Goal: Task Accomplishment & Management: Manage account settings

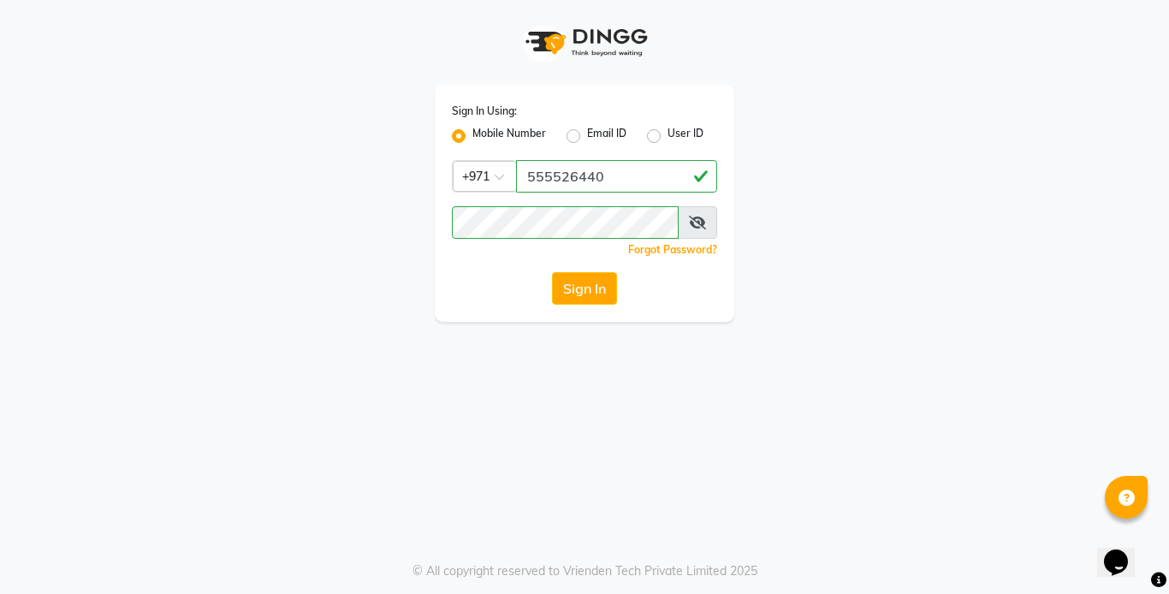
click at [619, 176] on input "555526440" at bounding box center [616, 176] width 201 height 33
type input "5"
type input "544228034"
click at [575, 294] on button "Sign In" at bounding box center [584, 288] width 65 height 33
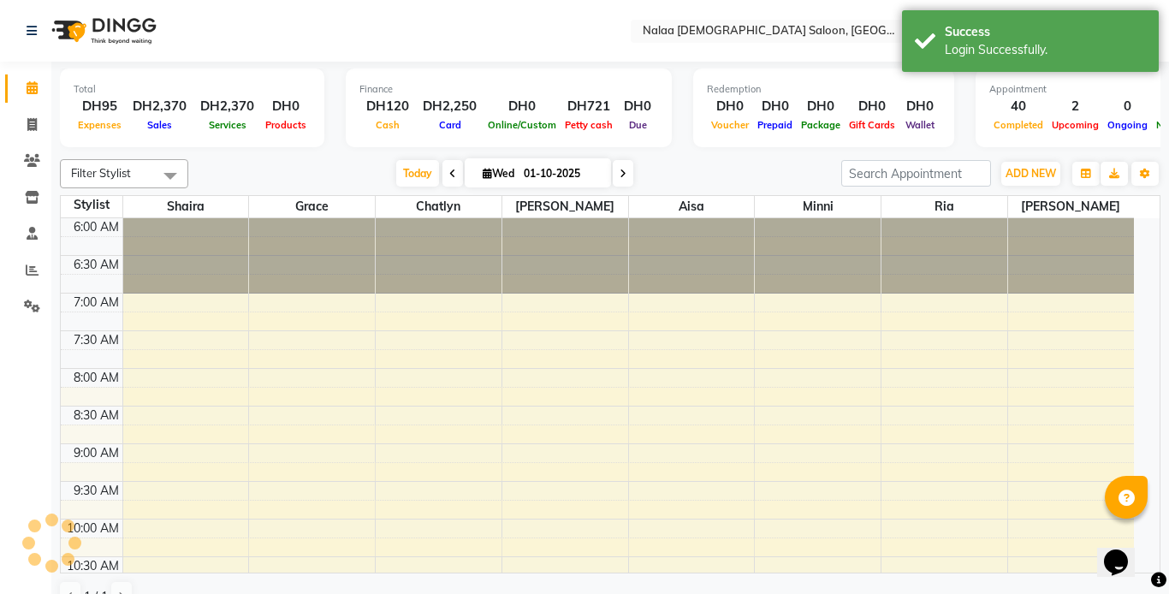
select select "en"
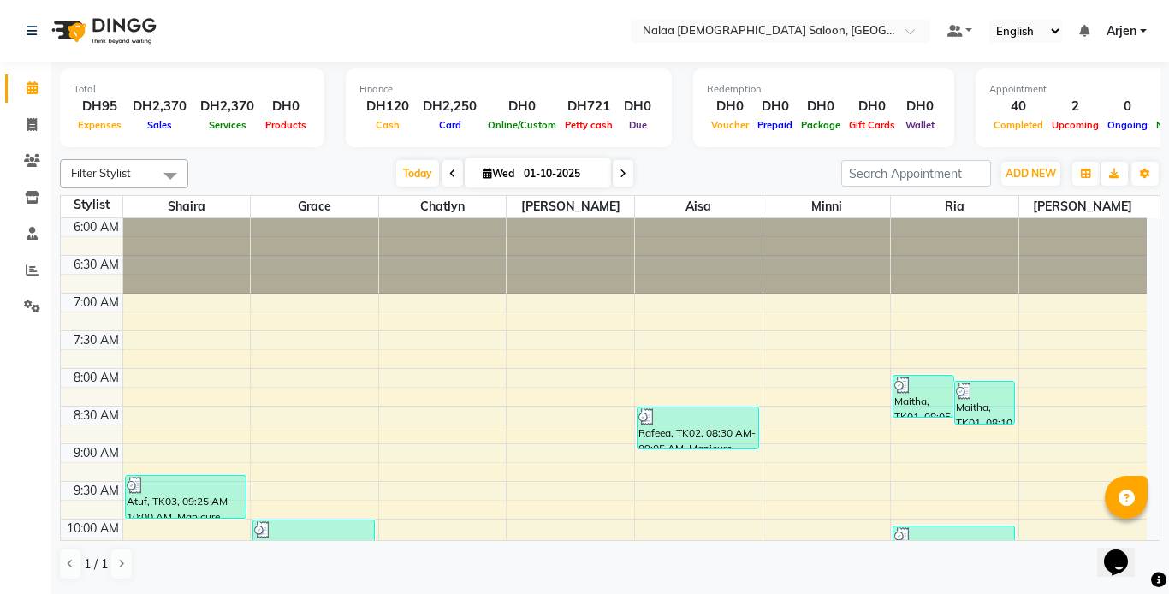
click at [136, 326] on td at bounding box center [634, 320] width 1024 height 19
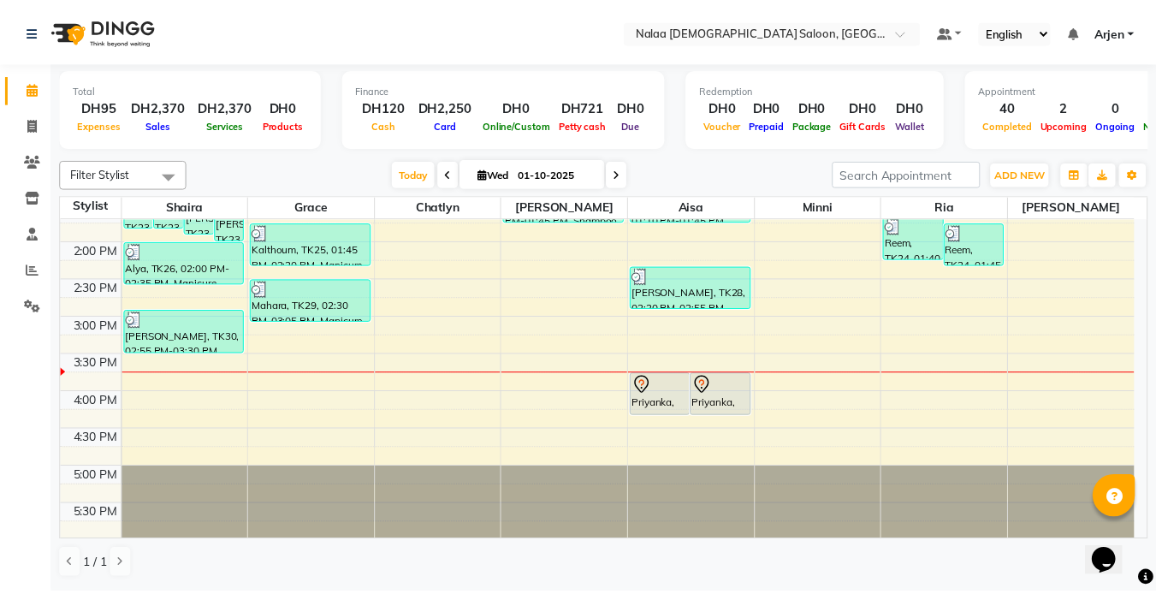
scroll to position [581, 0]
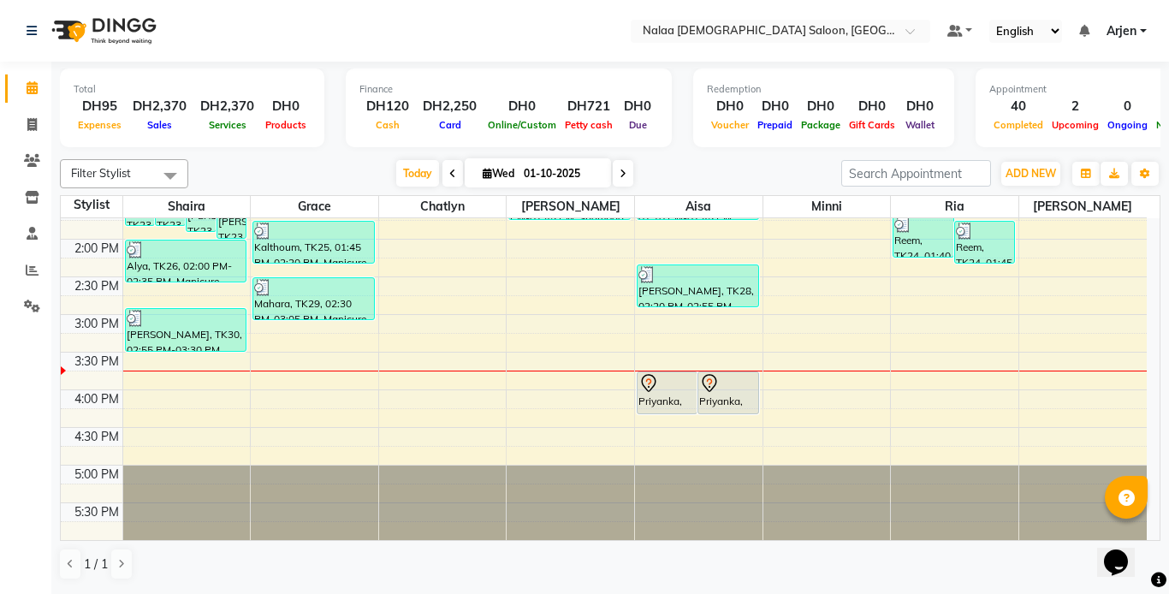
click at [144, 333] on div "[PERSON_NAME], TK30, 02:55 PM-03:30 PM, Polish application nail repair - Classic" at bounding box center [186, 330] width 121 height 42
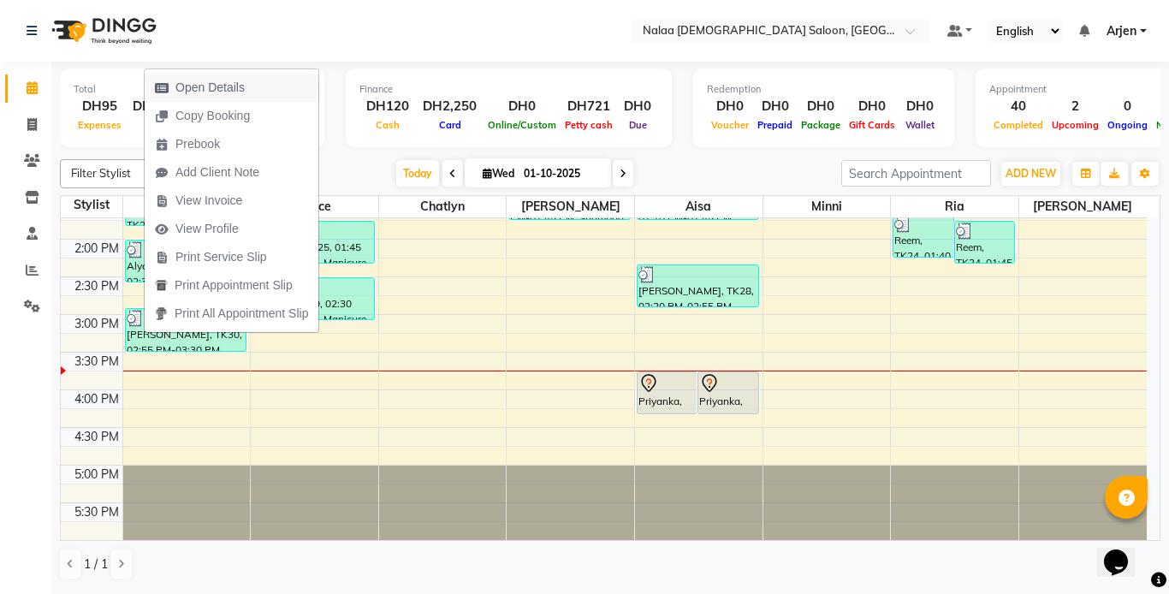
click at [176, 92] on span "Open Details" at bounding box center [209, 88] width 69 height 18
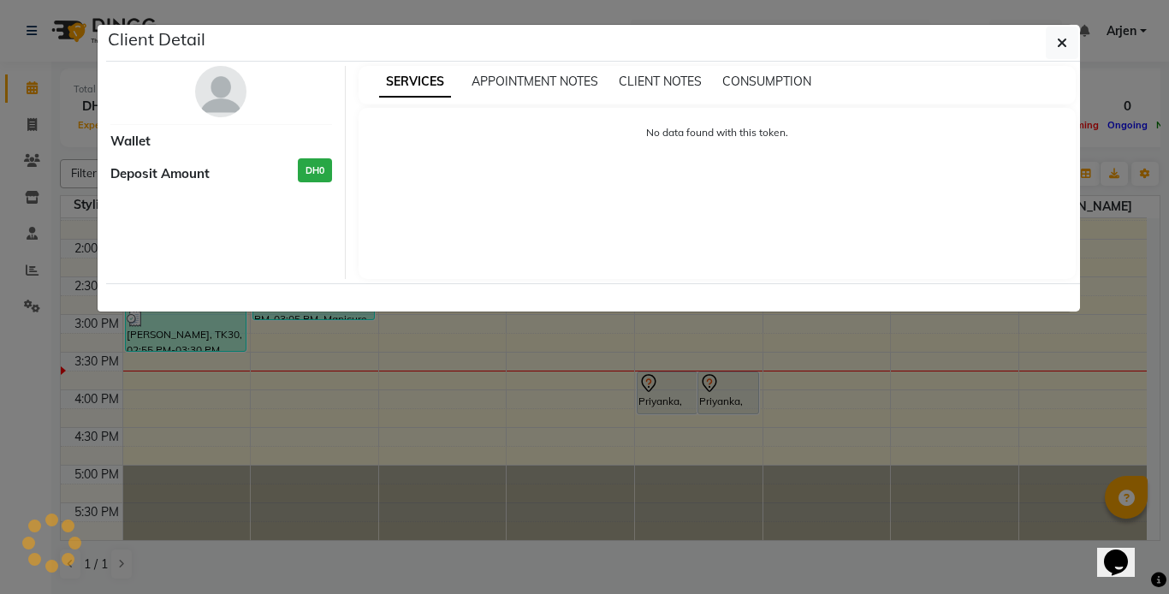
select select "3"
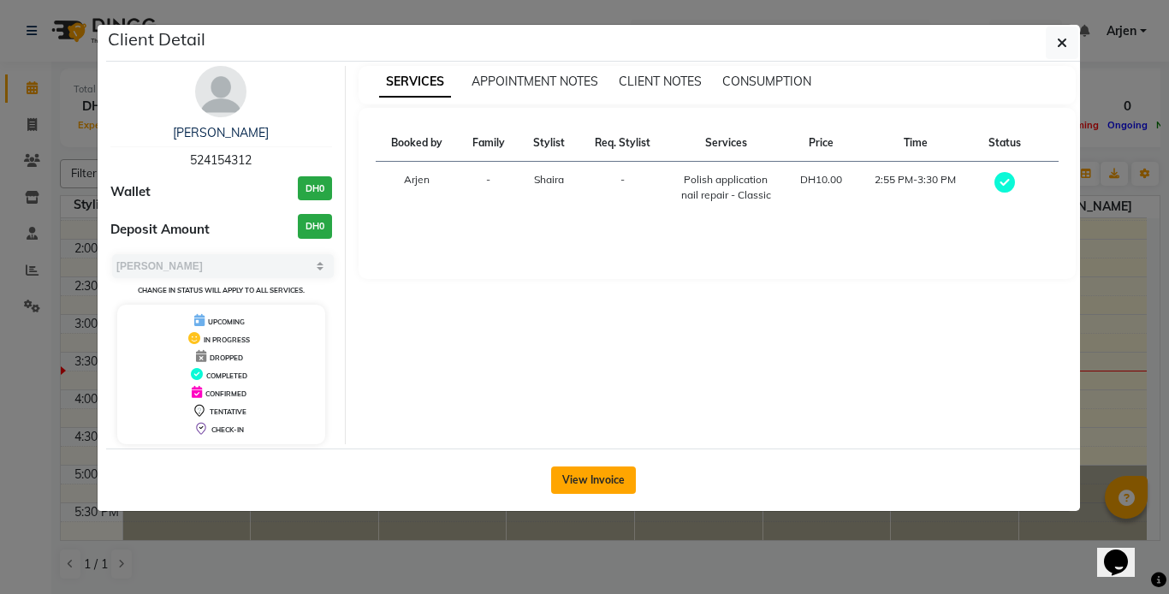
click at [574, 480] on button "View Invoice" at bounding box center [593, 479] width 85 height 27
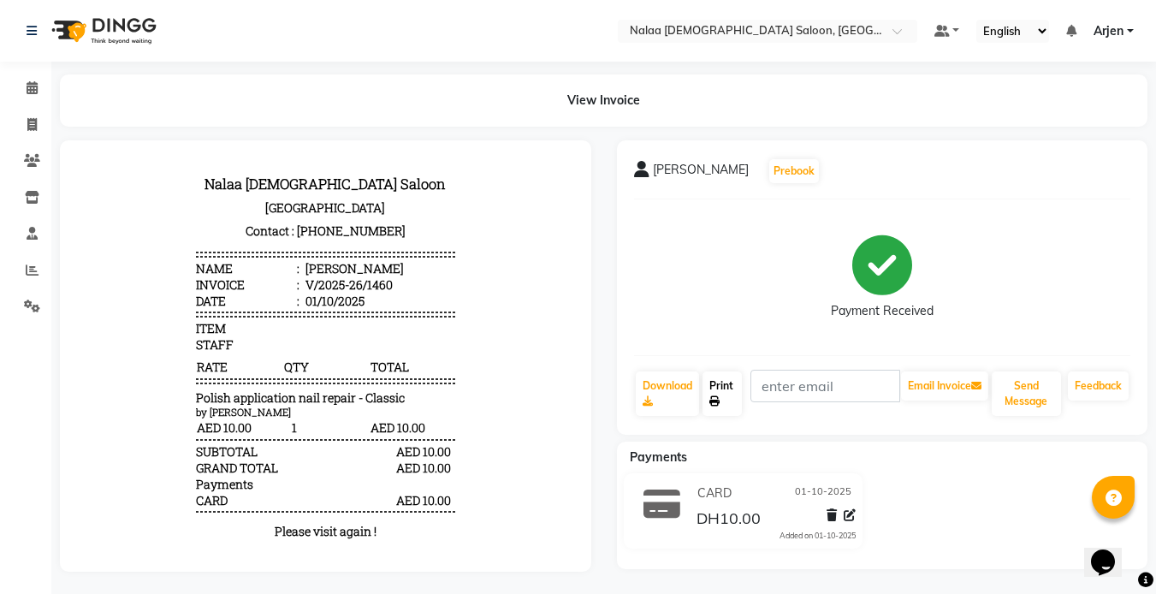
click at [720, 405] on icon at bounding box center [714, 401] width 10 height 10
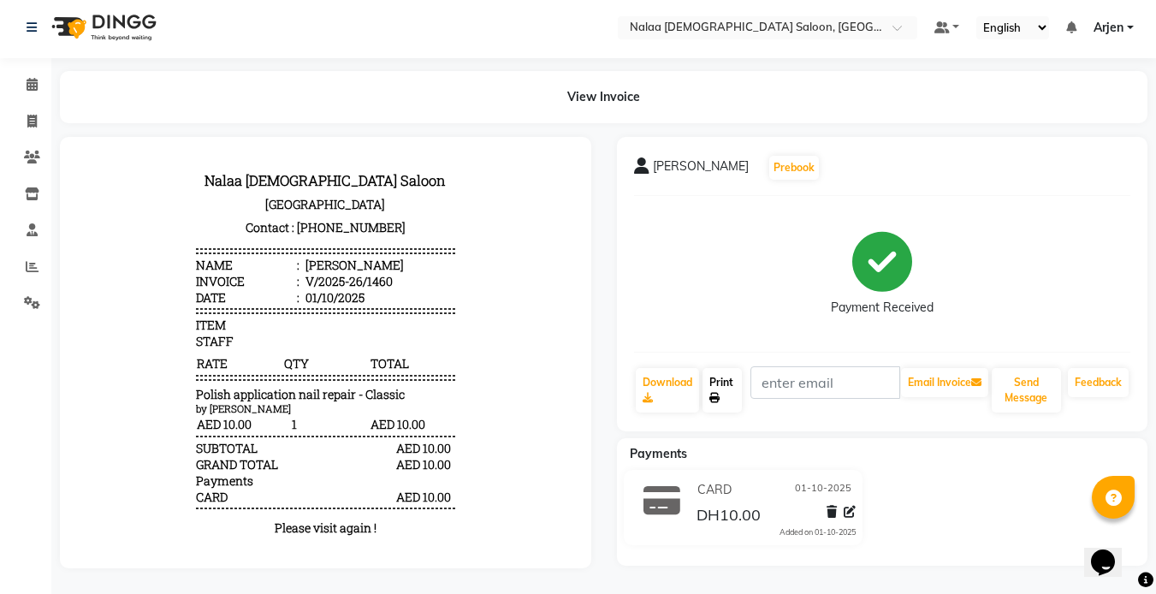
scroll to position [16, 0]
click at [851, 506] on icon at bounding box center [850, 512] width 12 height 12
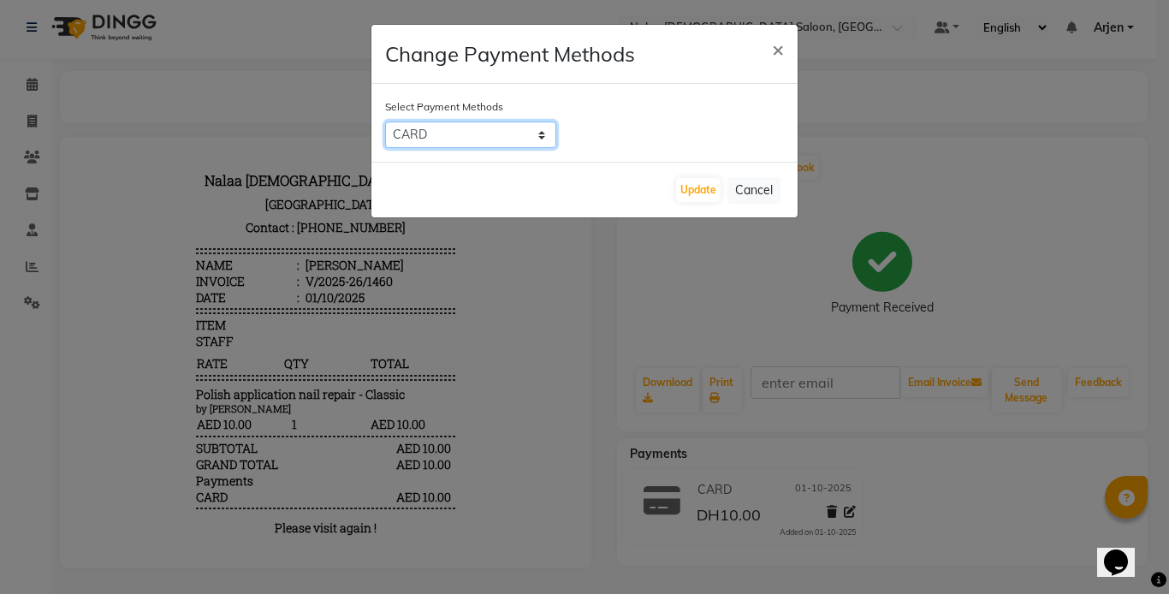
click at [499, 141] on select "On Account CASH CARD ONLINE" at bounding box center [470, 134] width 171 height 27
select select "1"
click at [385, 121] on select "On Account CASH CARD ONLINE" at bounding box center [470, 134] width 171 height 27
click at [693, 184] on button "Update" at bounding box center [698, 190] width 44 height 24
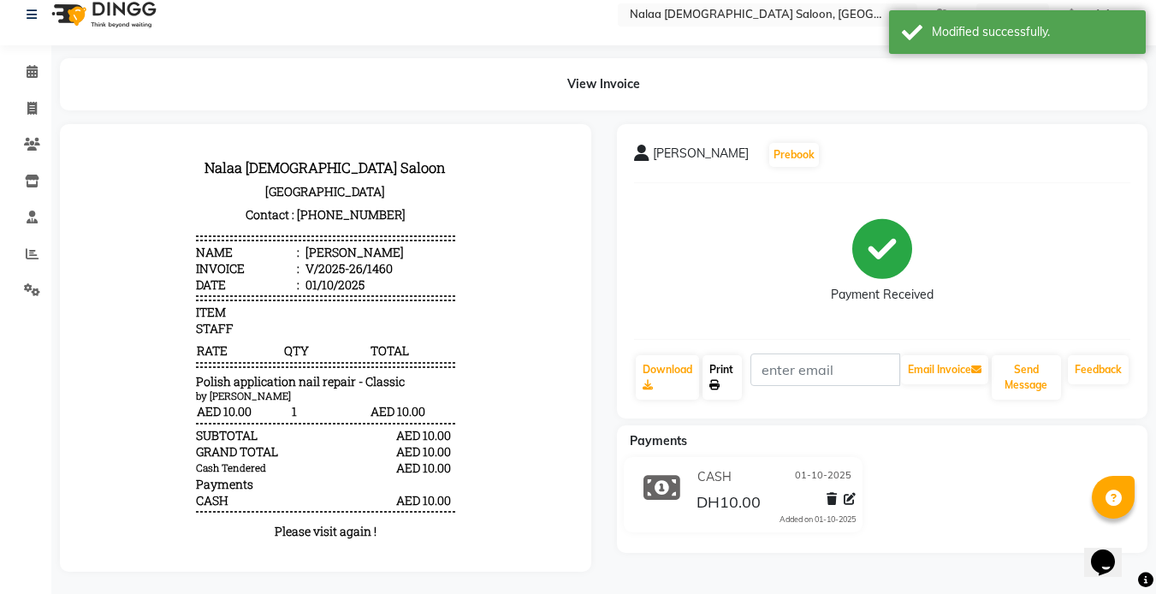
click at [713, 383] on icon at bounding box center [714, 385] width 10 height 10
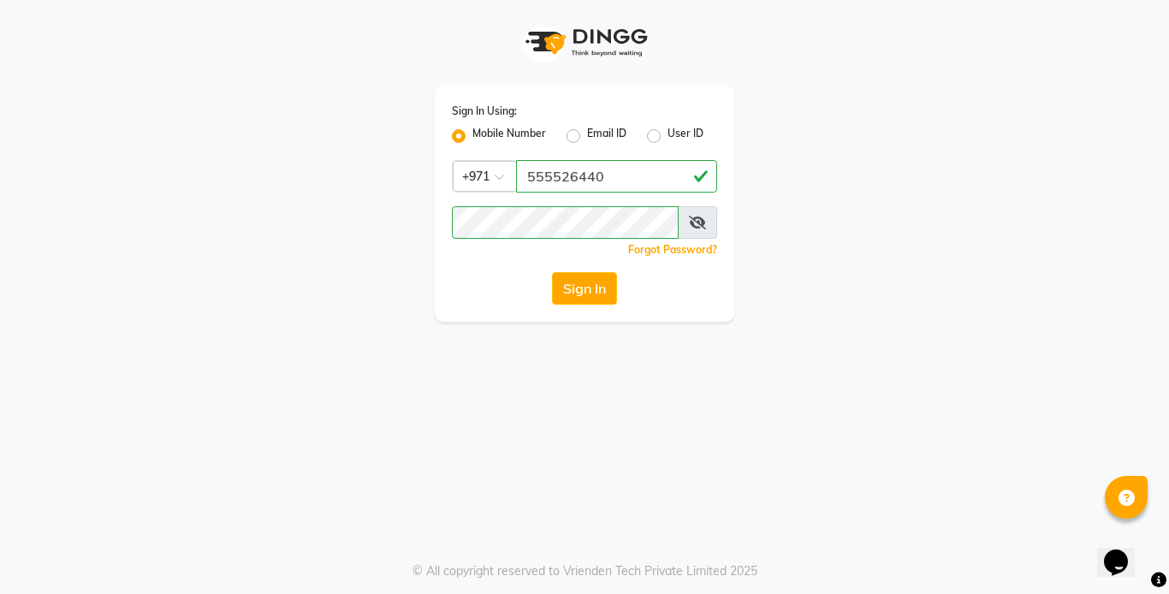
click at [699, 222] on icon at bounding box center [697, 223] width 17 height 14
click at [613, 295] on button "Sign In" at bounding box center [584, 288] width 65 height 33
click at [613, 180] on input "555526440" at bounding box center [616, 176] width 201 height 33
click at [631, 182] on input "555526440" at bounding box center [616, 176] width 201 height 33
type input "5"
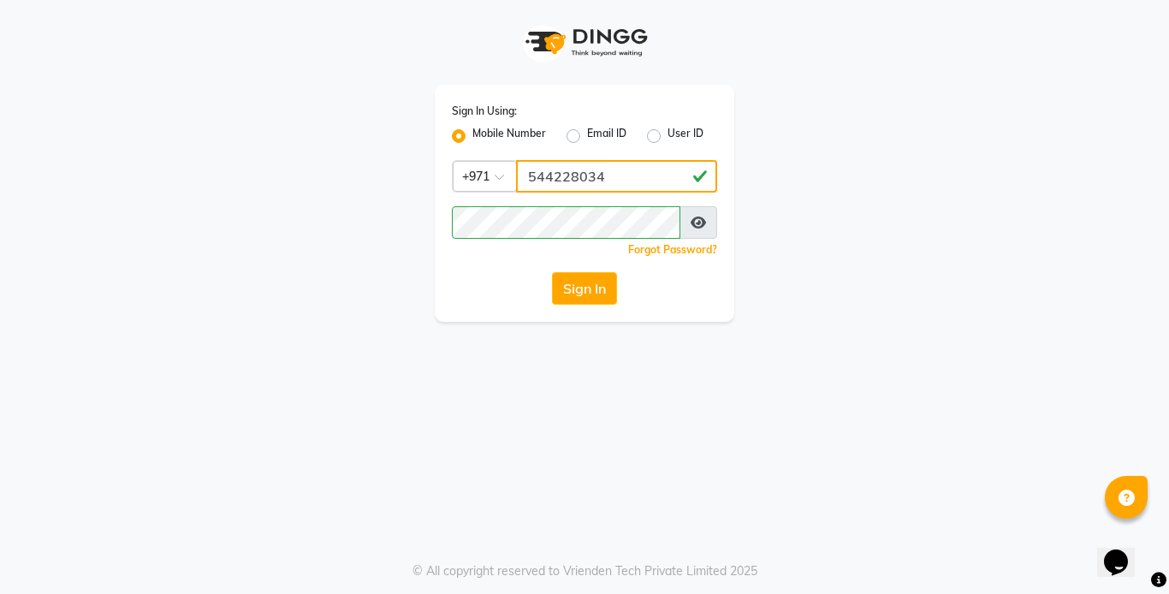
type input "544228034"
click at [560, 293] on button "Sign In" at bounding box center [584, 288] width 65 height 33
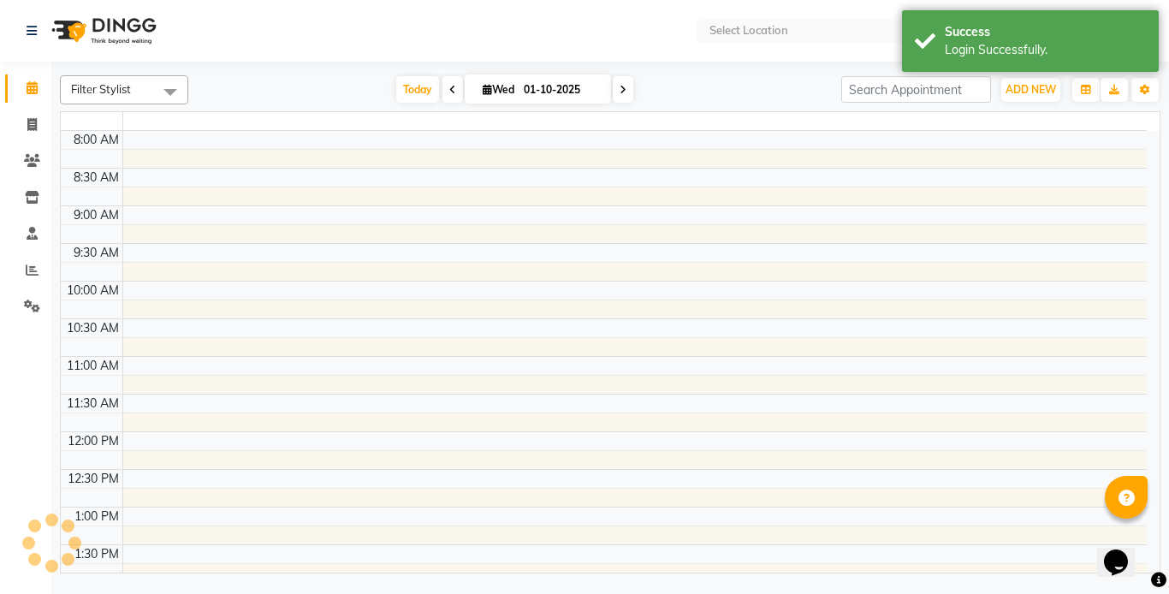
select select "en"
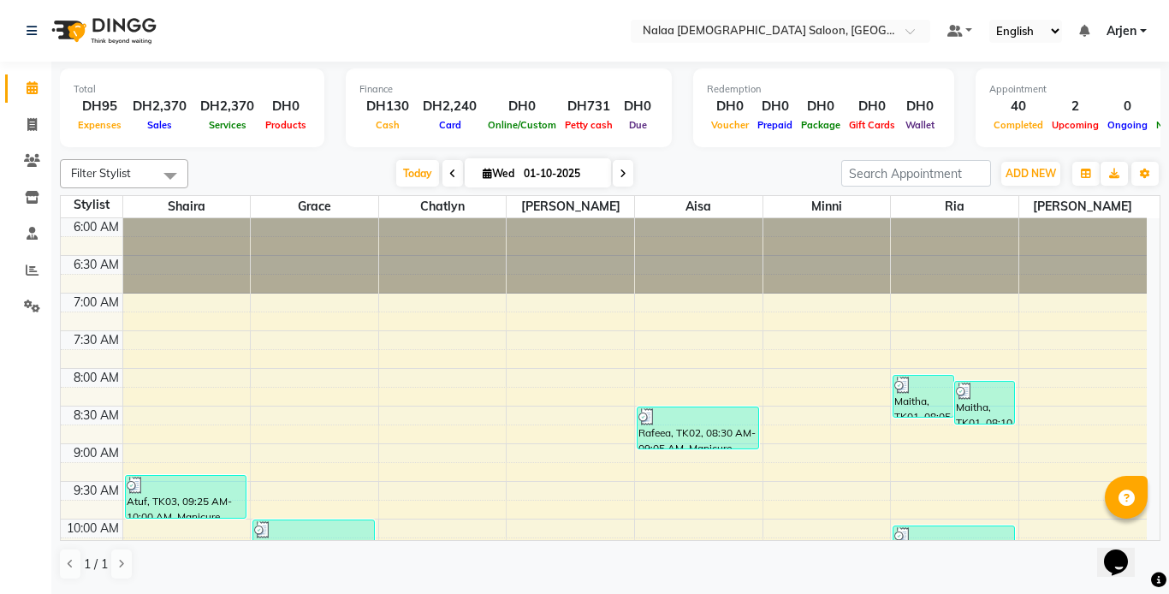
click at [68, 10] on img at bounding box center [102, 31] width 117 height 48
click at [62, 13] on img at bounding box center [102, 31] width 117 height 48
click at [449, 173] on icon at bounding box center [452, 174] width 7 height 10
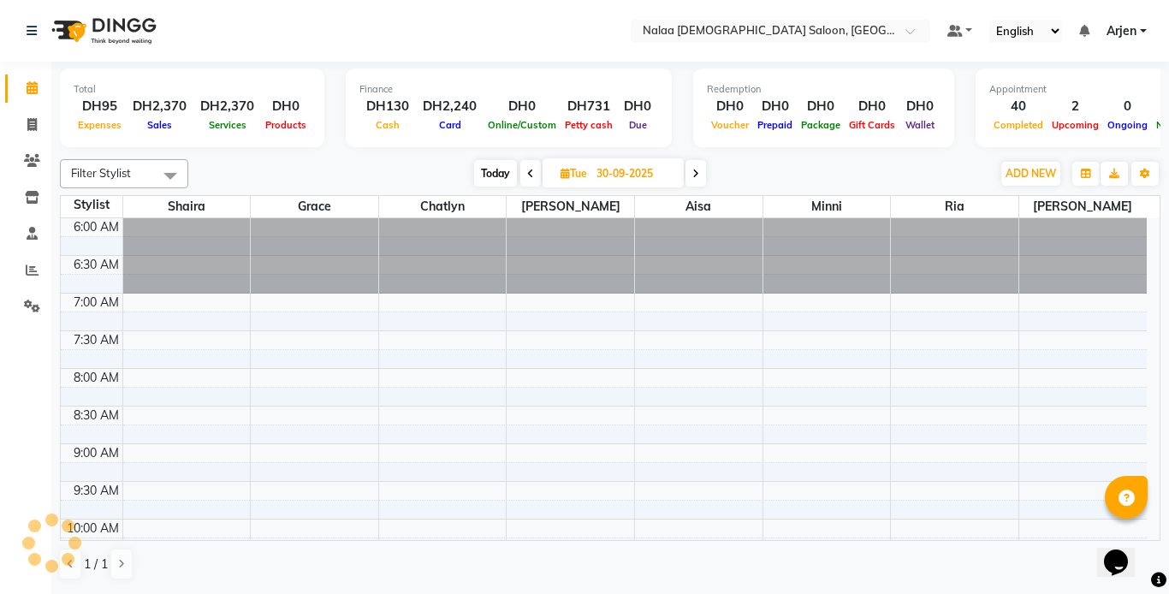
scroll to position [581, 0]
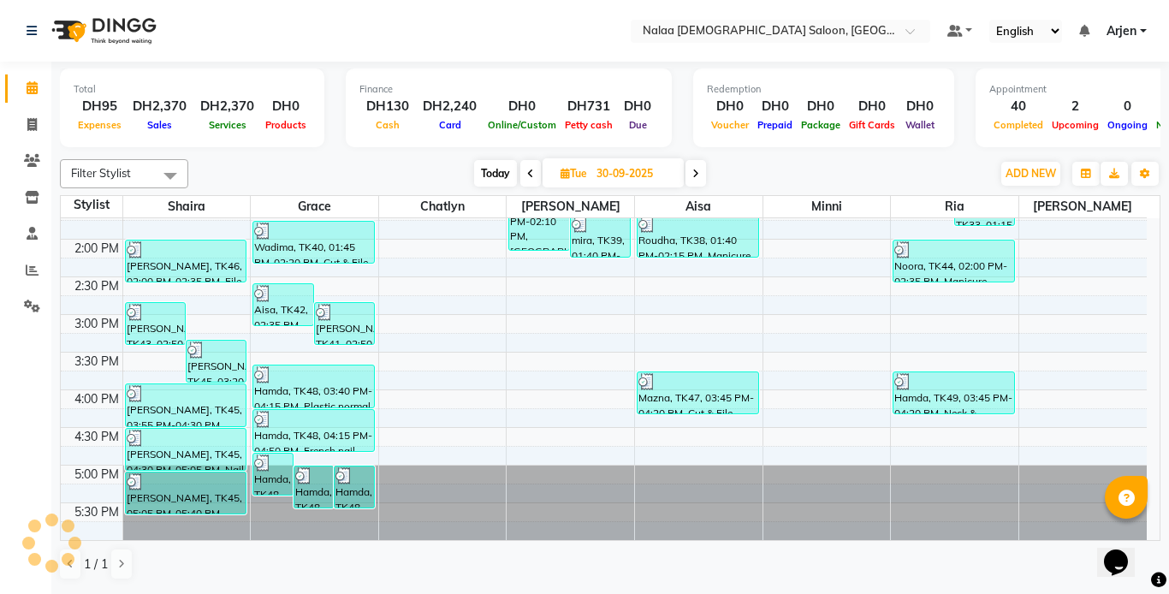
click at [529, 174] on icon at bounding box center [530, 174] width 7 height 10
type input "29-09-2025"
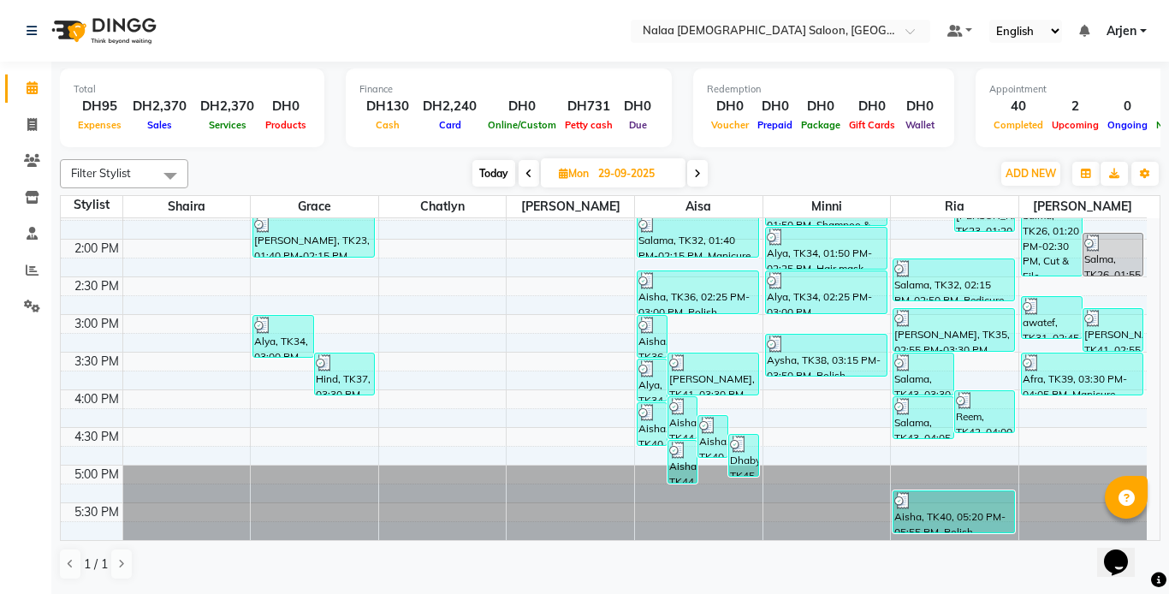
click at [696, 299] on div "Aisha, TK36, 02:25 PM-03:00 PM, Polish Removal Only Classic" at bounding box center [697, 292] width 121 height 42
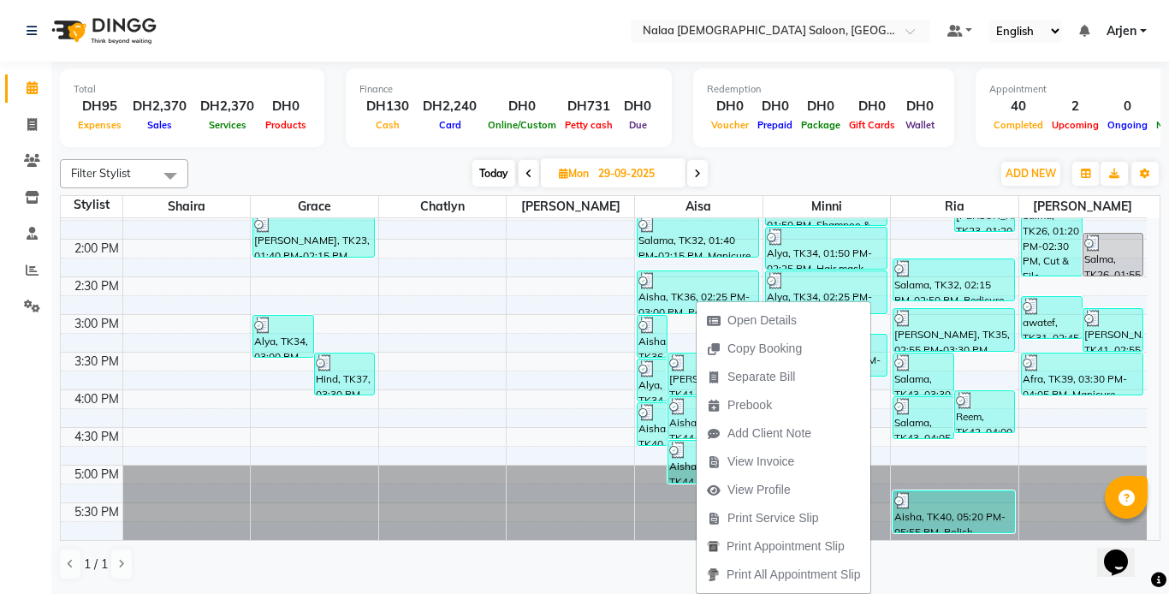
click at [562, 305] on td at bounding box center [634, 304] width 1024 height 19
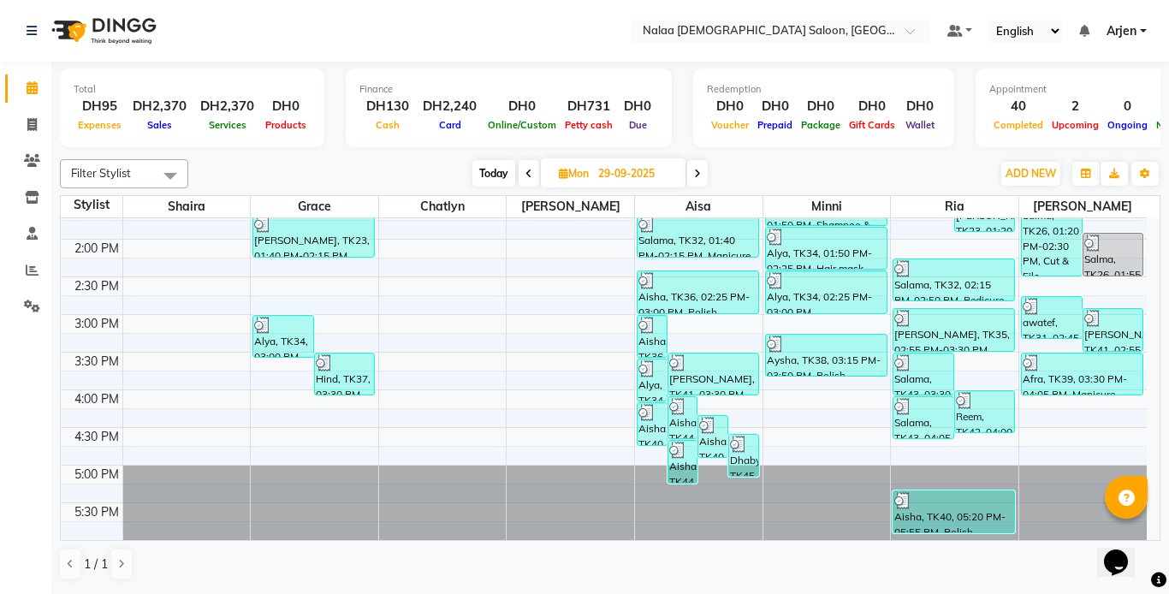
click at [1112, 270] on div "Salma, TK26, 01:55 PM-02:30 PM, Eyebrows Threading" at bounding box center [1113, 255] width 60 height 42
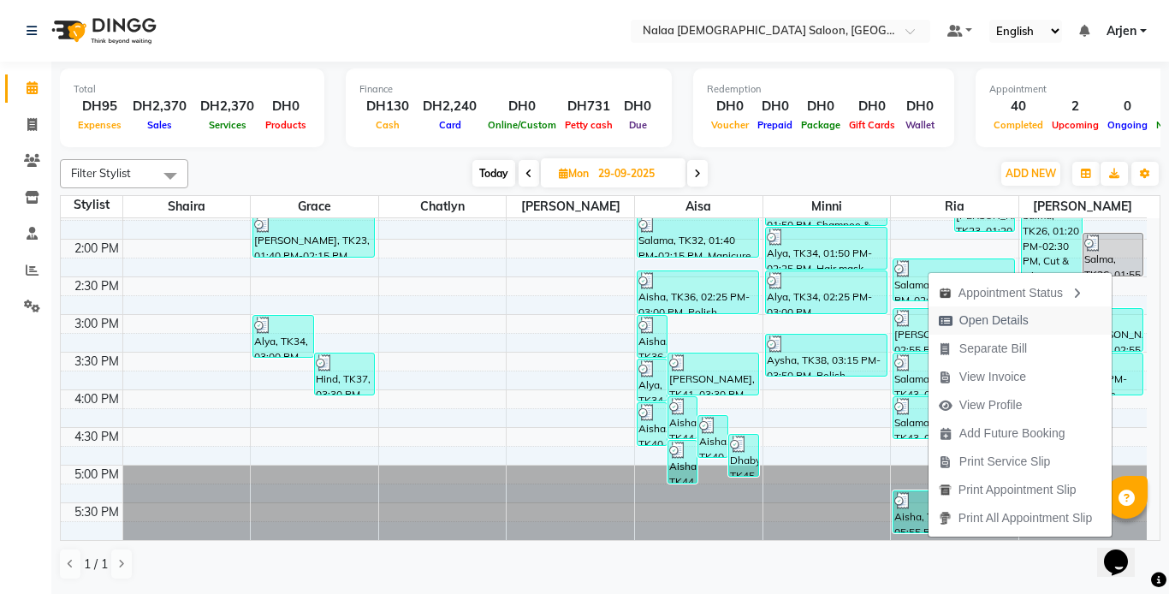
click at [963, 323] on span "Open Details" at bounding box center [993, 320] width 69 height 18
select select "3"
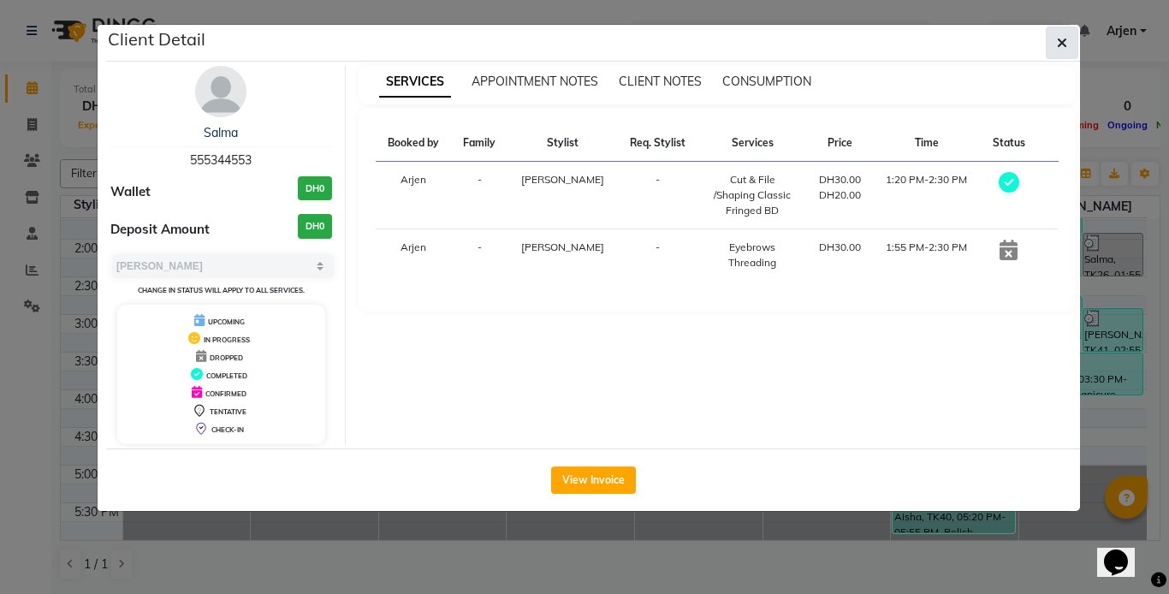
click at [1052, 42] on button "button" at bounding box center [1062, 43] width 33 height 33
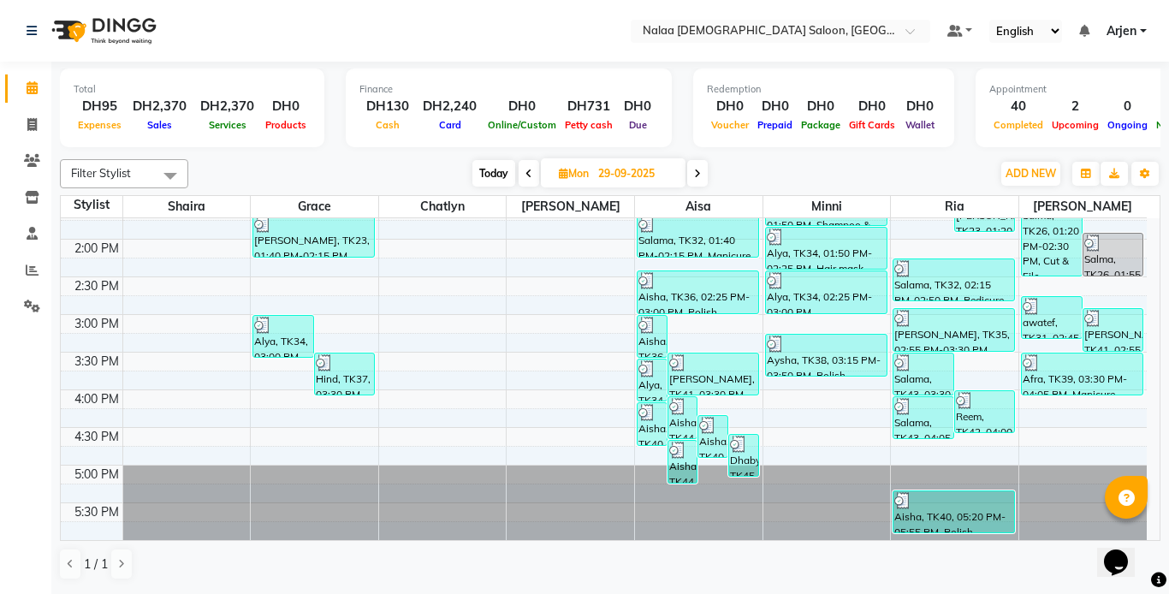
click at [698, 174] on icon at bounding box center [697, 174] width 7 height 10
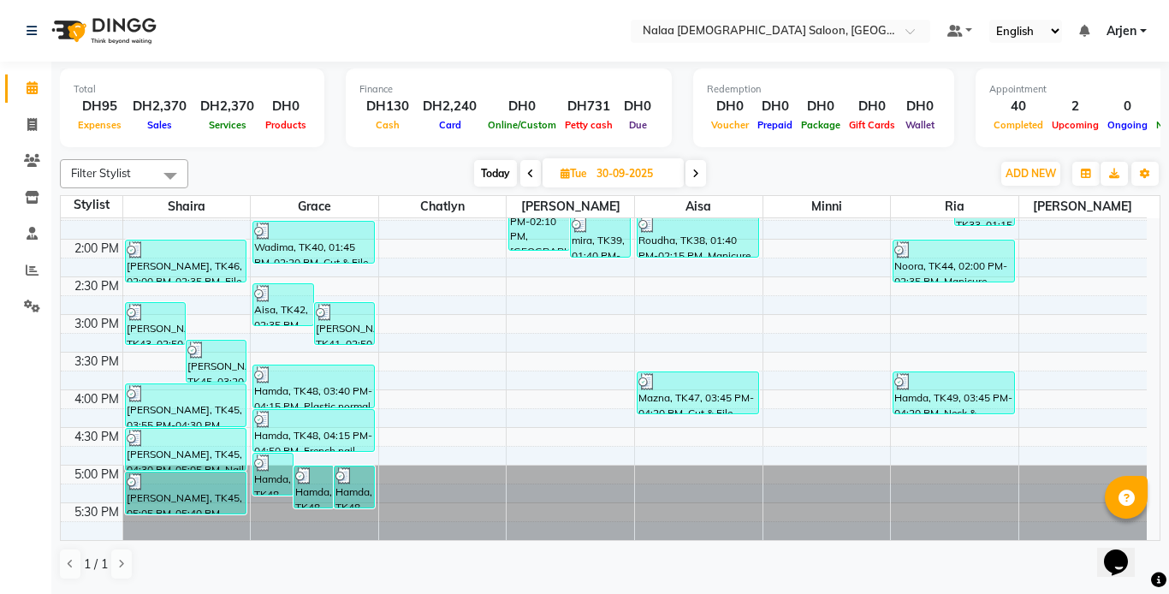
click at [695, 175] on icon at bounding box center [695, 174] width 7 height 10
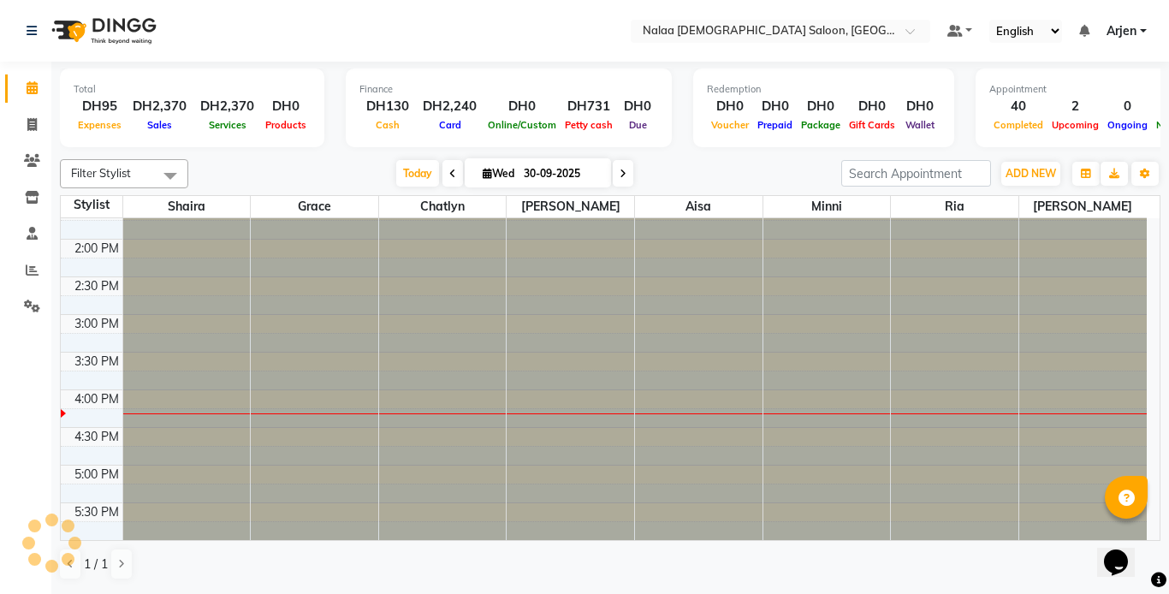
type input "01-10-2025"
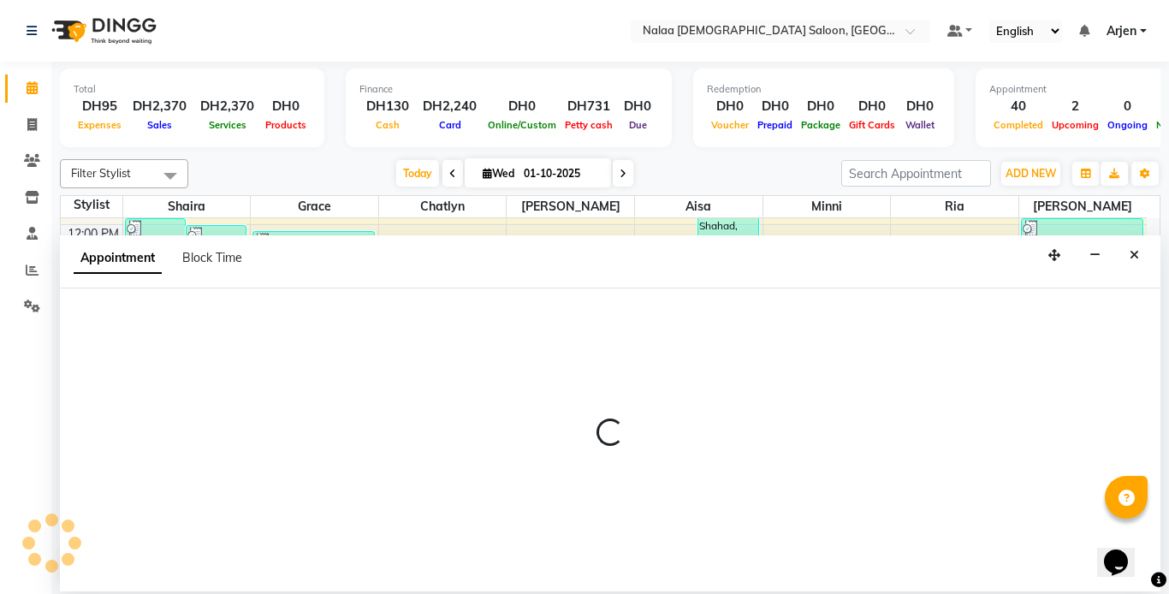
scroll to position [441, 0]
select select "93103"
select select "tentative"
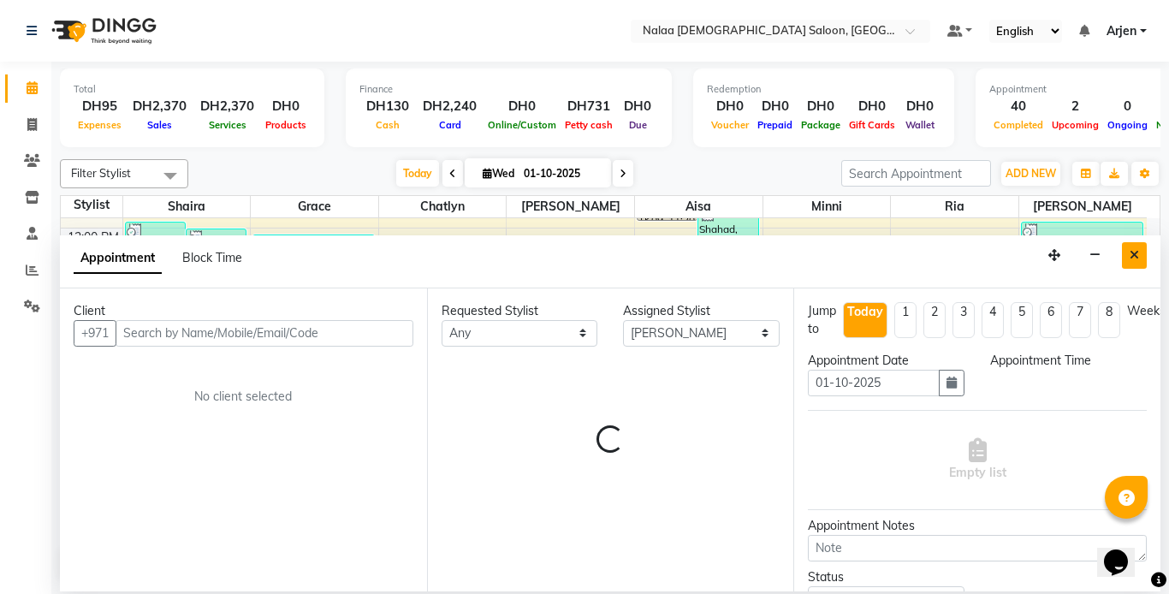
click at [1134, 255] on icon "Close" at bounding box center [1133, 255] width 9 height 12
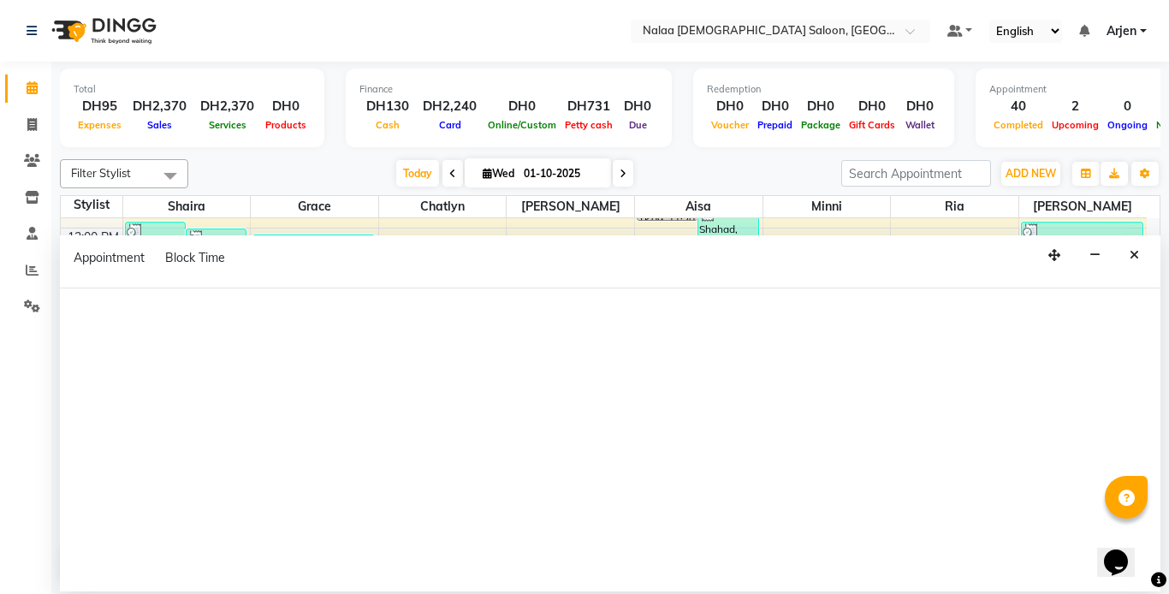
select select "91992"
select select "825"
select select "tentative"
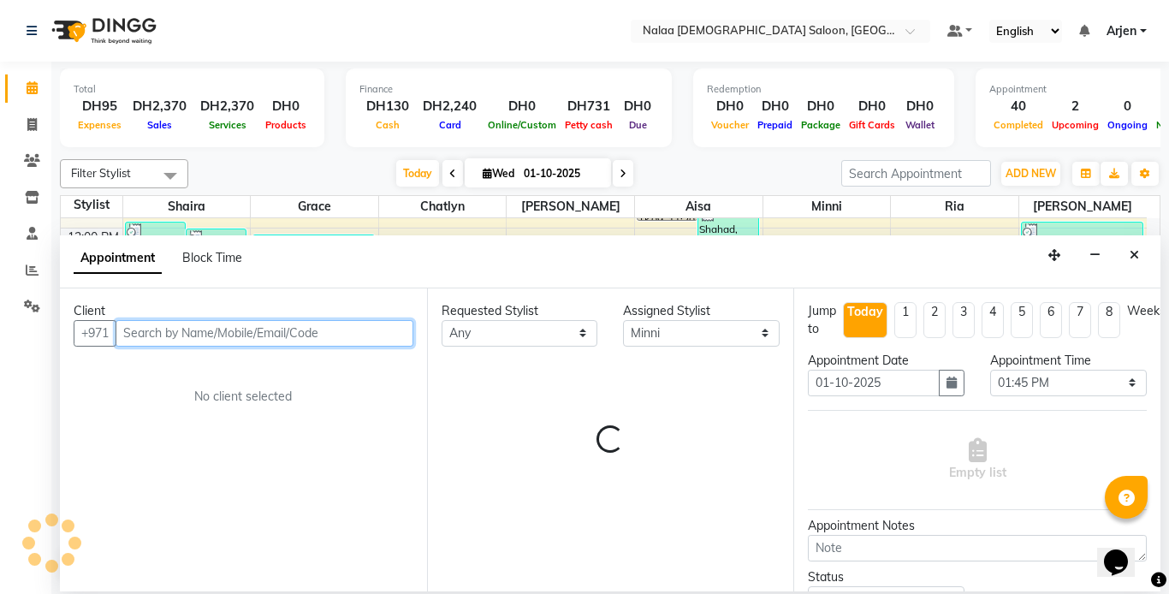
scroll to position [444, 0]
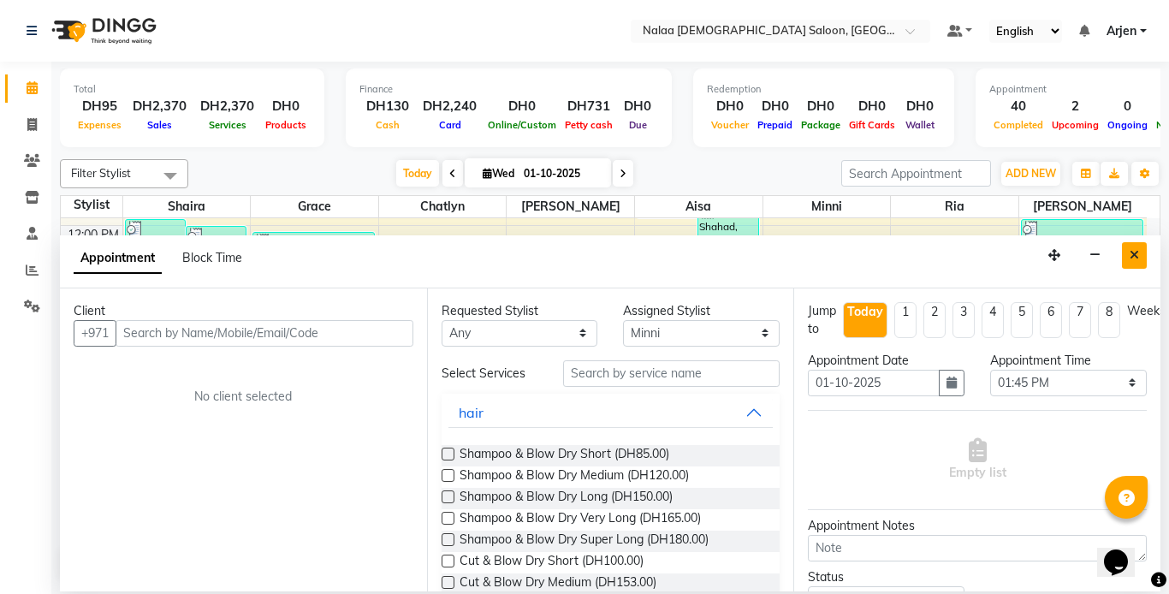
click at [1134, 255] on icon "Close" at bounding box center [1133, 255] width 9 height 12
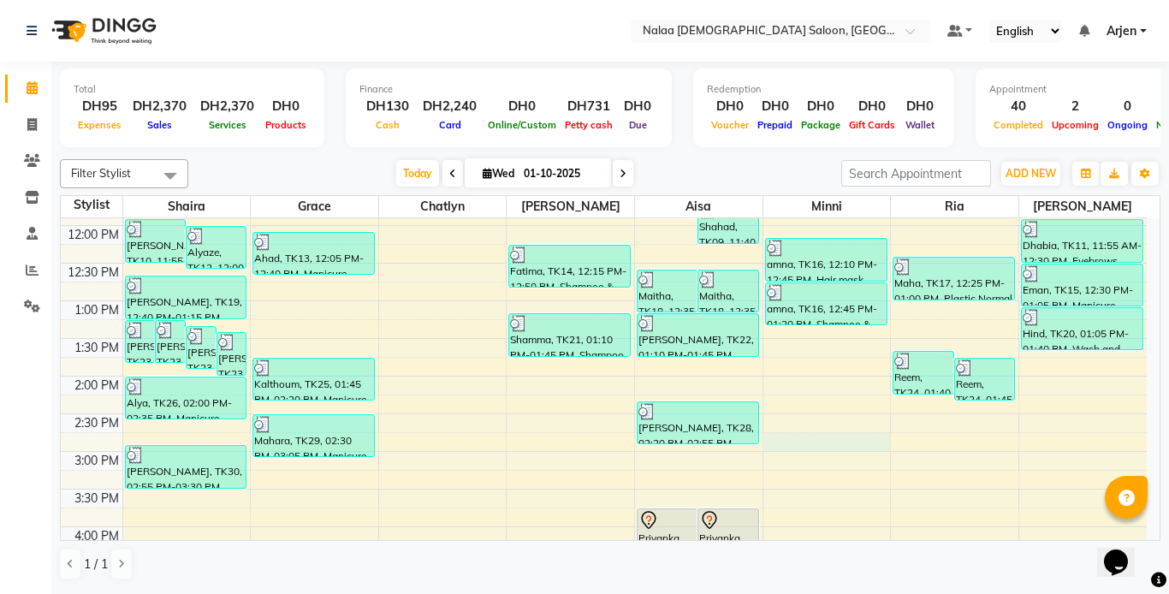
select select "91992"
select select "tentative"
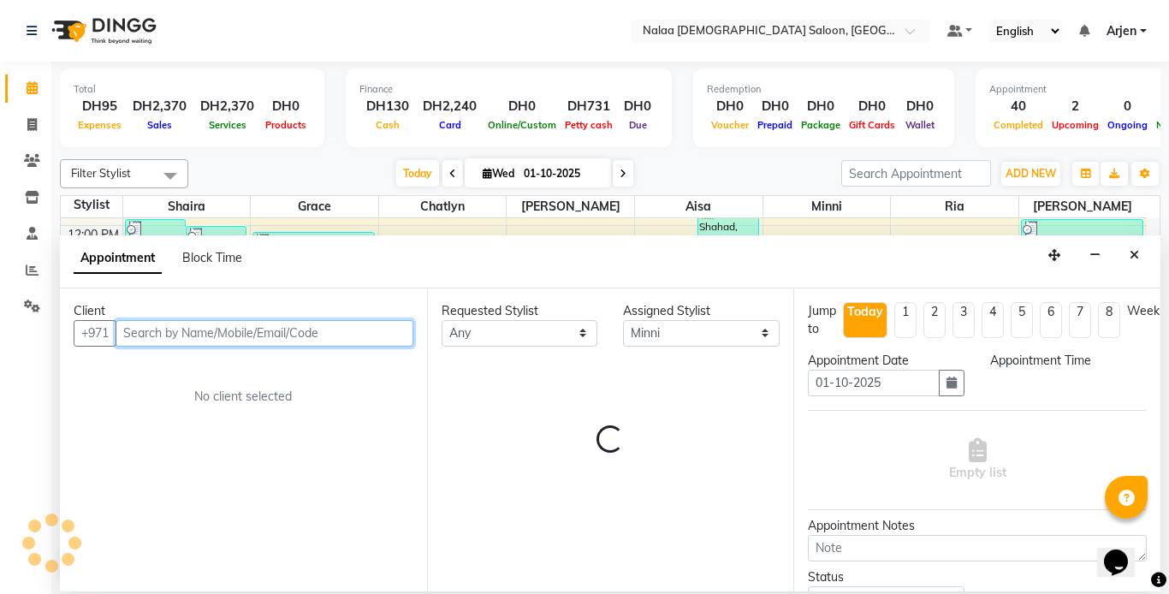
select select "885"
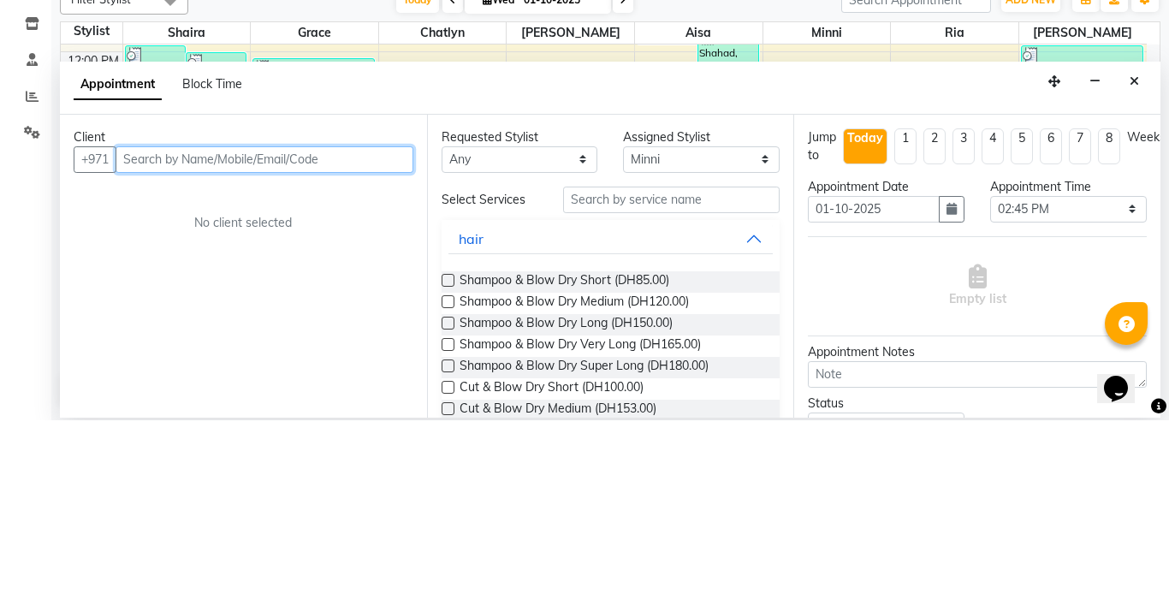
click at [232, 336] on input "text" at bounding box center [265, 333] width 298 height 27
type input "V"
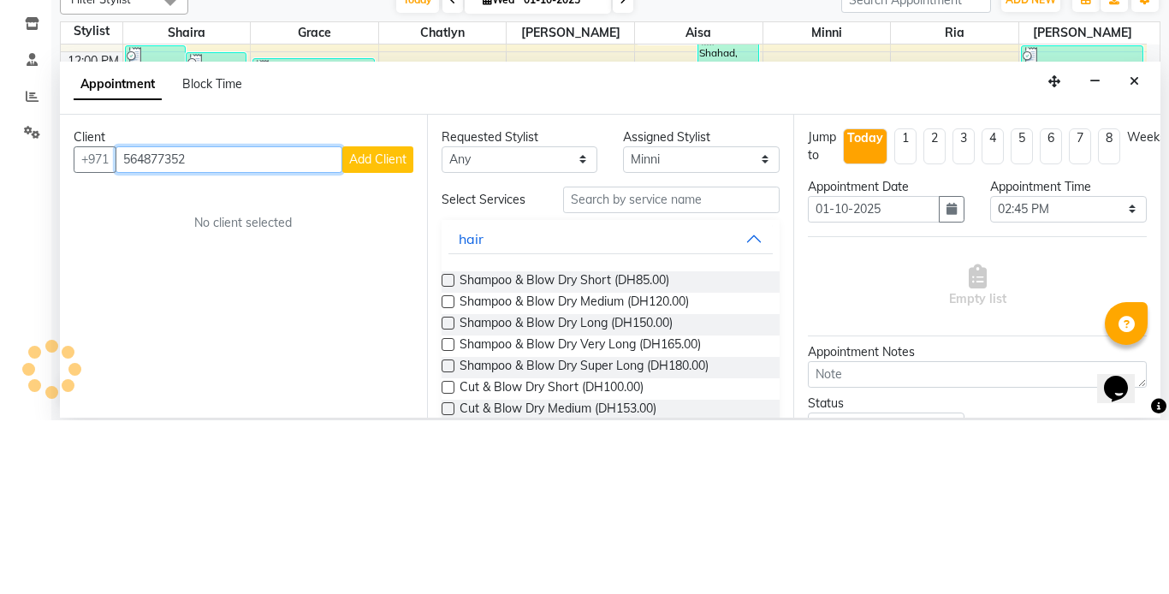
type input "564877352"
click at [369, 329] on span "Add Client" at bounding box center [377, 332] width 57 height 15
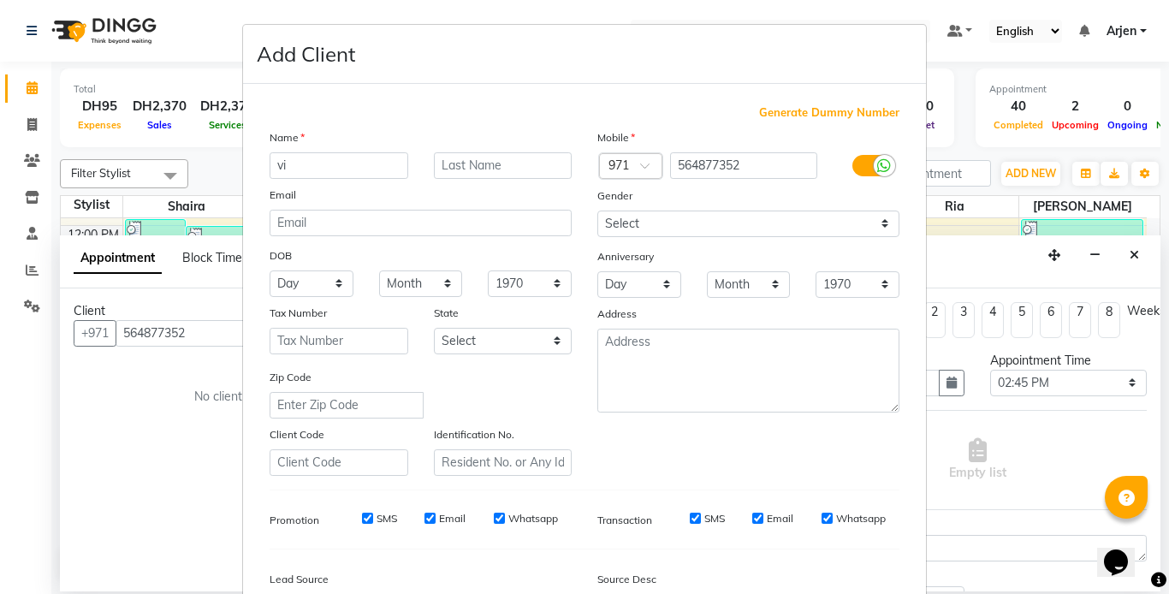
type input "v"
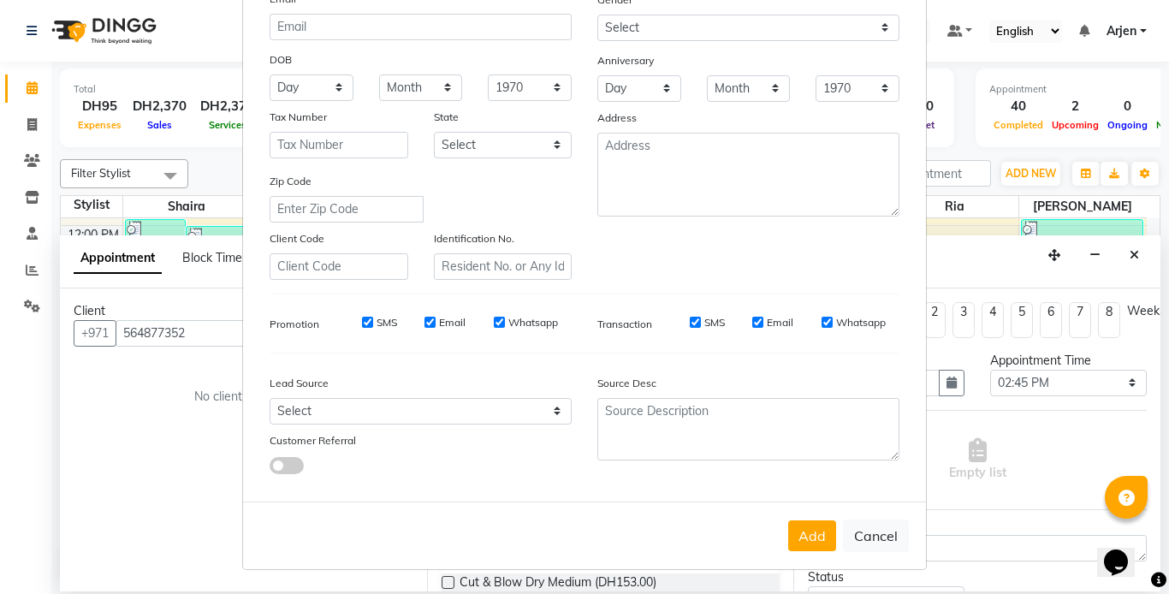
type input "Vienn"
click at [332, 414] on select "Select Walk-in Referral Internet Friend Word of Mouth Advertisement Facebook Ju…" at bounding box center [421, 411] width 302 height 27
select select "51136"
click at [270, 398] on select "Select Walk-in Referral Internet Friend Word of Mouth Advertisement Facebook Ju…" at bounding box center [421, 411] width 302 height 27
click at [803, 545] on button "Add" at bounding box center [812, 535] width 48 height 31
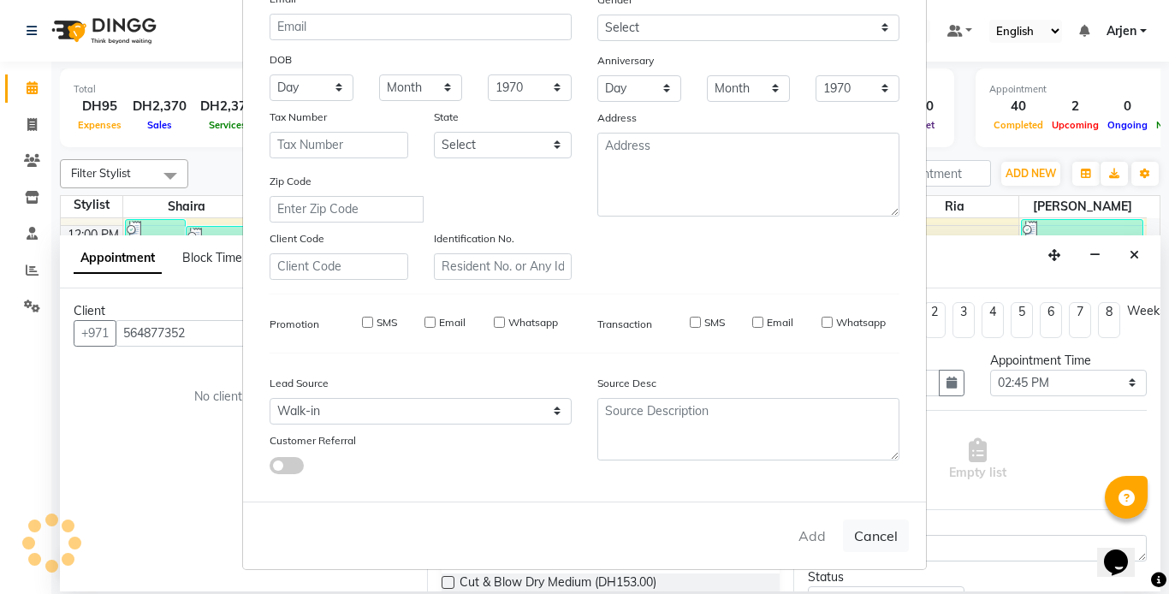
select select
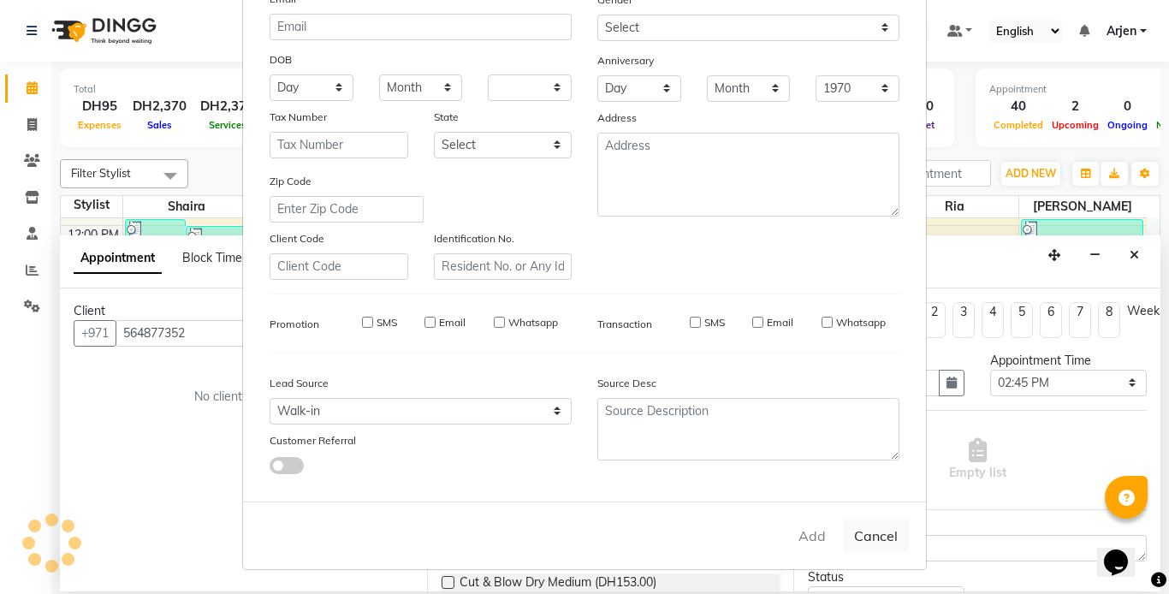
select select
checkbox input "false"
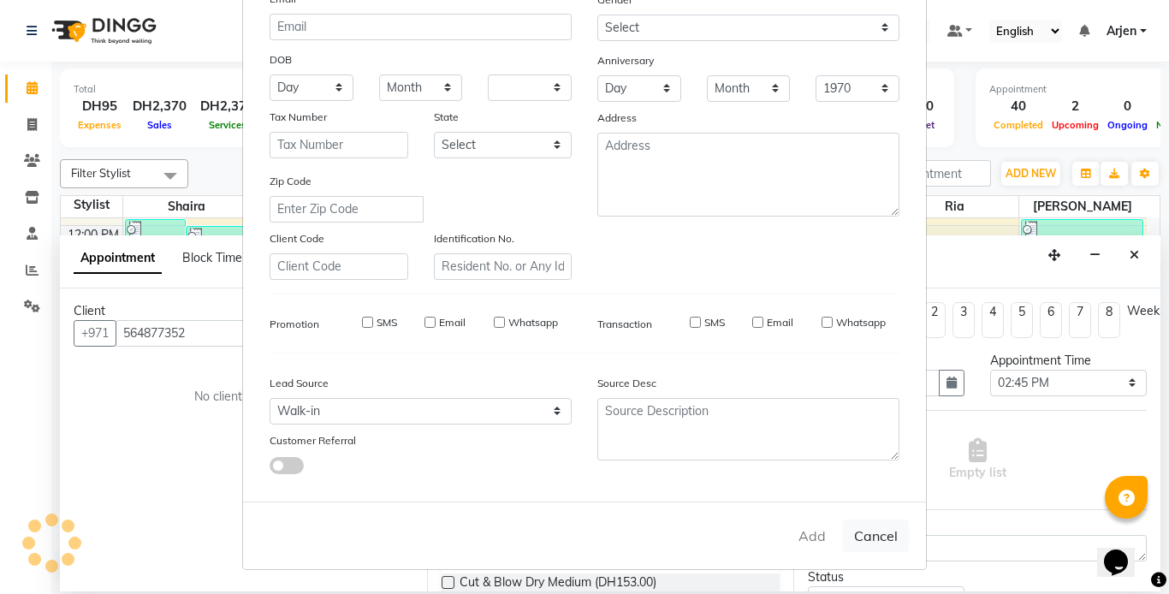
checkbox input "false"
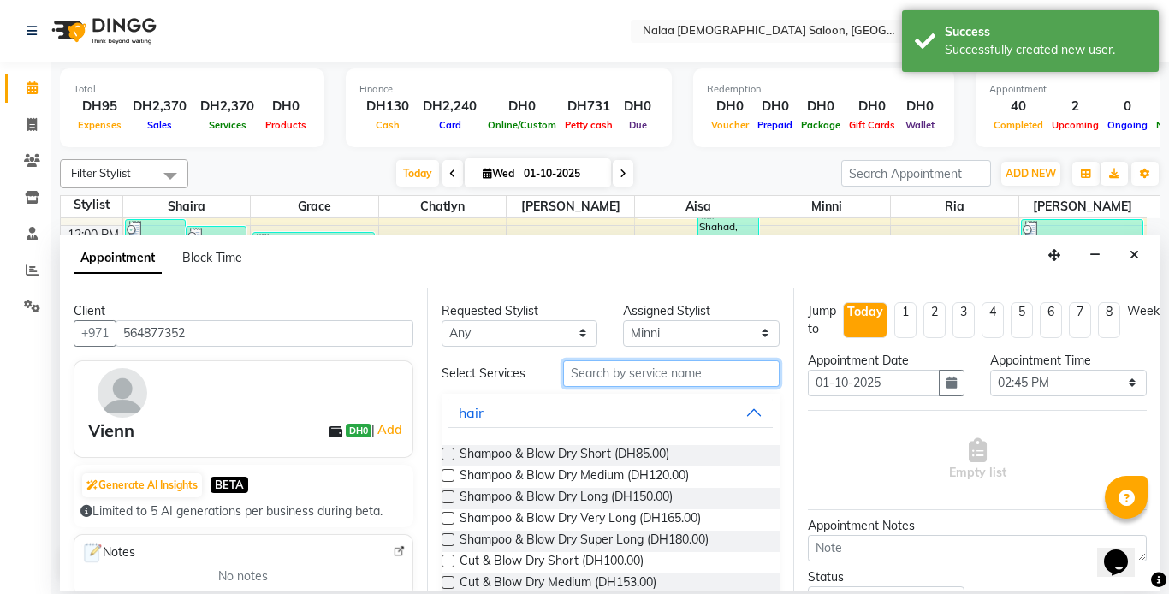
click at [624, 376] on input "text" at bounding box center [671, 373] width 217 height 27
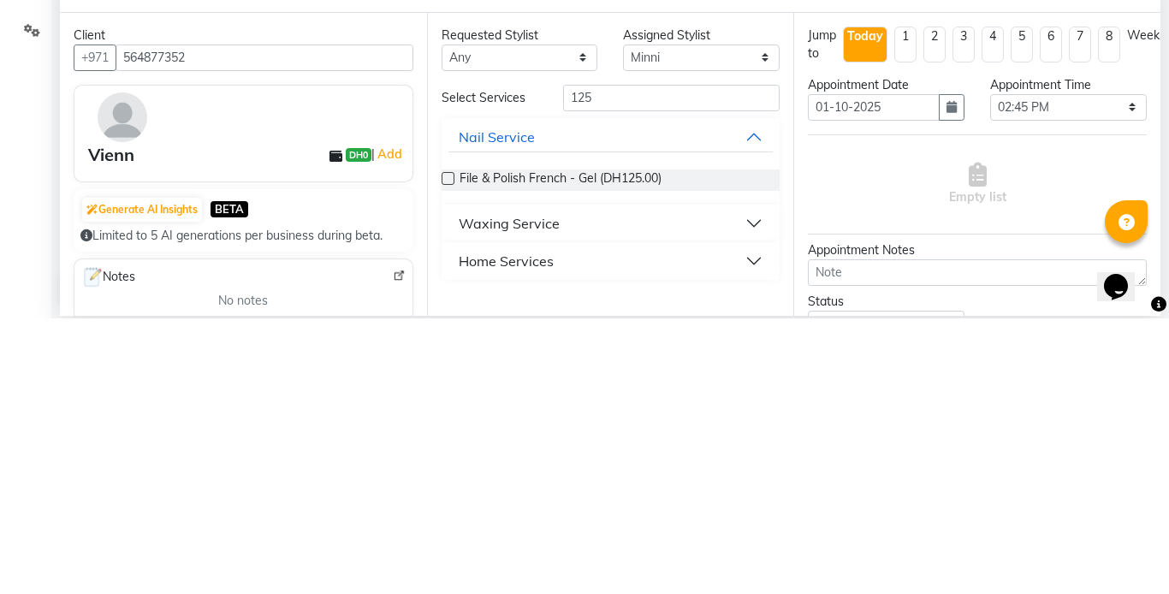
click at [550, 536] on div "Home Services" at bounding box center [506, 536] width 95 height 21
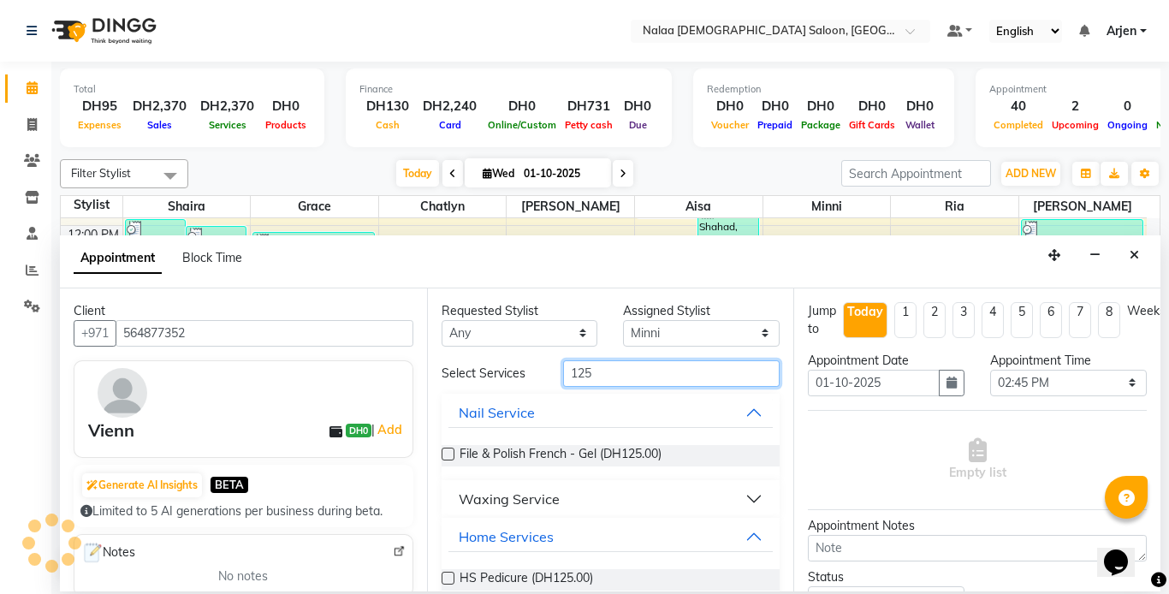
click at [642, 375] on input "125" at bounding box center [671, 373] width 217 height 27
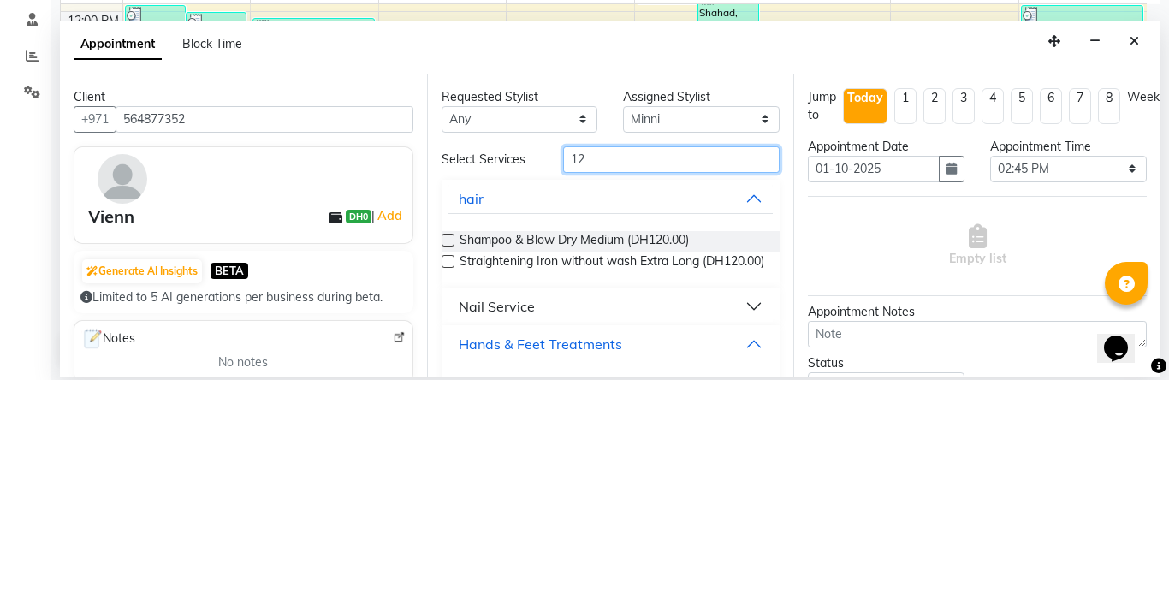
type input "1"
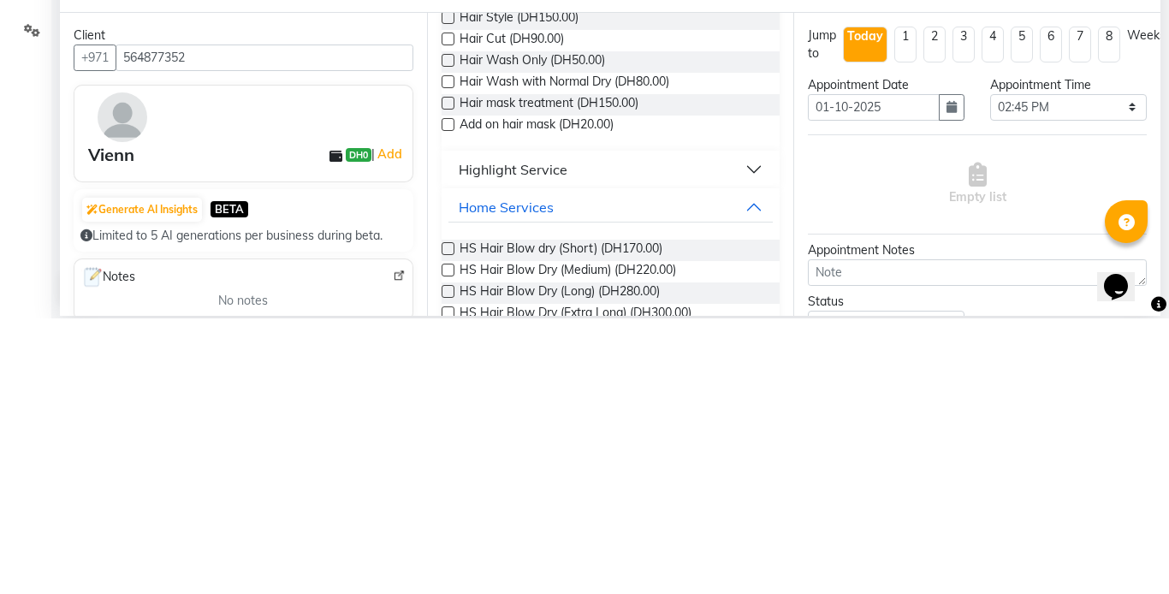
scroll to position [171, 0]
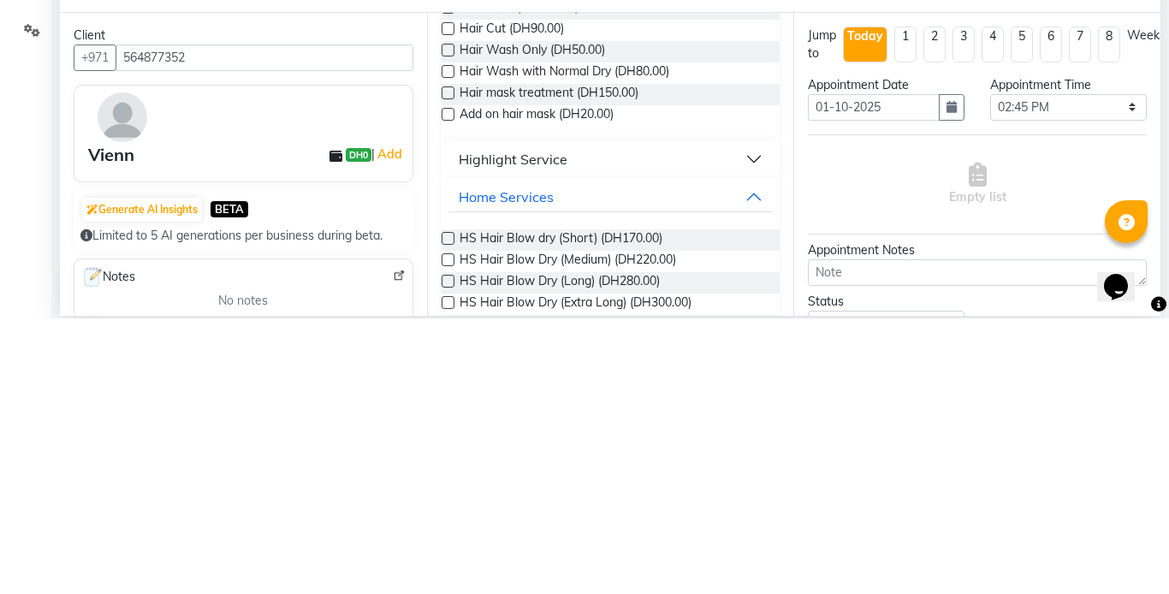
type input "Haircuts"
click at [797, 593] on div "Select Location × Nalaa Ladies Saloon, Zayed University Default Panel My Panel …" at bounding box center [584, 297] width 1169 height 594
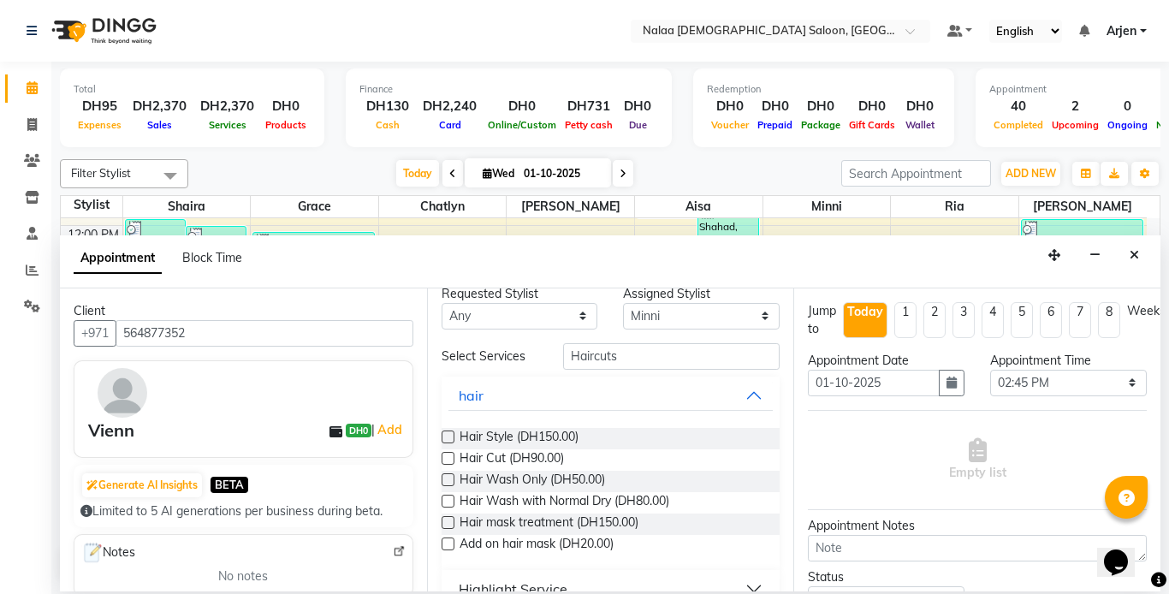
scroll to position [0, 0]
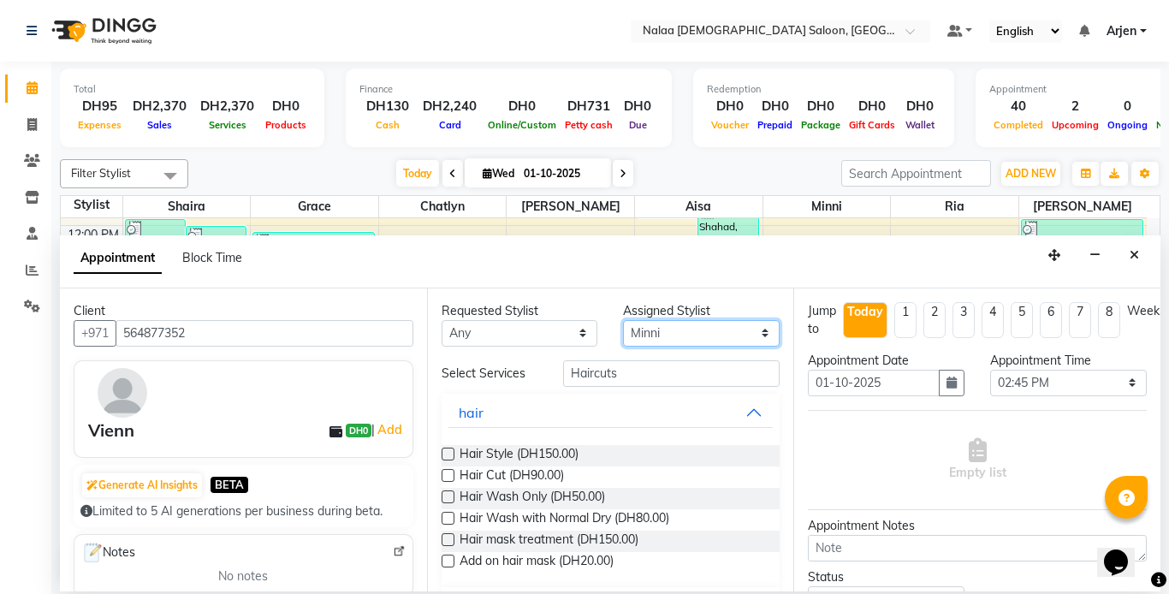
click at [687, 336] on select "Select Aisa Chatlyn Grace jennifer Mariam Minni ria Shaira" at bounding box center [701, 333] width 157 height 27
select select "91461"
click at [623, 320] on select "Select Aisa Chatlyn Grace jennifer Mariam Minni ria Shaira" at bounding box center [701, 333] width 157 height 27
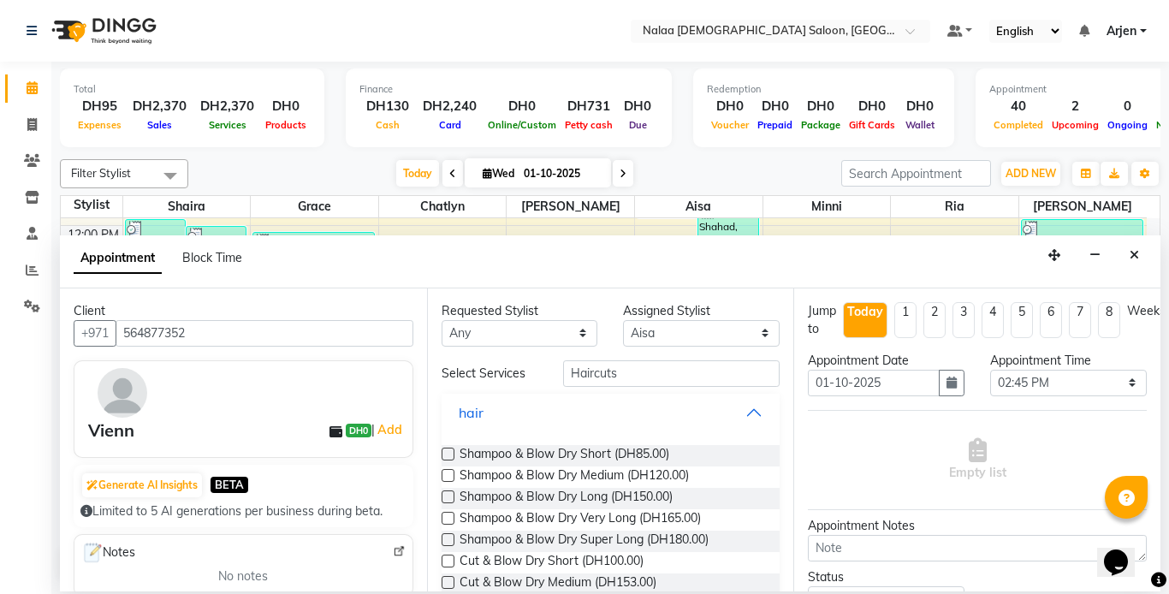
click at [751, 414] on button "hair" at bounding box center [610, 412] width 325 height 31
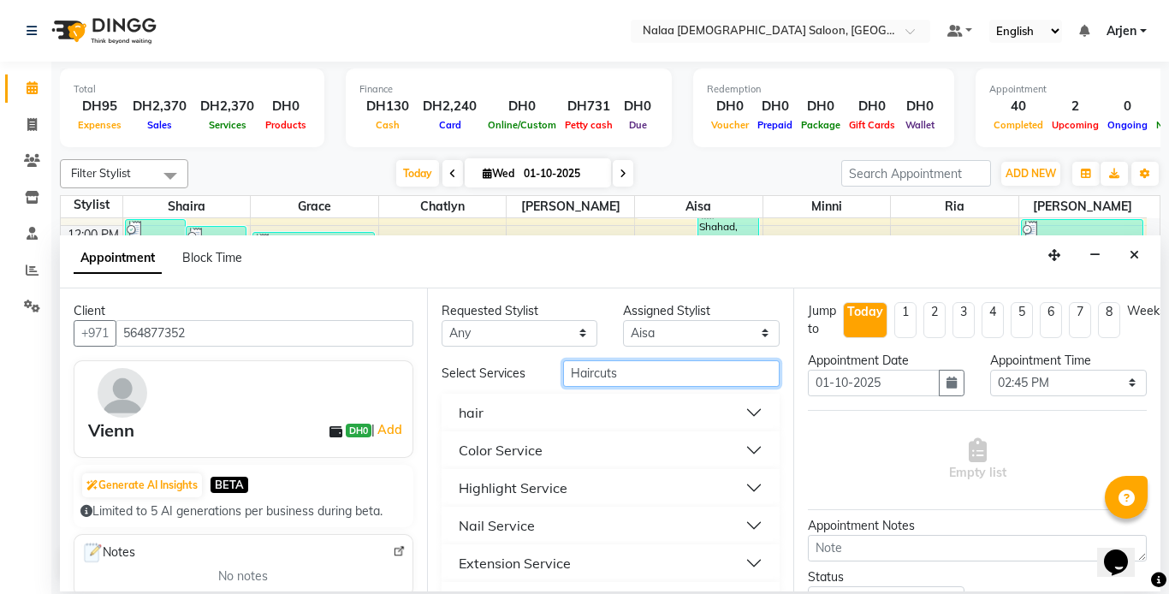
click at [619, 381] on input "Haircuts" at bounding box center [671, 373] width 217 height 27
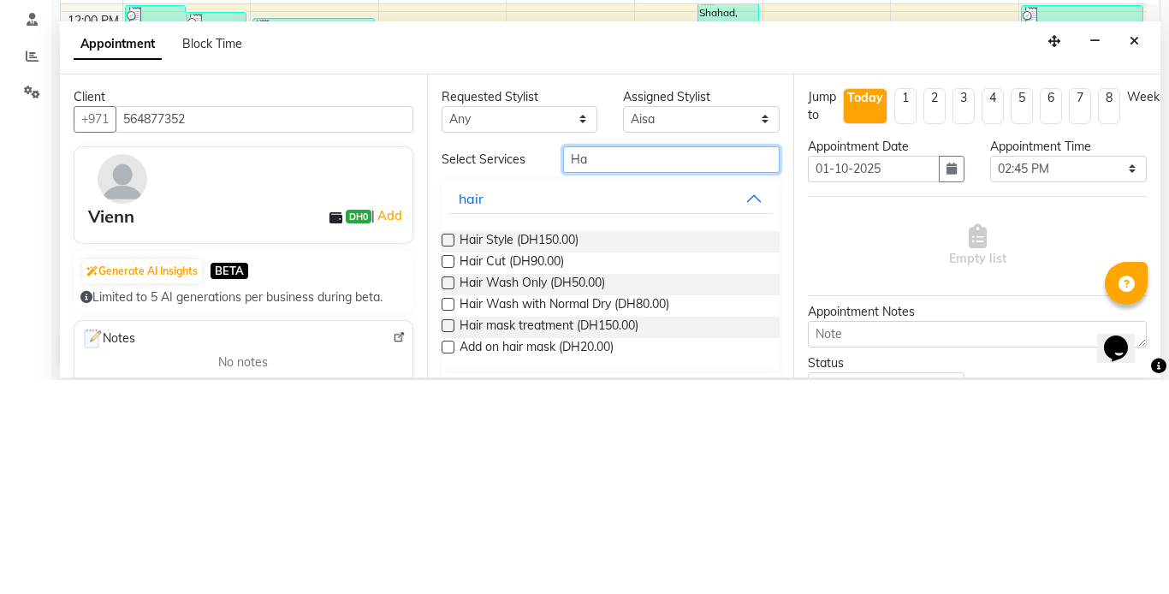
type input "H"
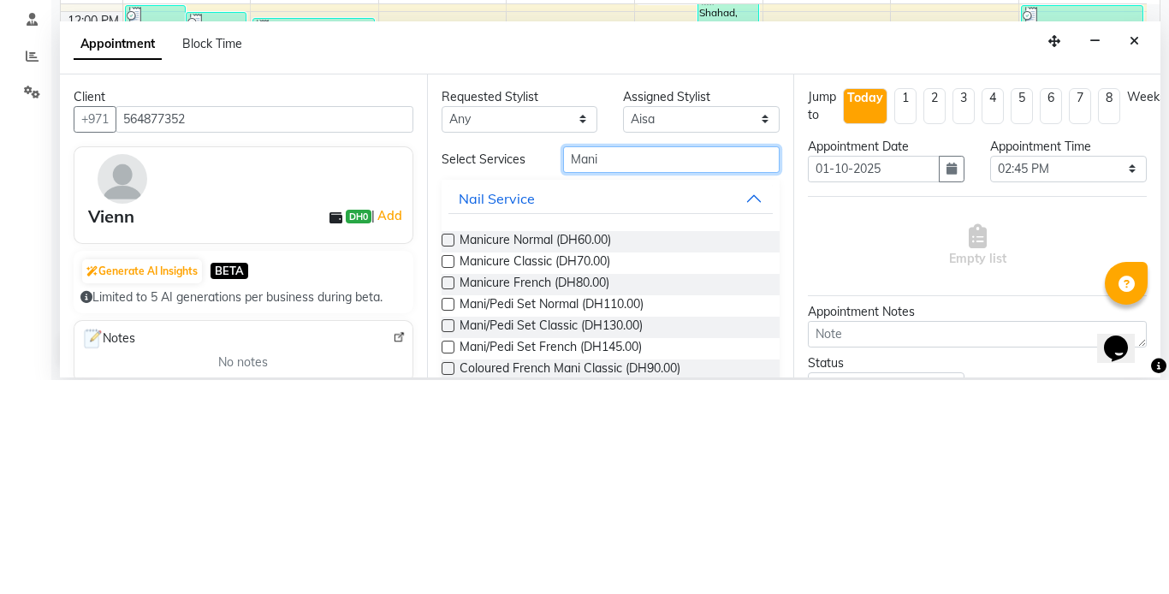
type input "Mani"
click at [448, 453] on label at bounding box center [447, 453] width 13 height 13
click at [448, 453] on input "checkbox" at bounding box center [446, 455] width 11 height 11
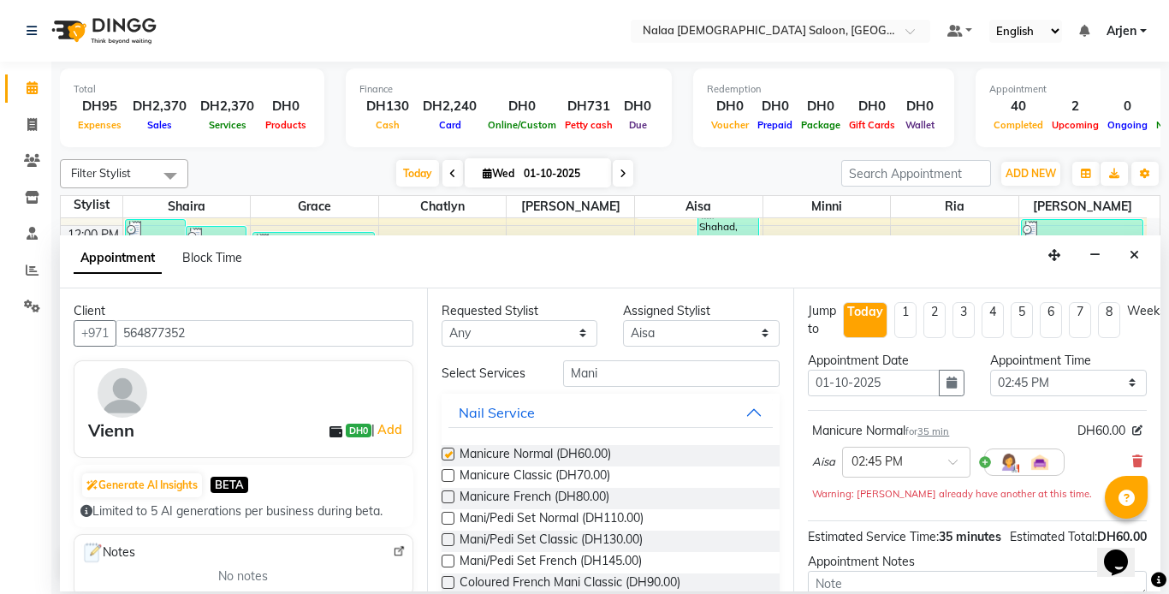
checkbox input "false"
click at [672, 330] on select "Select Aisa Chatlyn Grace jennifer Mariam Minni ria Shaira" at bounding box center [701, 333] width 157 height 27
select select "92472"
click at [623, 320] on select "Select Aisa Chatlyn Grace jennifer Mariam Minni ria Shaira" at bounding box center [701, 333] width 157 height 27
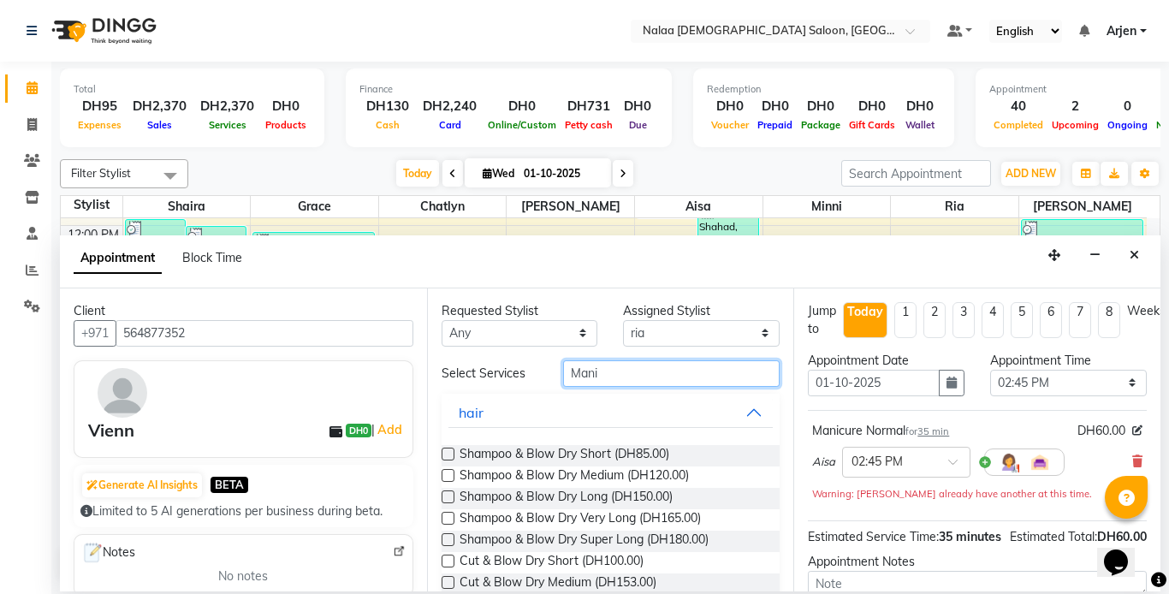
click at [618, 376] on input "Mani" at bounding box center [671, 373] width 217 height 27
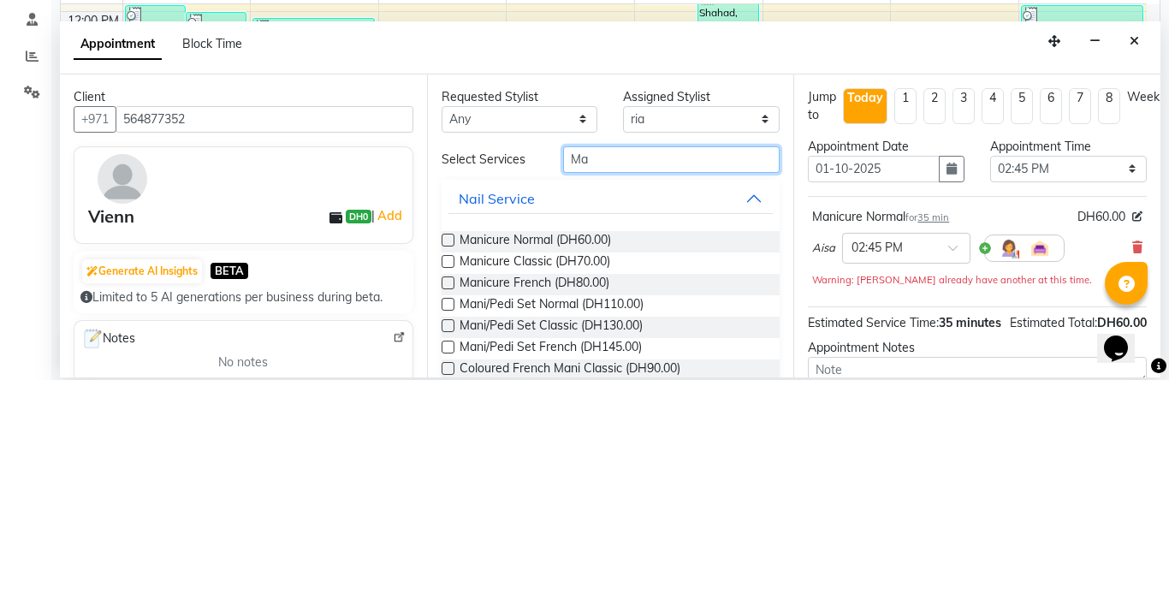
type input "M"
type input "Pedi"
click at [448, 453] on label at bounding box center [447, 453] width 13 height 13
click at [448, 453] on input "checkbox" at bounding box center [446, 455] width 11 height 11
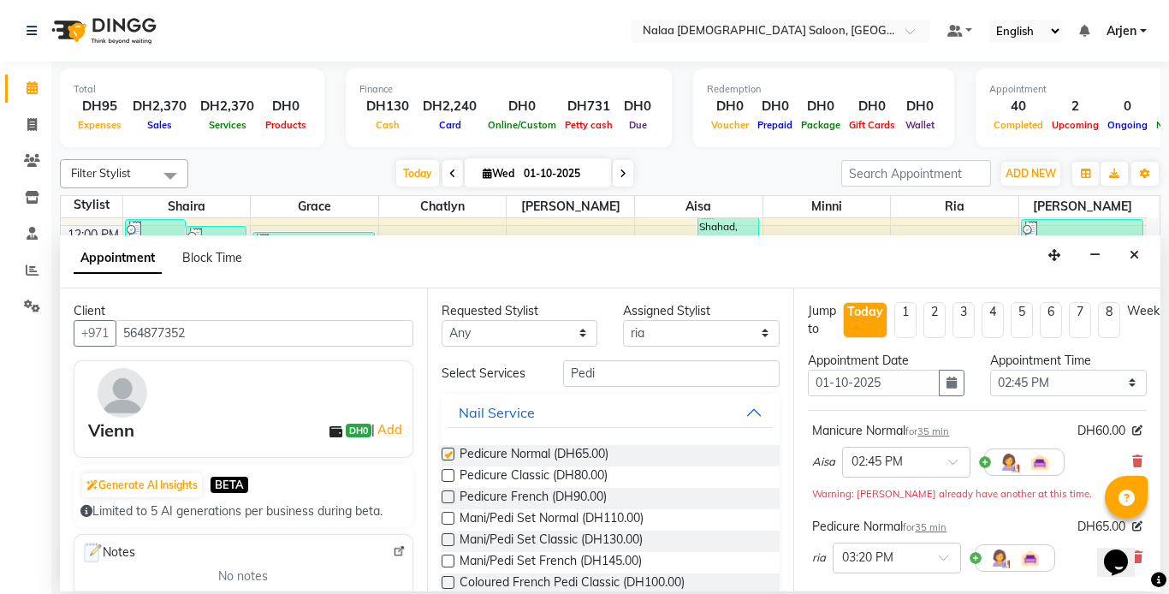
checkbox input "false"
click at [920, 463] on input "text" at bounding box center [888, 461] width 75 height 18
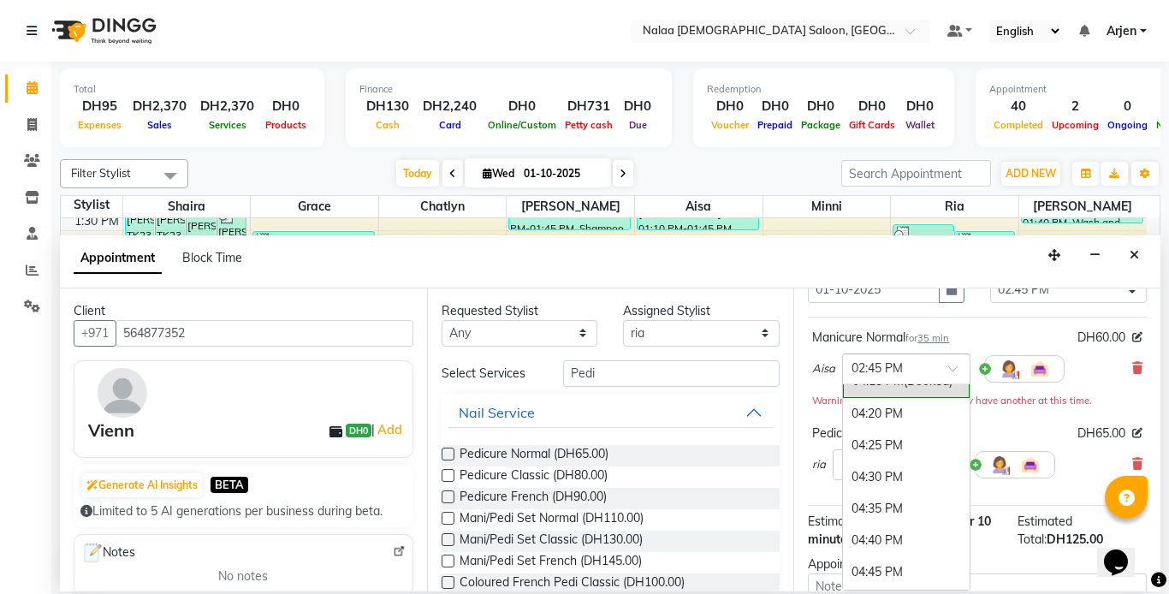
scroll to position [3610, 0]
click at [865, 411] on div "04:20 PM" at bounding box center [906, 408] width 127 height 32
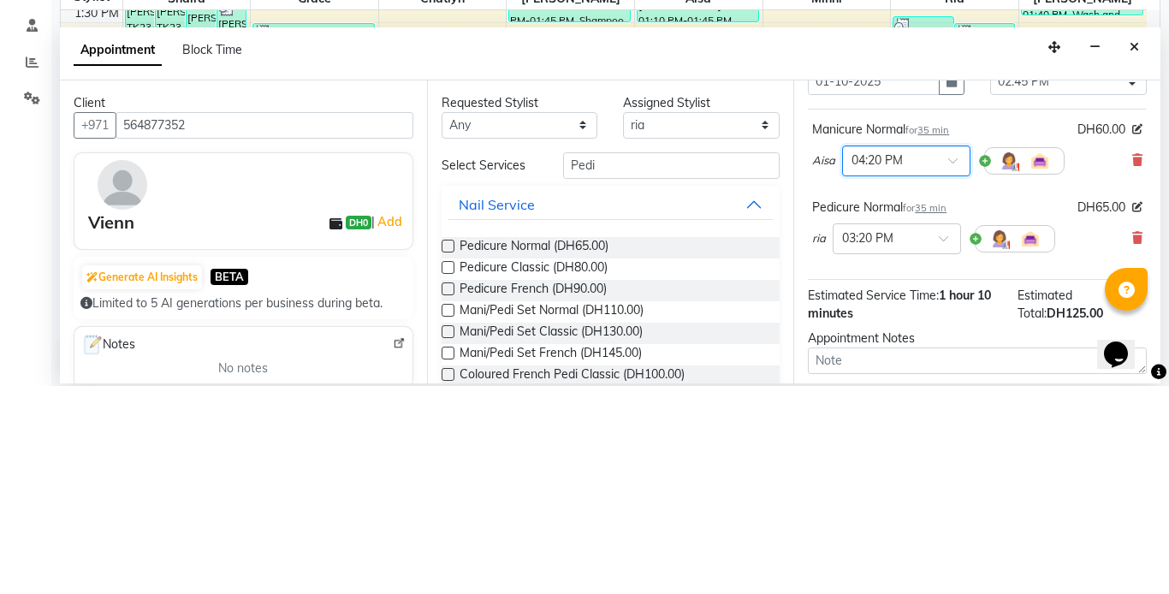
click at [817, 418] on div "Pedicure Normal for 35 min" at bounding box center [879, 415] width 134 height 18
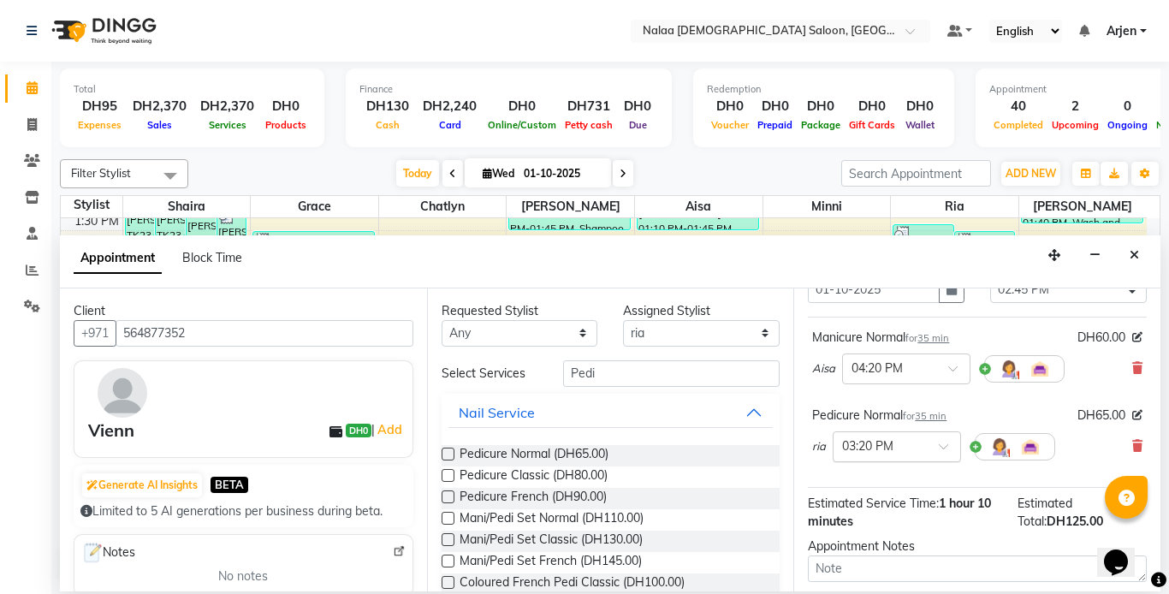
click at [906, 451] on input "text" at bounding box center [879, 445] width 75 height 18
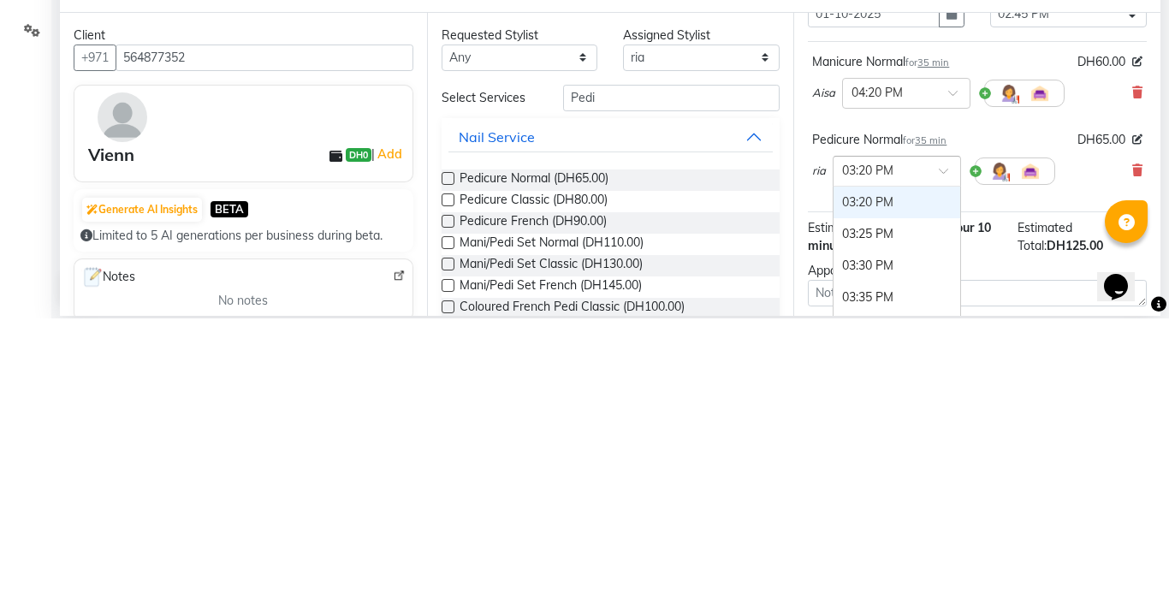
click at [852, 574] on div "03:35 PM" at bounding box center [896, 573] width 127 height 32
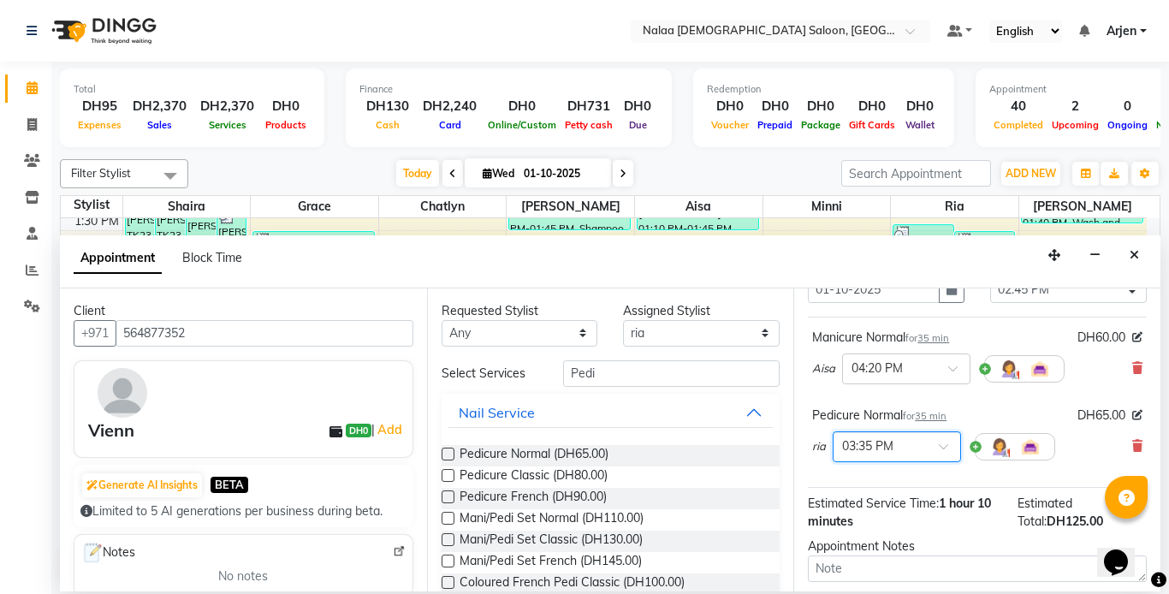
click at [915, 447] on input "text" at bounding box center [879, 445] width 75 height 18
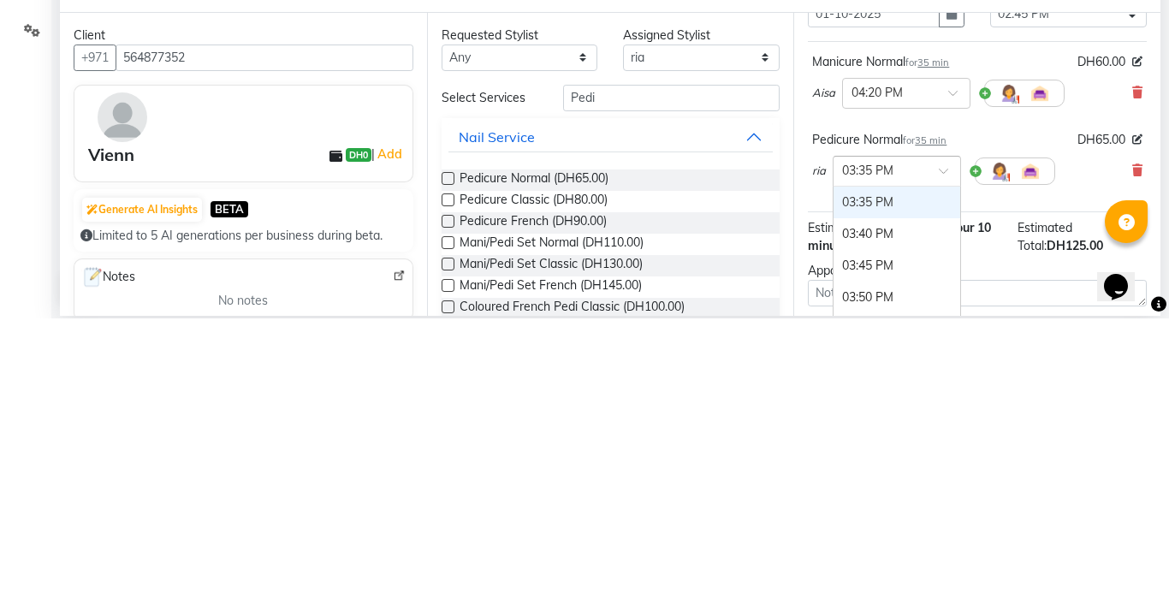
click at [863, 572] on div "03:50 PM" at bounding box center [896, 573] width 127 height 32
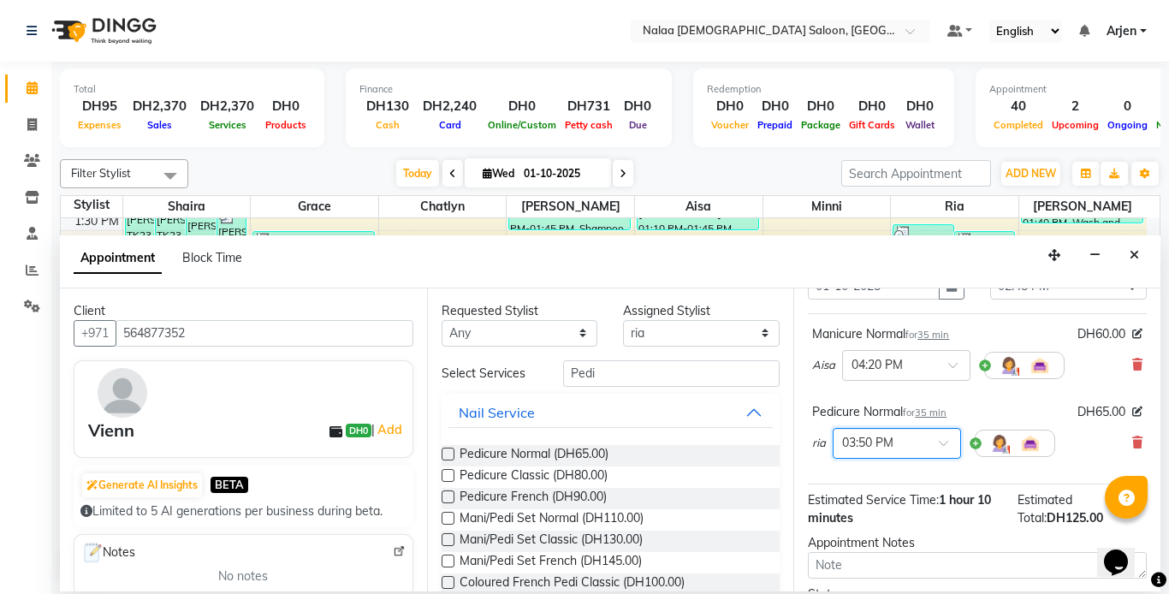
scroll to position [0, 0]
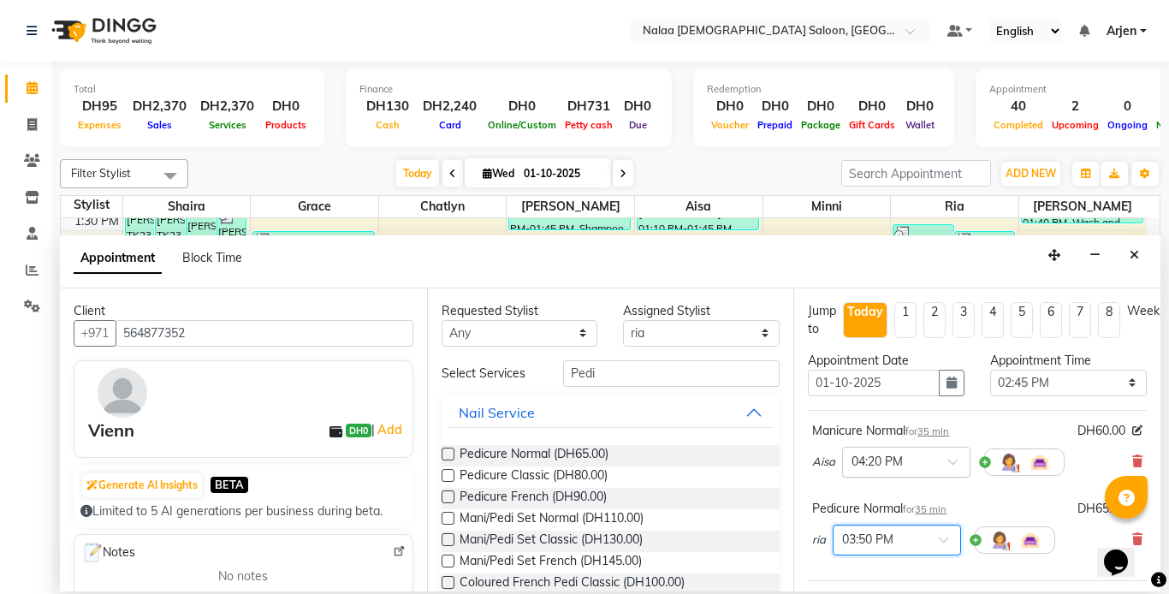
click at [916, 467] on input "text" at bounding box center [888, 461] width 75 height 18
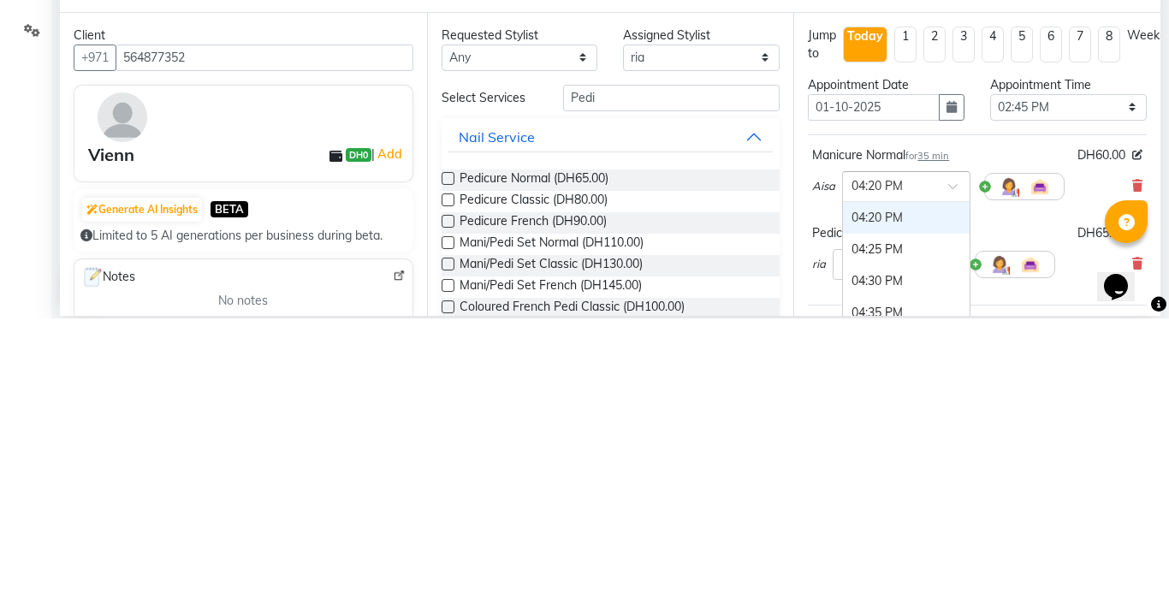
scroll to position [3583, 0]
click at [952, 459] on span at bounding box center [958, 467] width 21 height 18
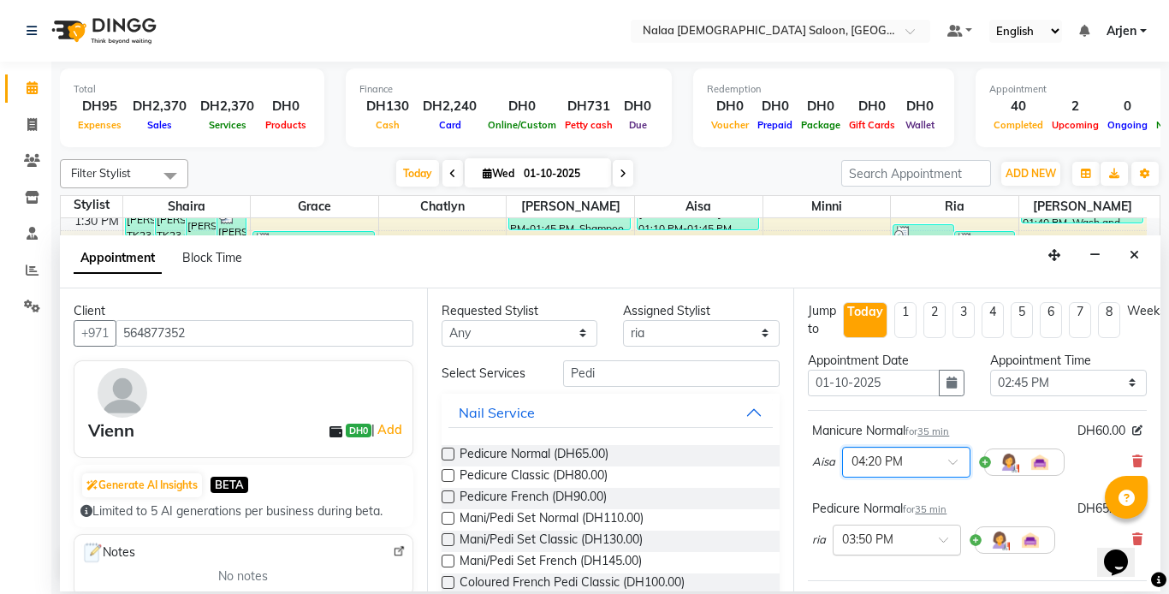
click at [895, 542] on input "text" at bounding box center [879, 539] width 75 height 18
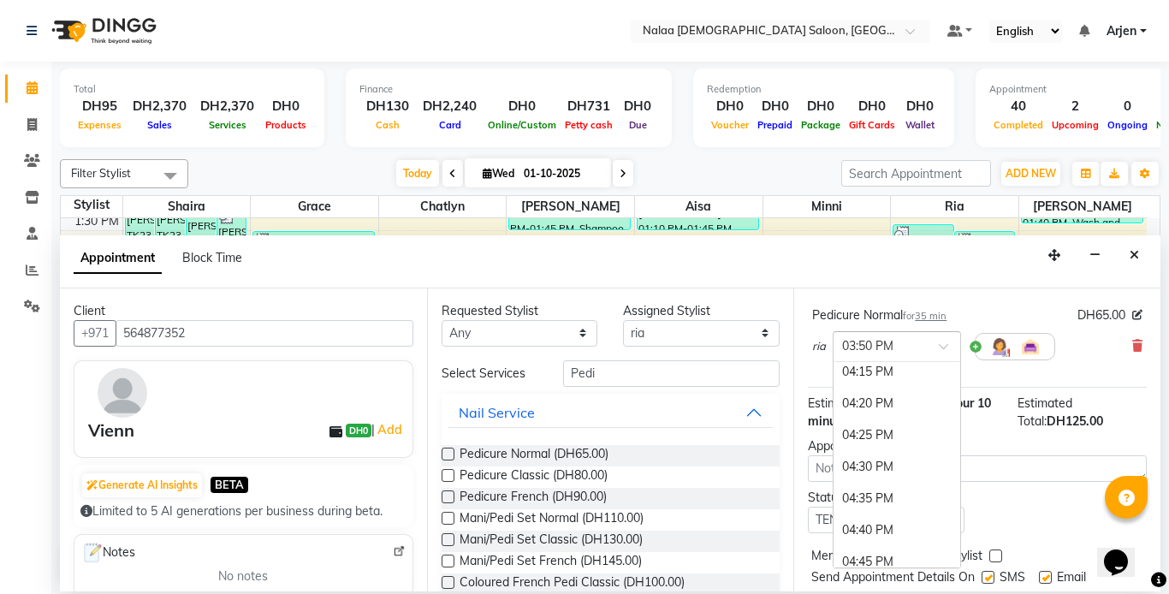
click at [856, 404] on div "04:20 PM" at bounding box center [896, 404] width 127 height 32
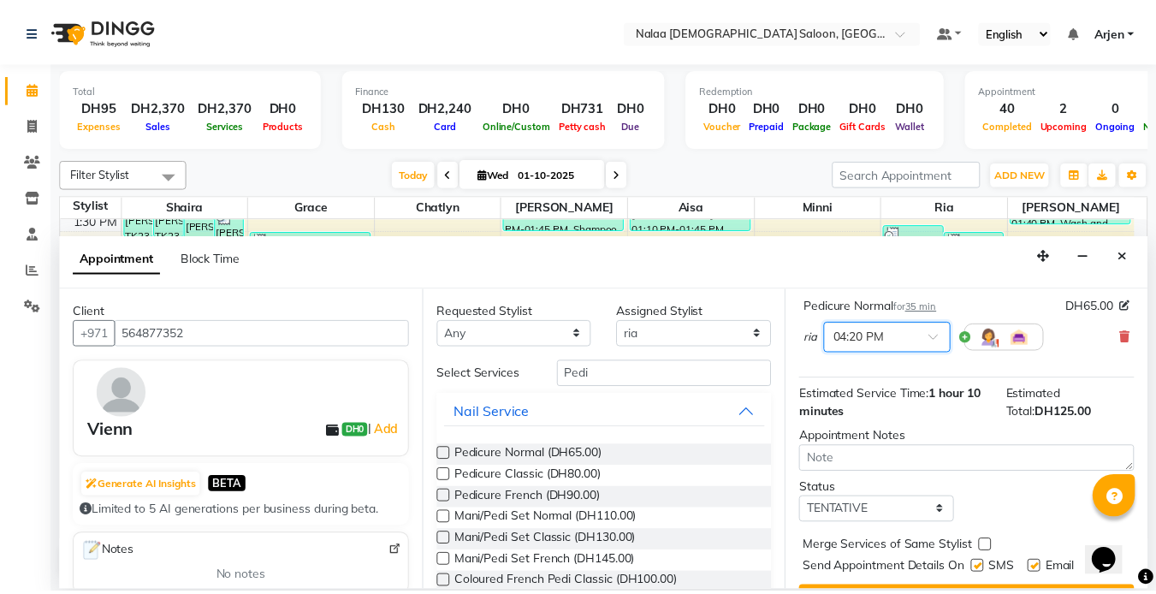
scroll to position [274, 0]
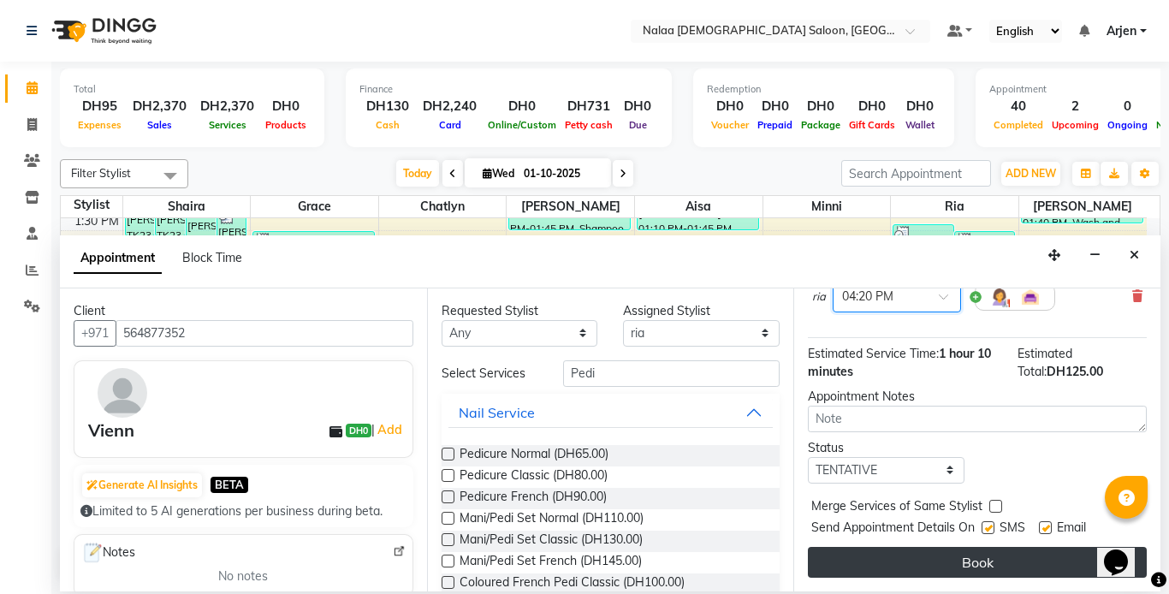
click at [878, 557] on button "Book" at bounding box center [977, 562] width 339 height 31
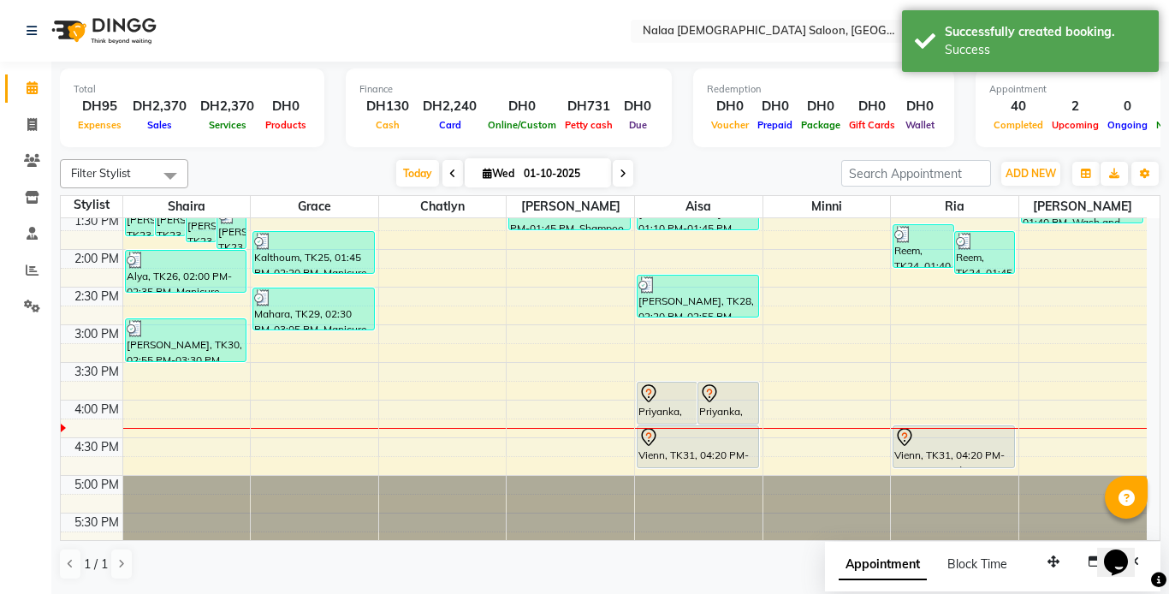
click at [684, 457] on div "Vienn, TK31, 04:20 PM-04:55 PM, Manicure Normal" at bounding box center [697, 446] width 121 height 41
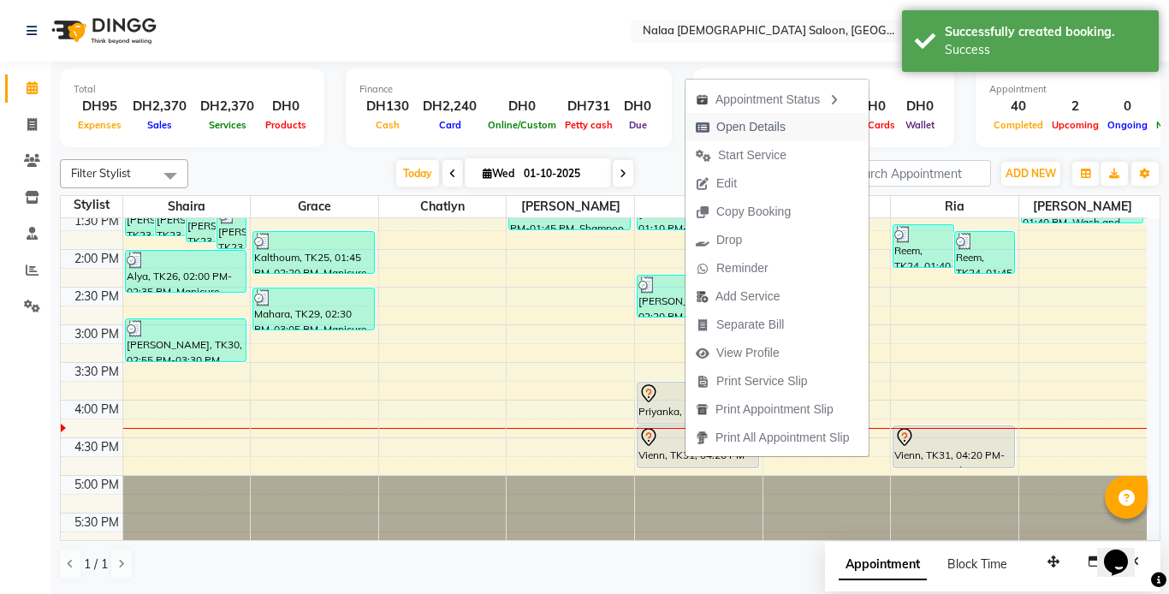
click at [727, 131] on span "Open Details" at bounding box center [750, 127] width 69 height 18
select select "7"
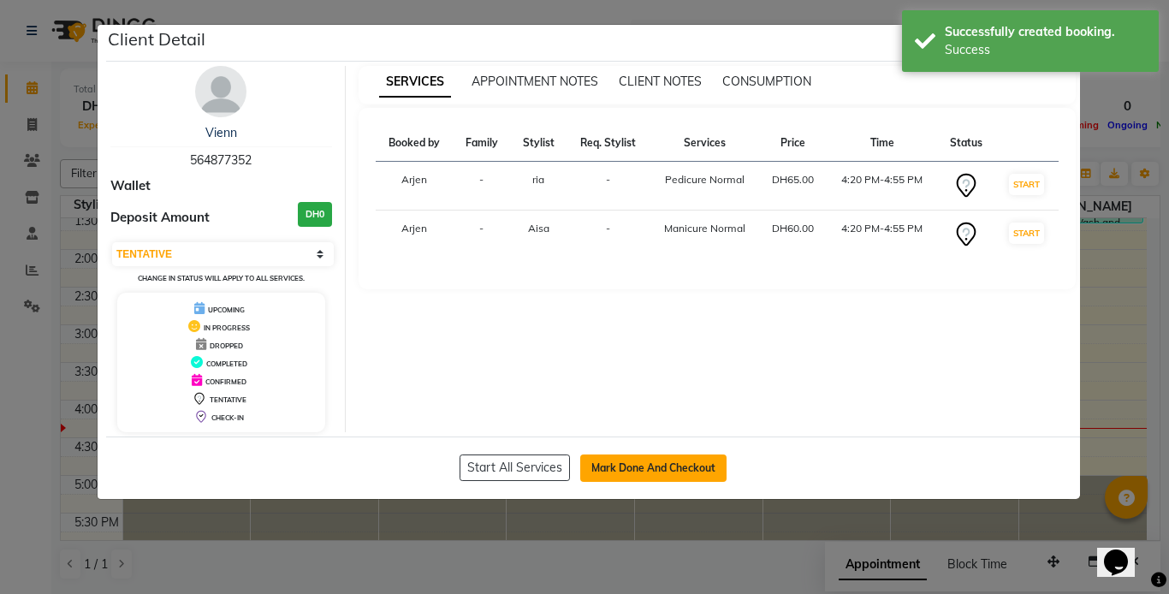
click at [620, 473] on button "Mark Done And Checkout" at bounding box center [653, 467] width 146 height 27
select select "service"
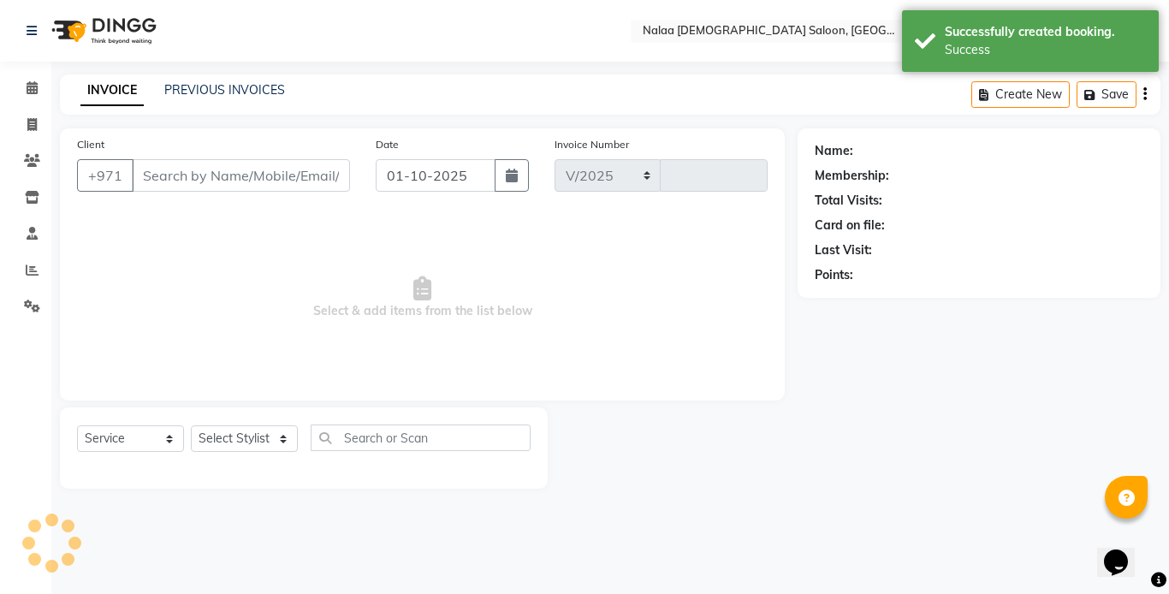
select select "7528"
type input "1461"
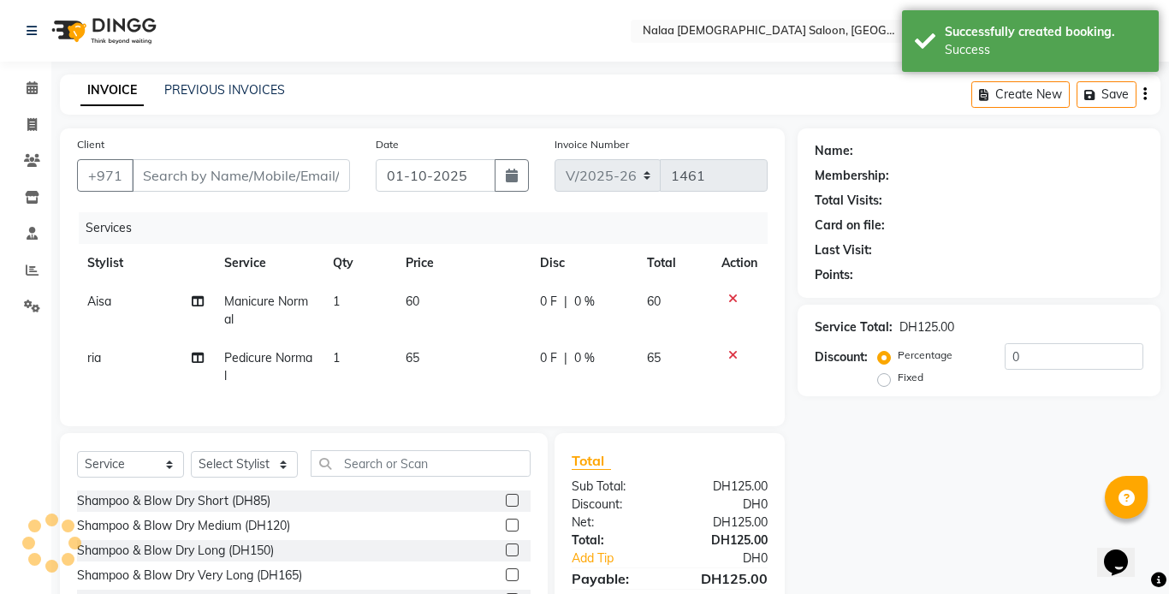
type input "564877352"
select select "92472"
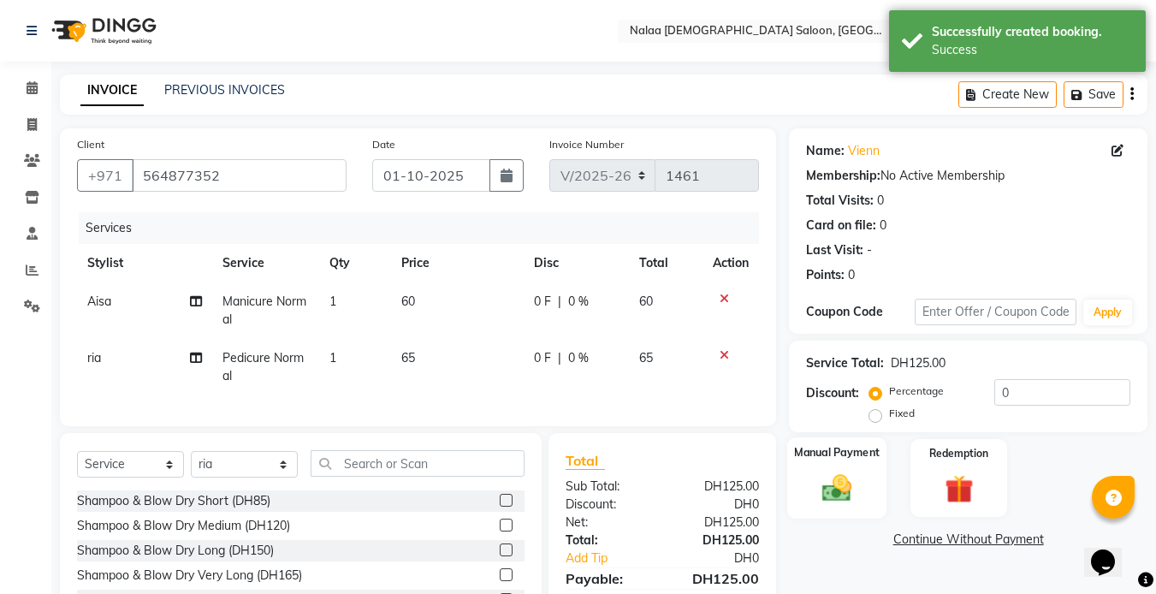
click at [837, 494] on img at bounding box center [837, 488] width 48 height 34
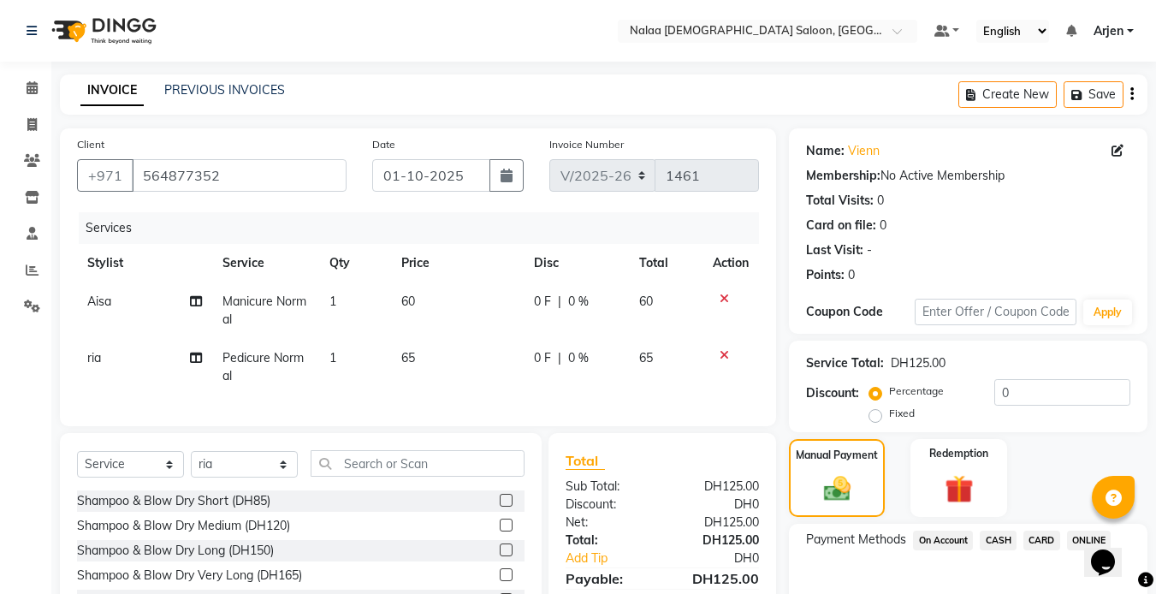
click at [1042, 546] on span "CARD" at bounding box center [1041, 540] width 37 height 20
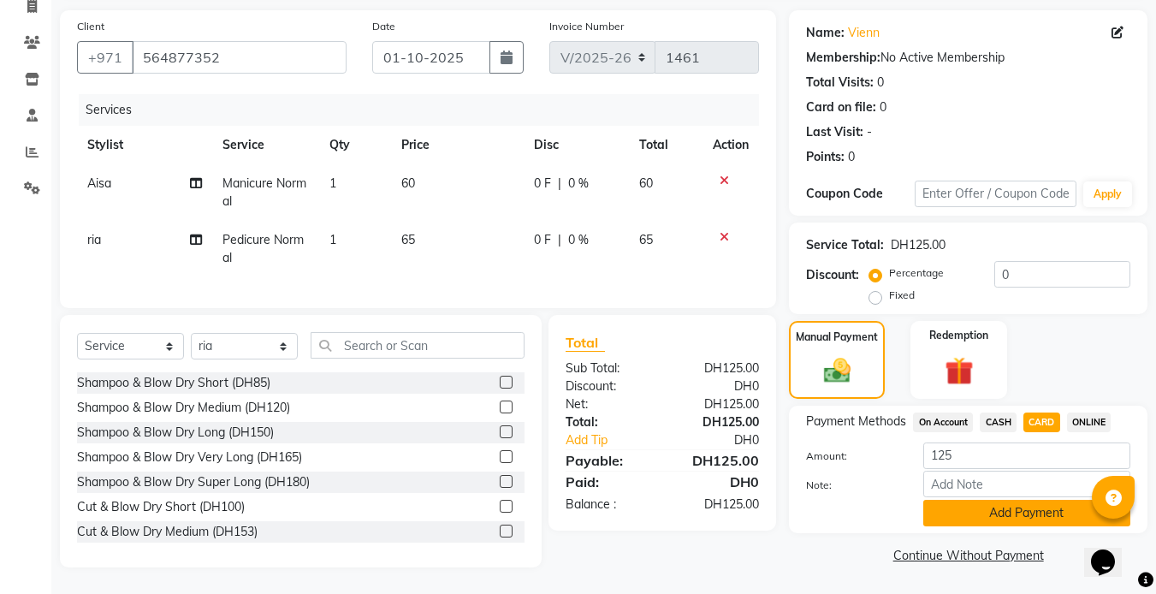
click at [943, 510] on button "Add Payment" at bounding box center [1026, 513] width 207 height 27
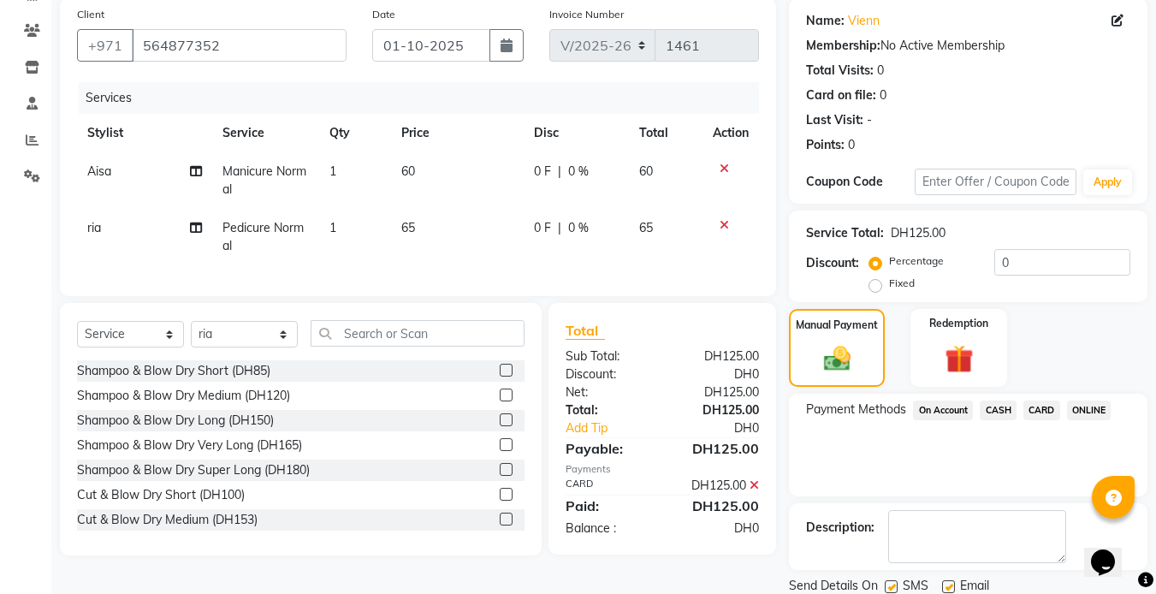
scroll to position [190, 0]
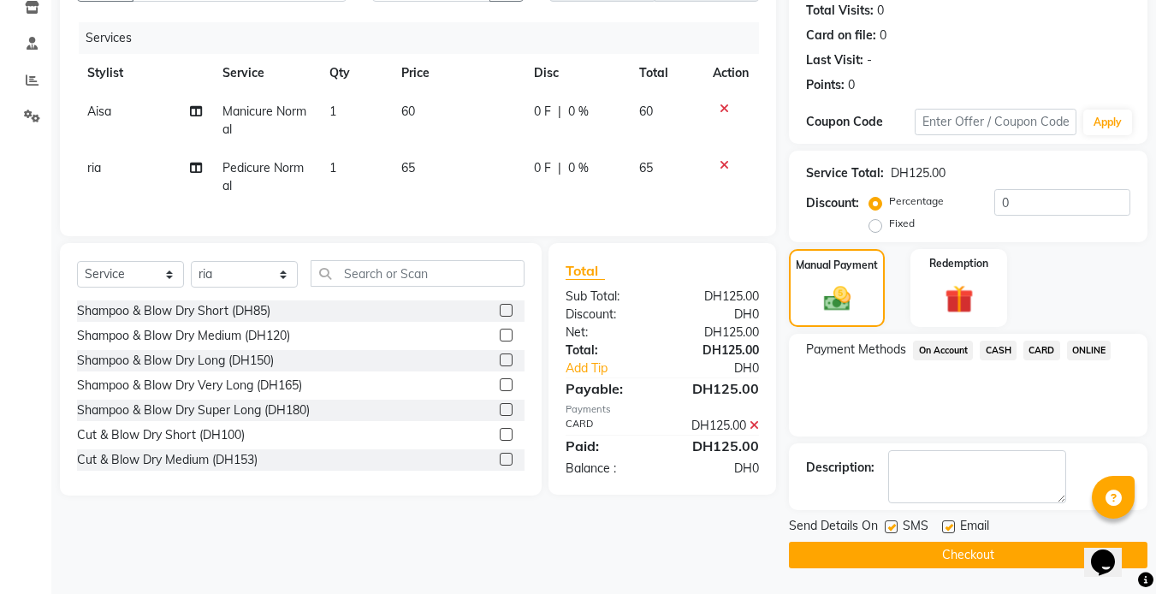
click at [908, 566] on button "Checkout" at bounding box center [968, 555] width 358 height 27
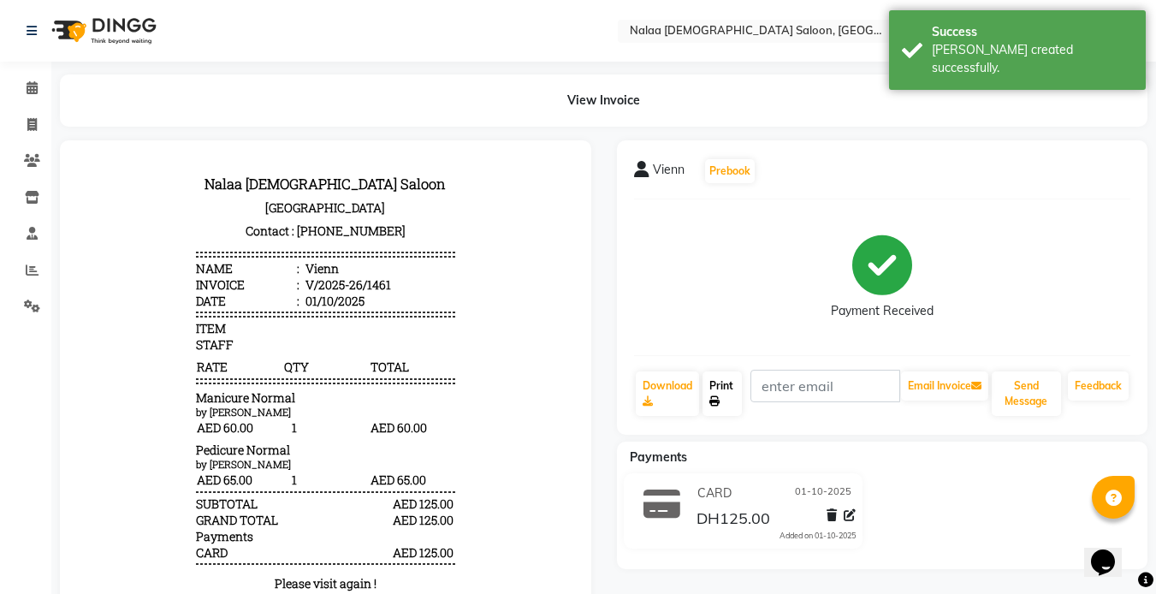
click at [716, 391] on link "Print" at bounding box center [721, 393] width 39 height 44
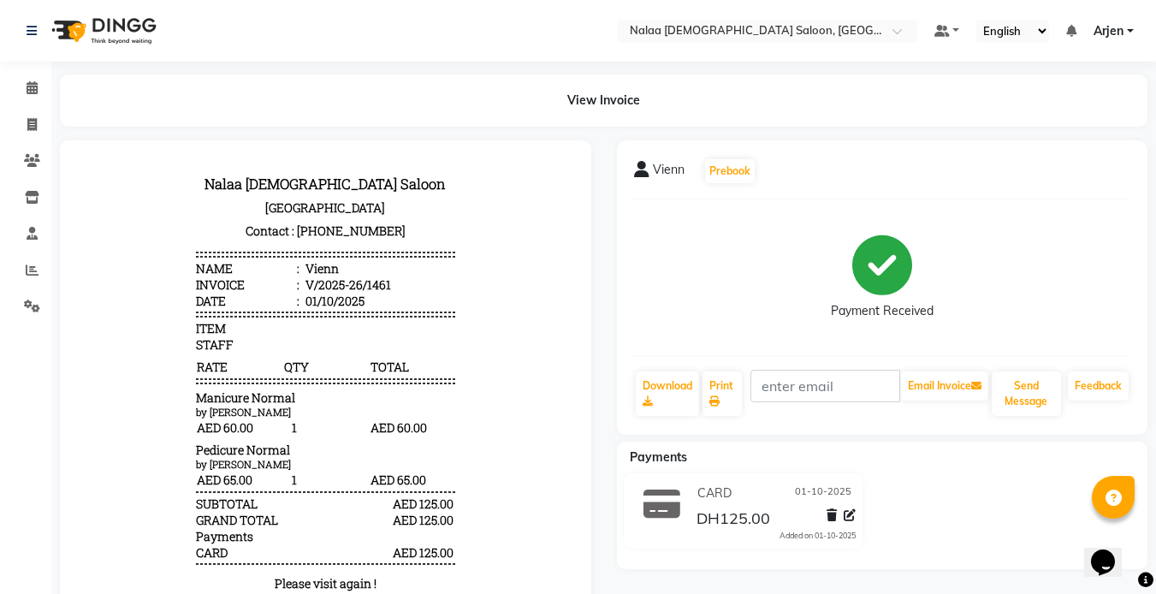
click at [1099, 27] on span "Arjen" at bounding box center [1108, 31] width 30 height 18
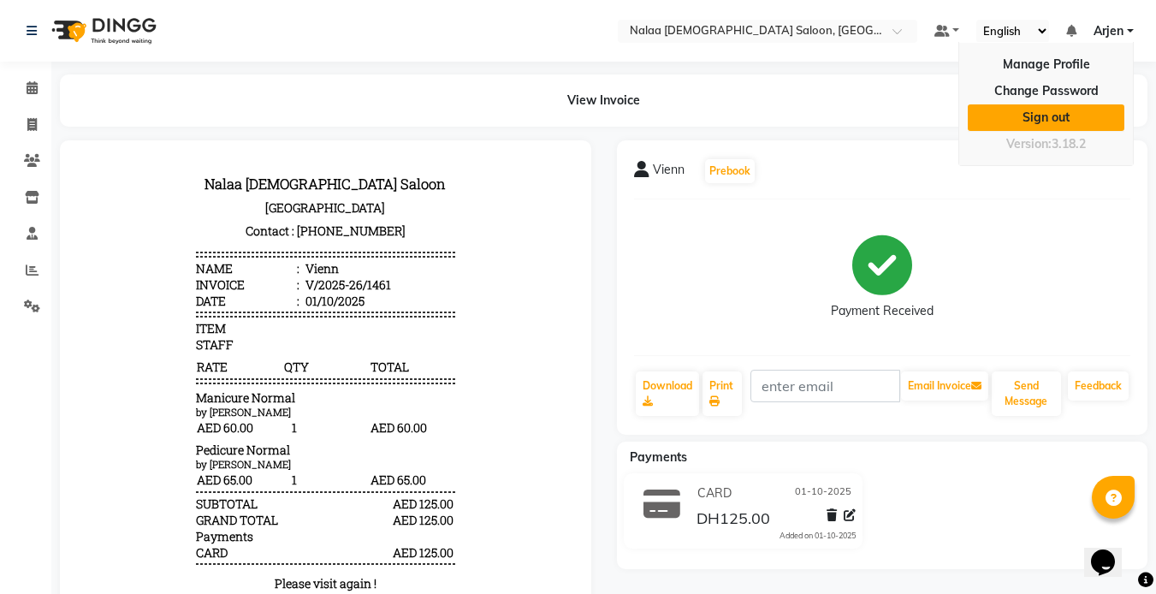
click at [1023, 123] on link "Sign out" at bounding box center [1046, 117] width 157 height 27
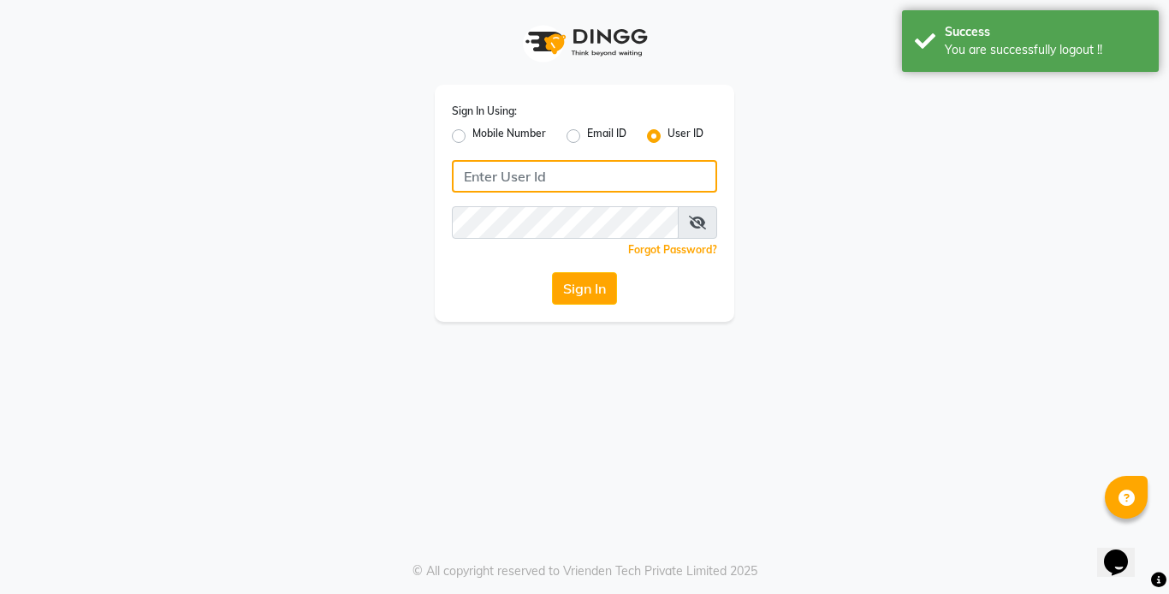
type input "555526440"
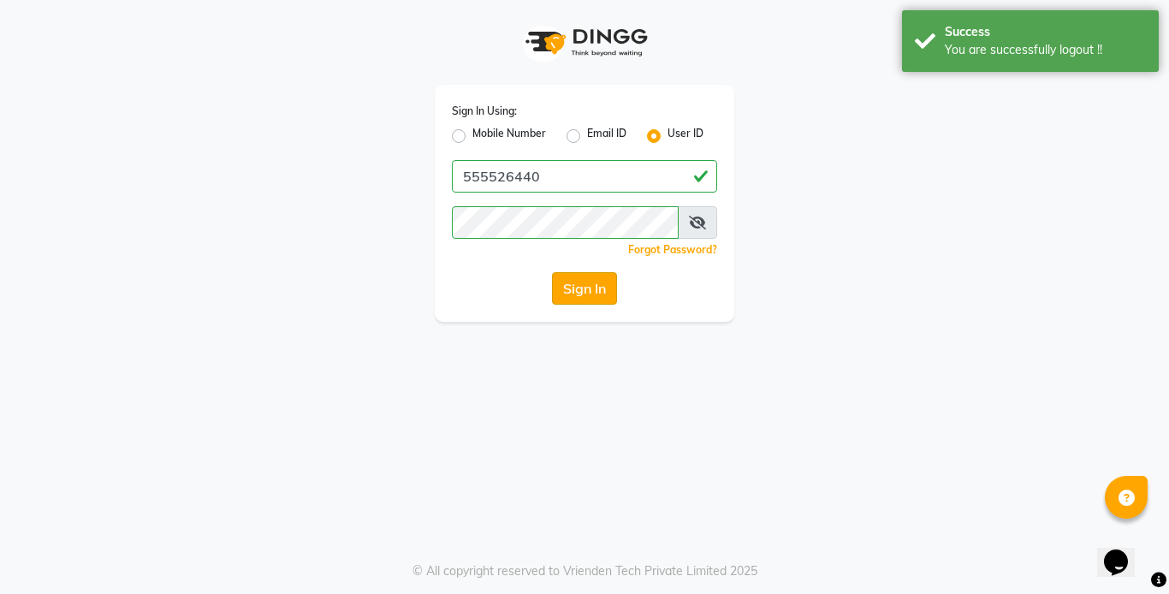
click at [583, 298] on button "Sign In" at bounding box center [584, 288] width 65 height 33
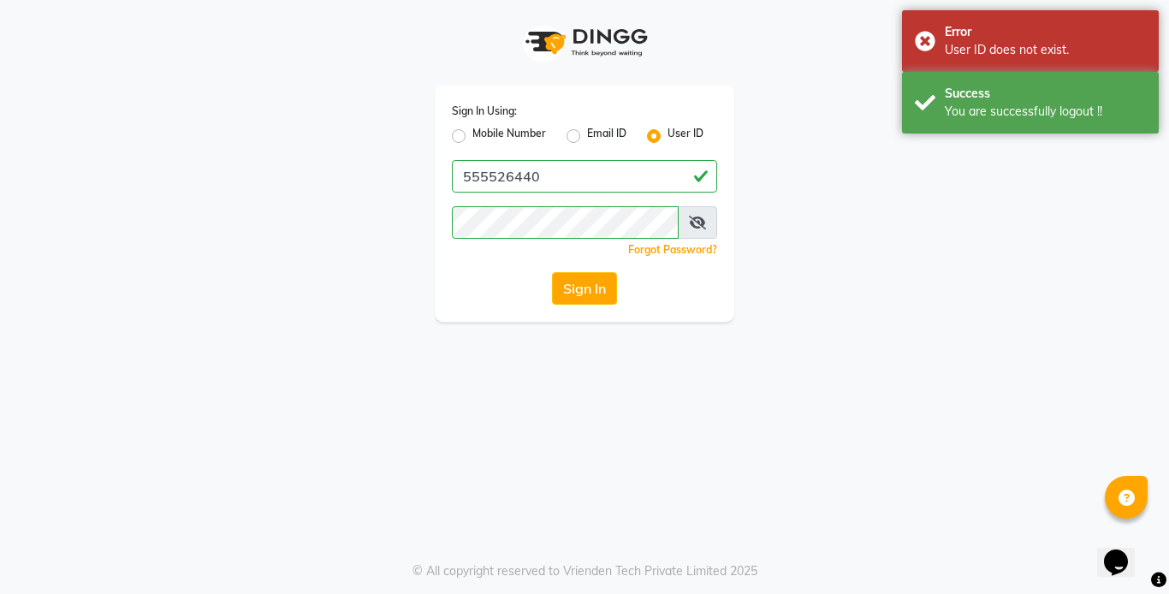
click at [699, 223] on icon at bounding box center [697, 223] width 17 height 14
click at [472, 135] on label "Mobile Number" at bounding box center [509, 136] width 74 height 21
click at [472, 135] on input "Mobile Number" at bounding box center [477, 131] width 11 height 11
radio input "true"
radio input "false"
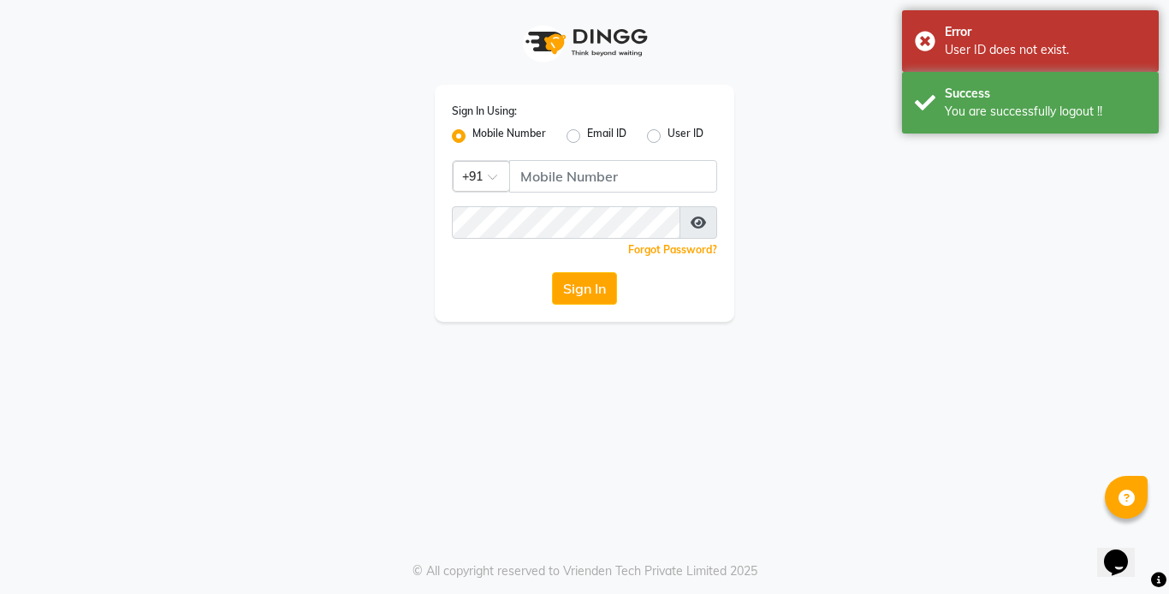
click at [667, 137] on label "User ID" at bounding box center [685, 136] width 36 height 21
click at [667, 137] on input "User ID" at bounding box center [672, 131] width 11 height 11
radio input "true"
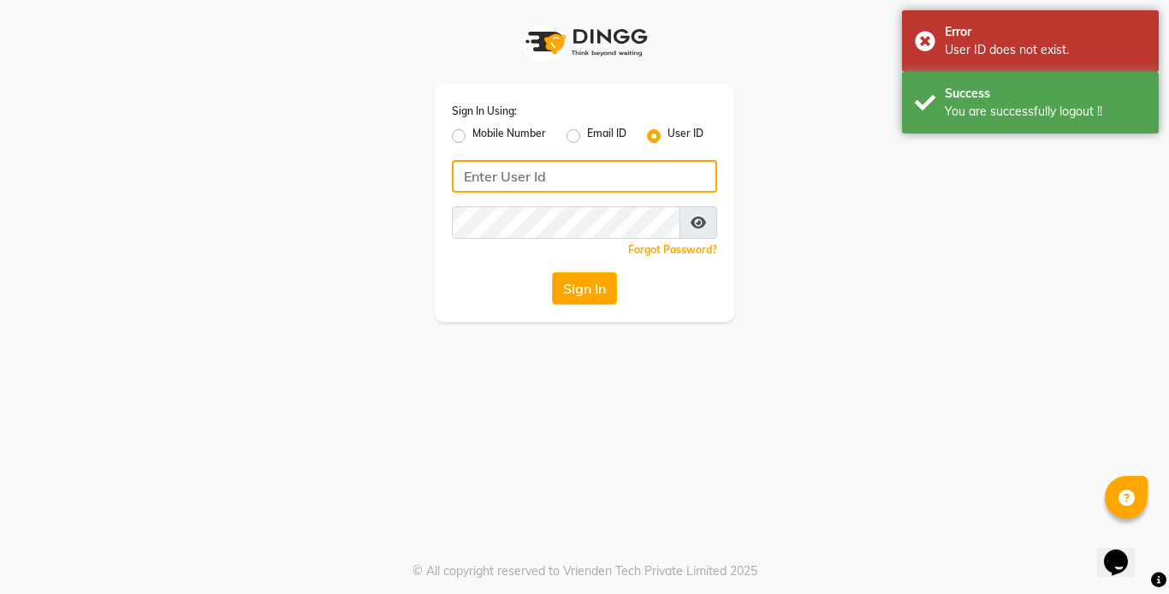
click at [537, 178] on input "Username" at bounding box center [584, 176] width 265 height 33
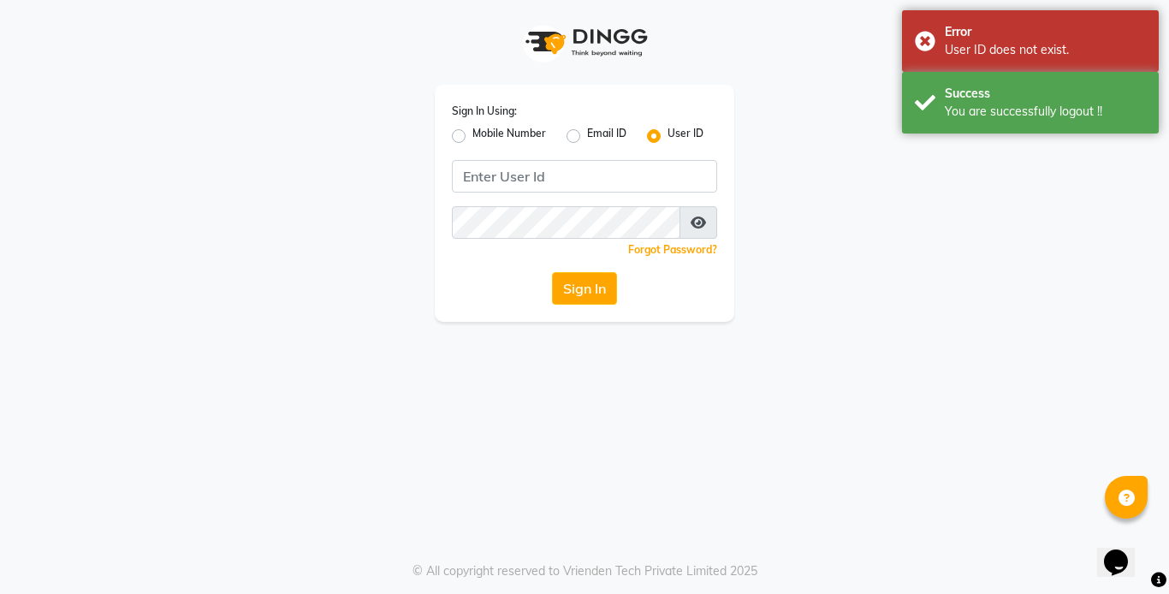
click at [472, 136] on label "Mobile Number" at bounding box center [509, 136] width 74 height 21
click at [472, 136] on input "Mobile Number" at bounding box center [477, 131] width 11 height 11
radio input "true"
radio input "false"
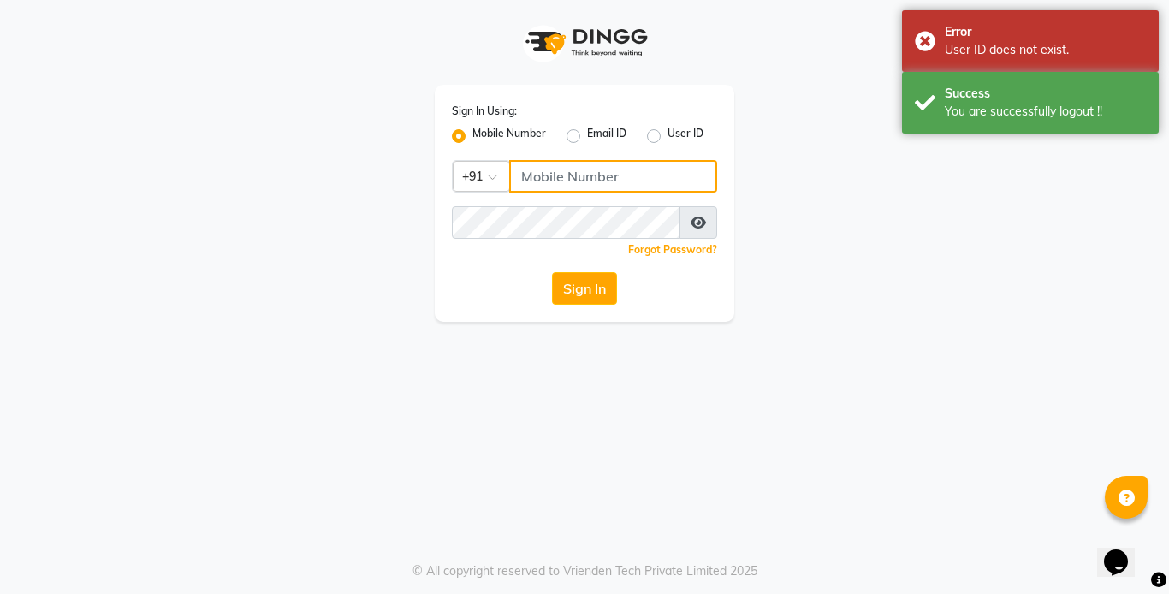
click at [553, 176] on input "Username" at bounding box center [613, 176] width 208 height 33
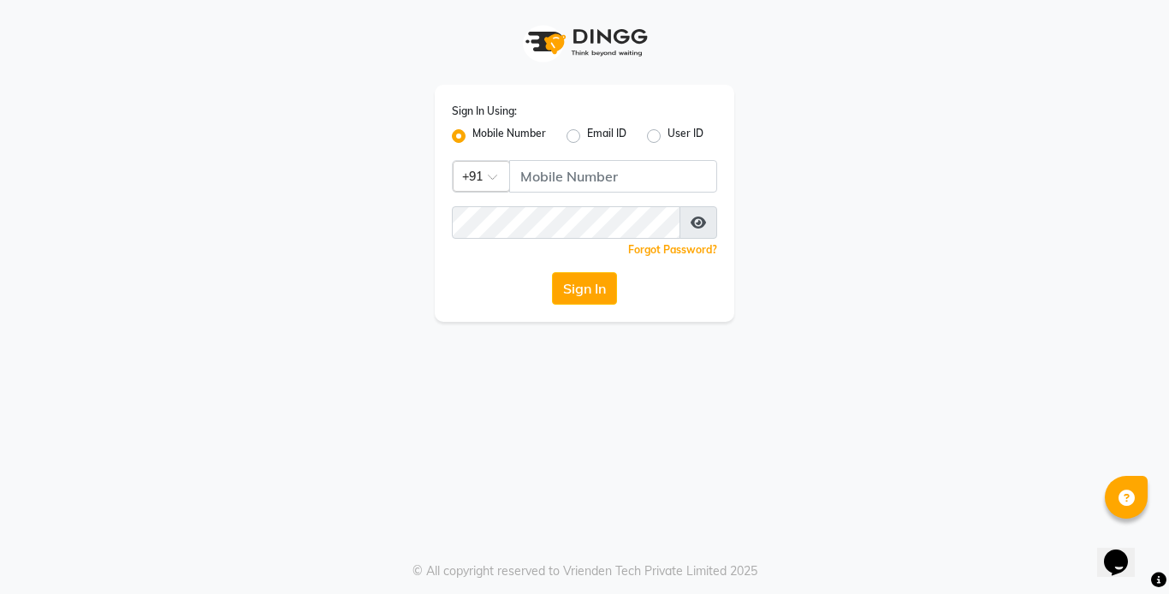
click at [493, 181] on span at bounding box center [498, 182] width 21 height 18
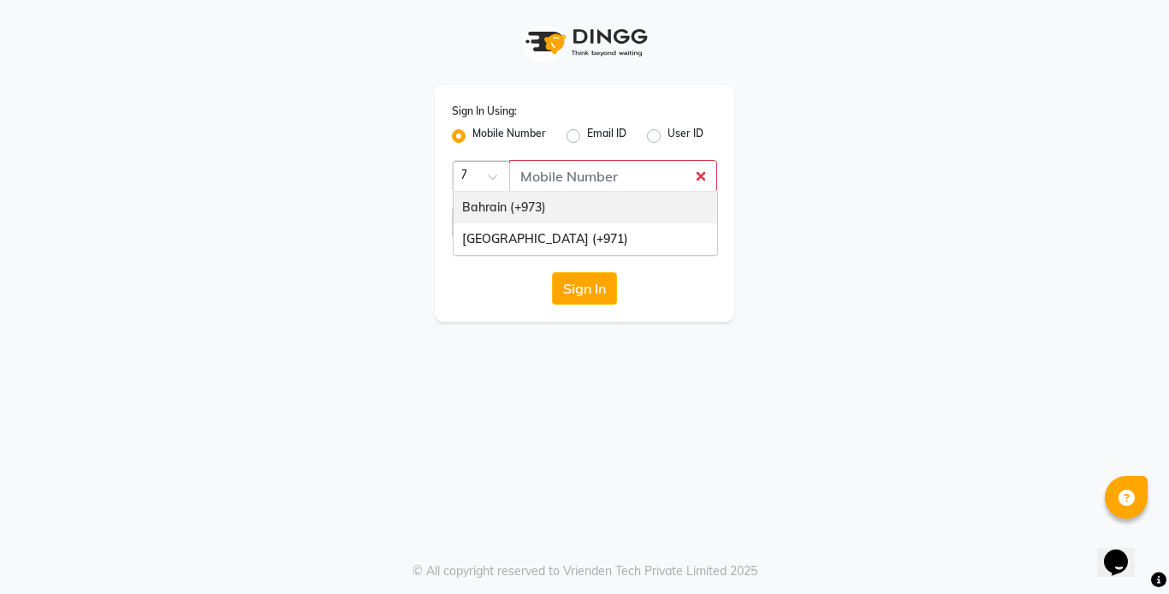
type input "971"
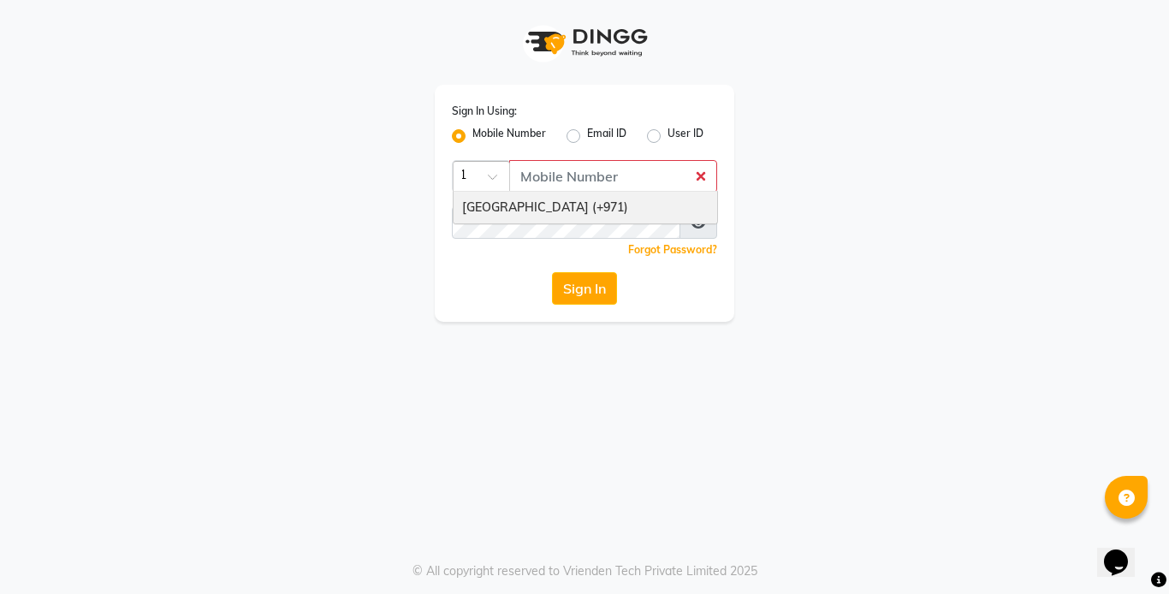
click at [492, 209] on div "United Arab Emirates (+971)" at bounding box center [585, 208] width 264 height 32
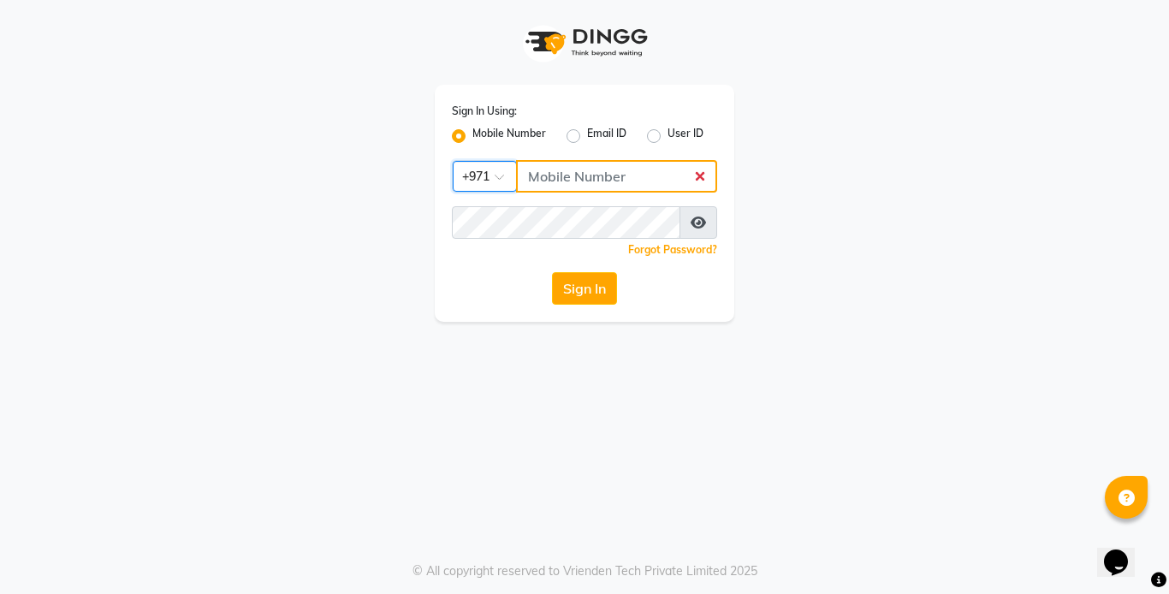
click at [557, 181] on input "Username" at bounding box center [616, 176] width 201 height 33
click at [566, 171] on input "Username" at bounding box center [616, 176] width 201 height 33
type input "555526440"
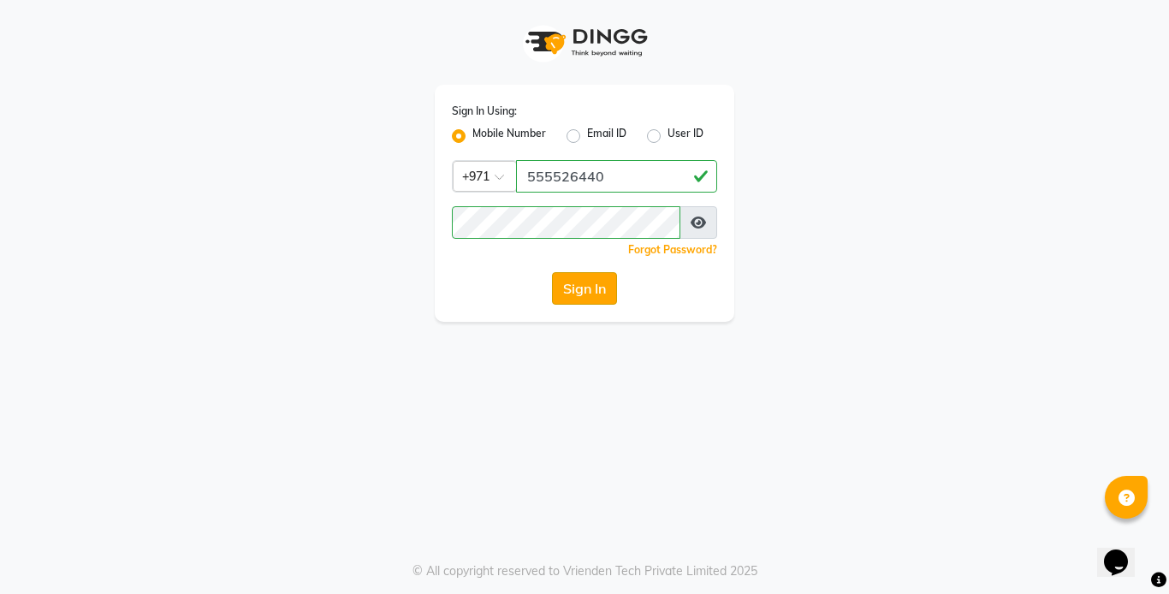
click at [578, 296] on button "Sign In" at bounding box center [584, 288] width 65 height 33
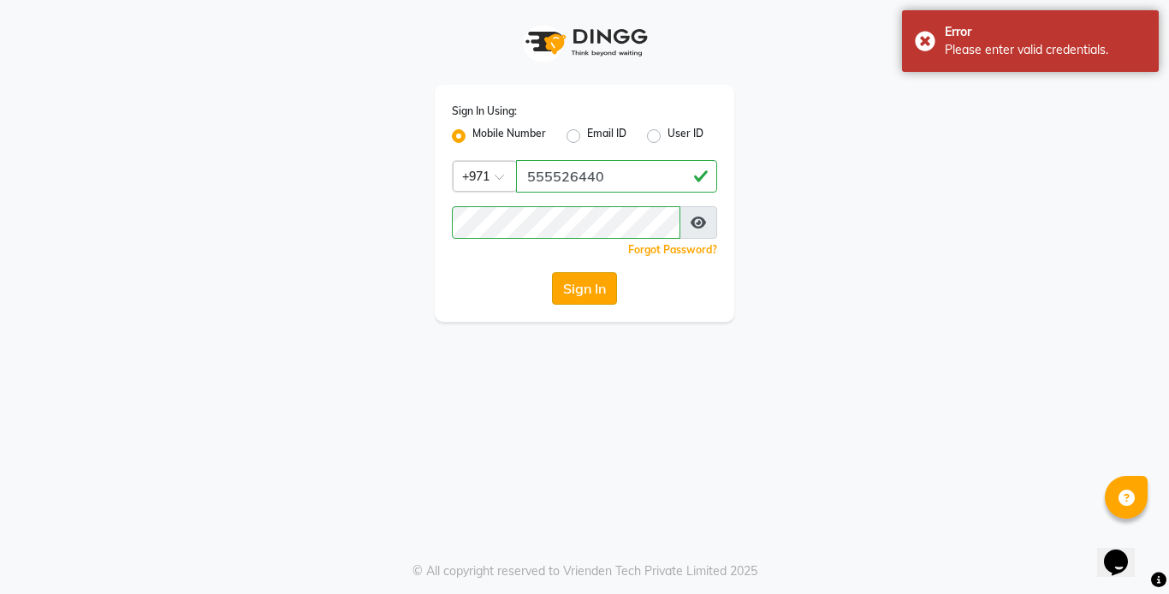
click at [580, 295] on button "Sign In" at bounding box center [584, 288] width 65 height 33
click at [587, 139] on label "Email ID" at bounding box center [606, 136] width 39 height 21
click at [587, 137] on input "Email ID" at bounding box center [592, 131] width 11 height 11
radio input "true"
radio input "false"
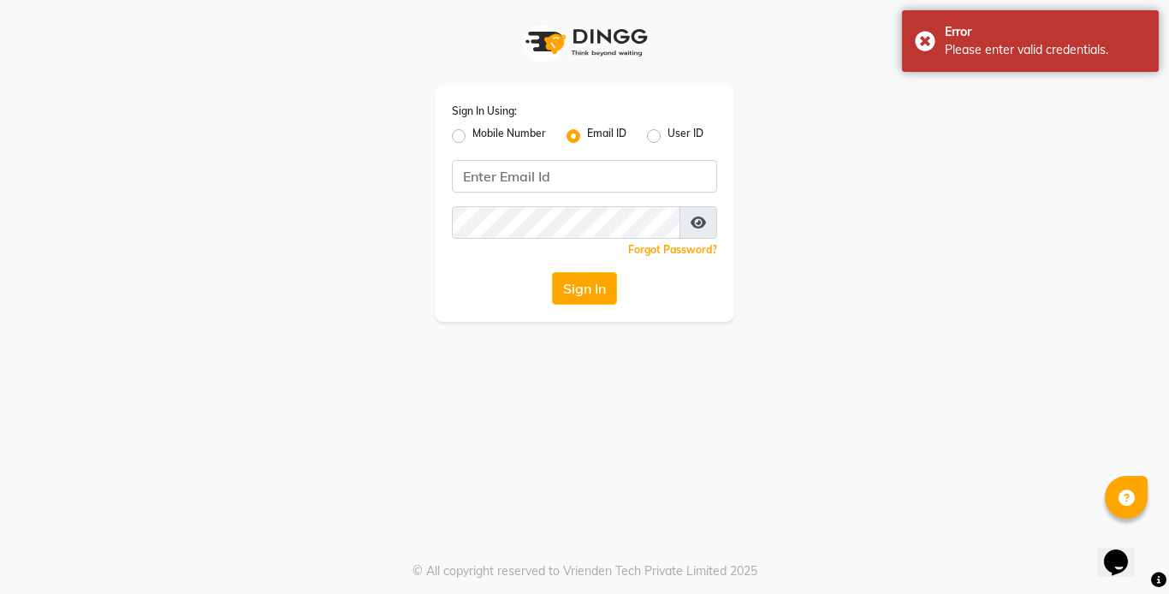
click at [472, 129] on label "Mobile Number" at bounding box center [509, 136] width 74 height 21
click at [472, 129] on input "Mobile Number" at bounding box center [477, 131] width 11 height 11
radio input "true"
radio input "false"
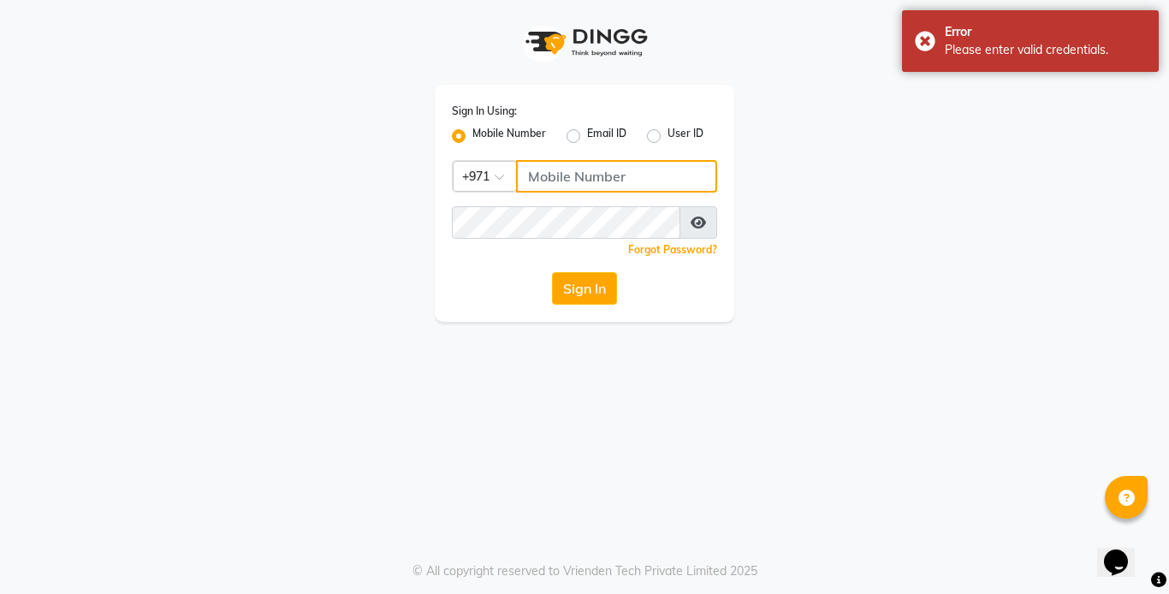
click at [554, 181] on input "Username" at bounding box center [616, 176] width 201 height 33
click at [560, 174] on input "Username" at bounding box center [616, 176] width 201 height 33
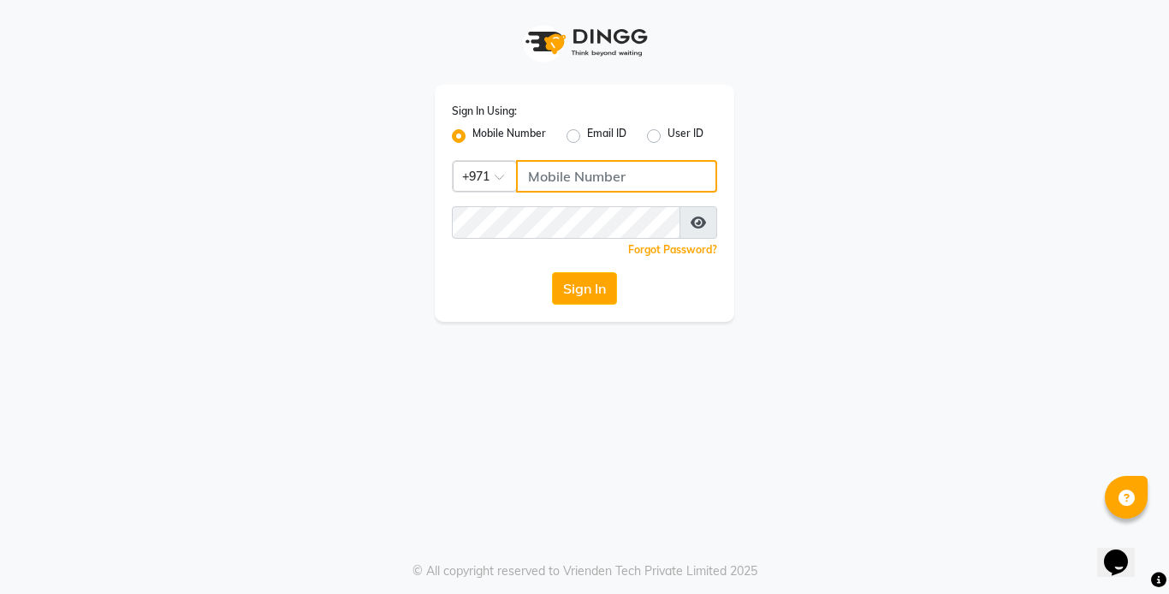
type input "555526440"
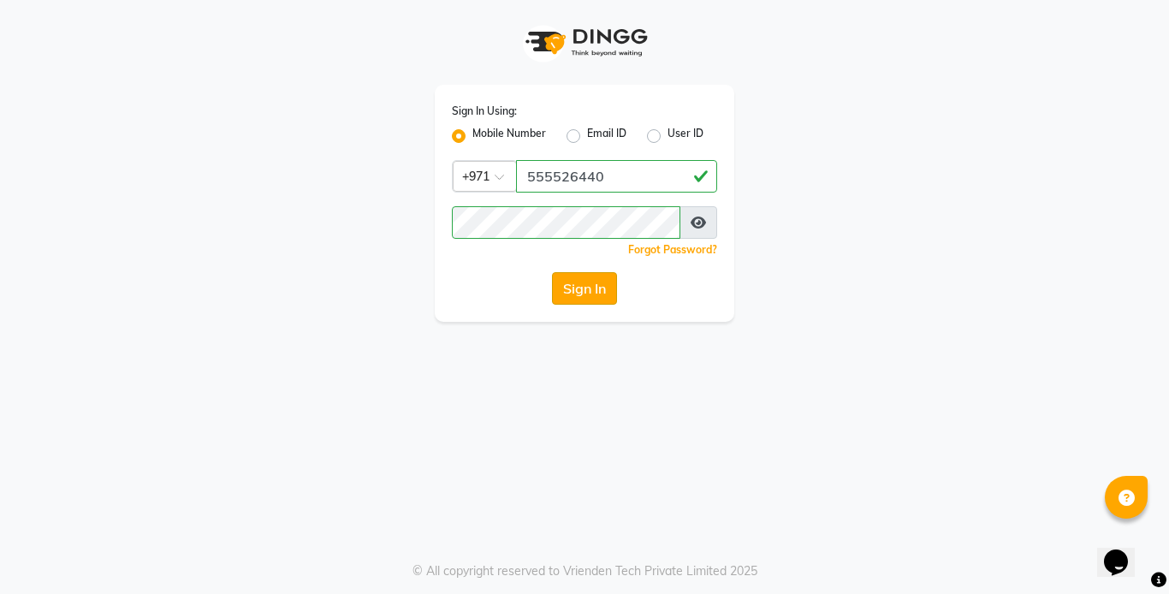
click at [579, 292] on button "Sign In" at bounding box center [584, 288] width 65 height 33
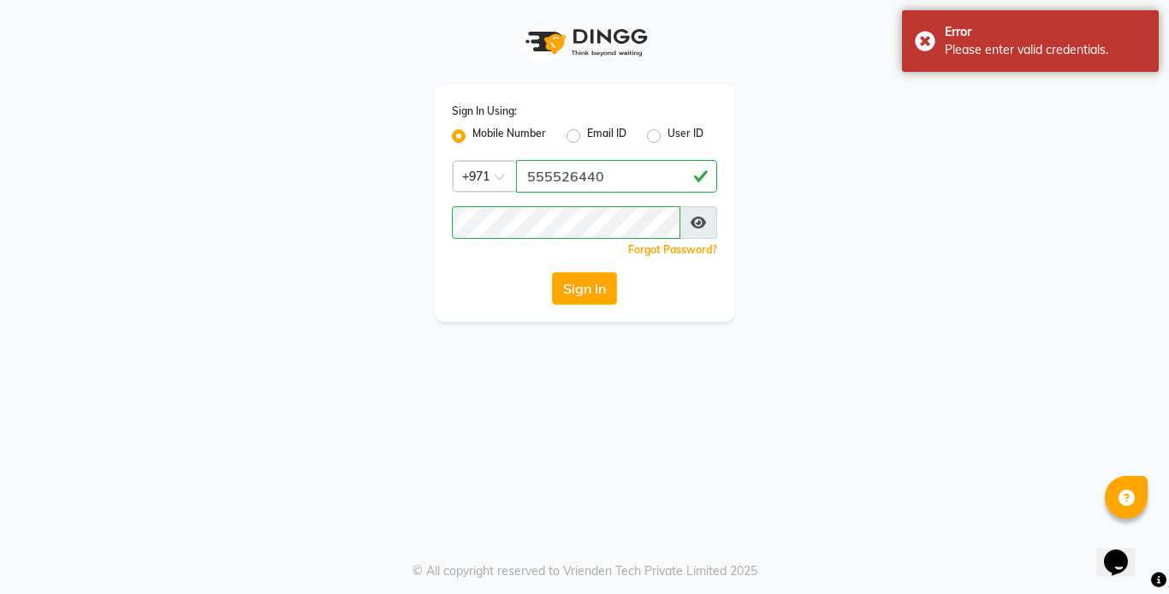
click at [667, 138] on label "User ID" at bounding box center [685, 136] width 36 height 21
click at [667, 137] on input "User ID" at bounding box center [672, 131] width 11 height 11
radio input "true"
radio input "false"
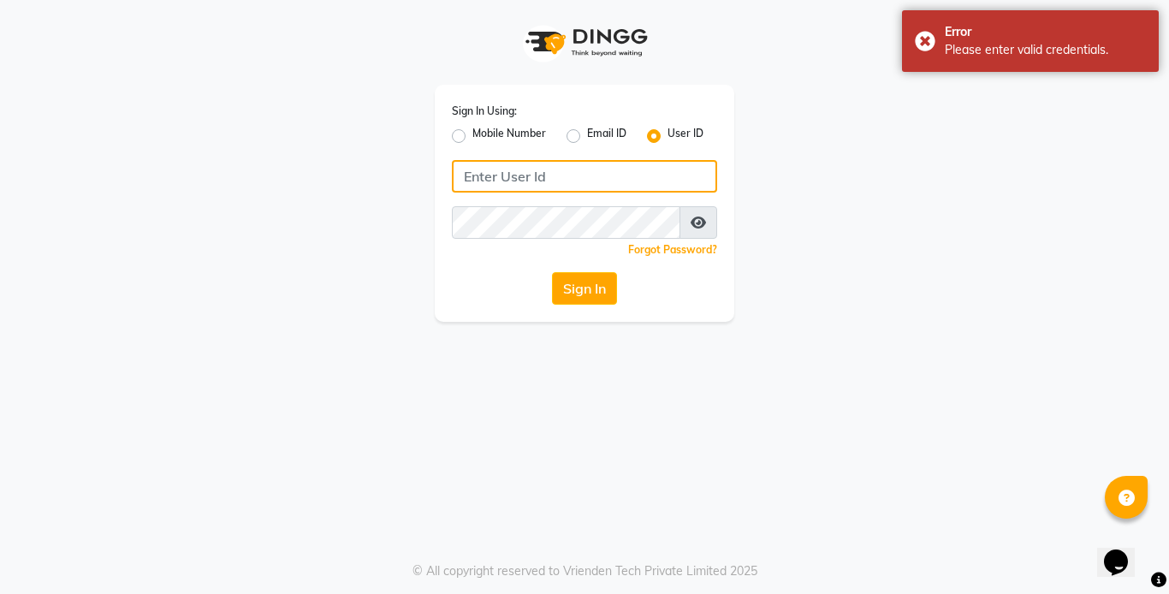
click at [500, 180] on input "Username" at bounding box center [584, 176] width 265 height 33
click at [589, 181] on input "Username" at bounding box center [584, 176] width 265 height 33
type input "555526440"
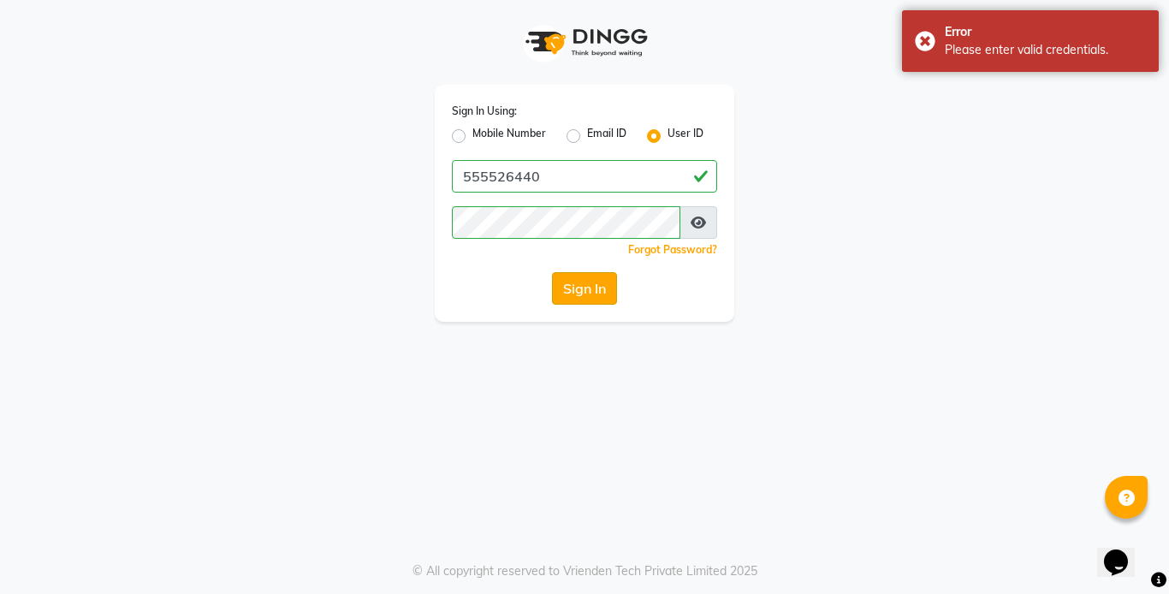
click at [583, 293] on button "Sign In" at bounding box center [584, 288] width 65 height 33
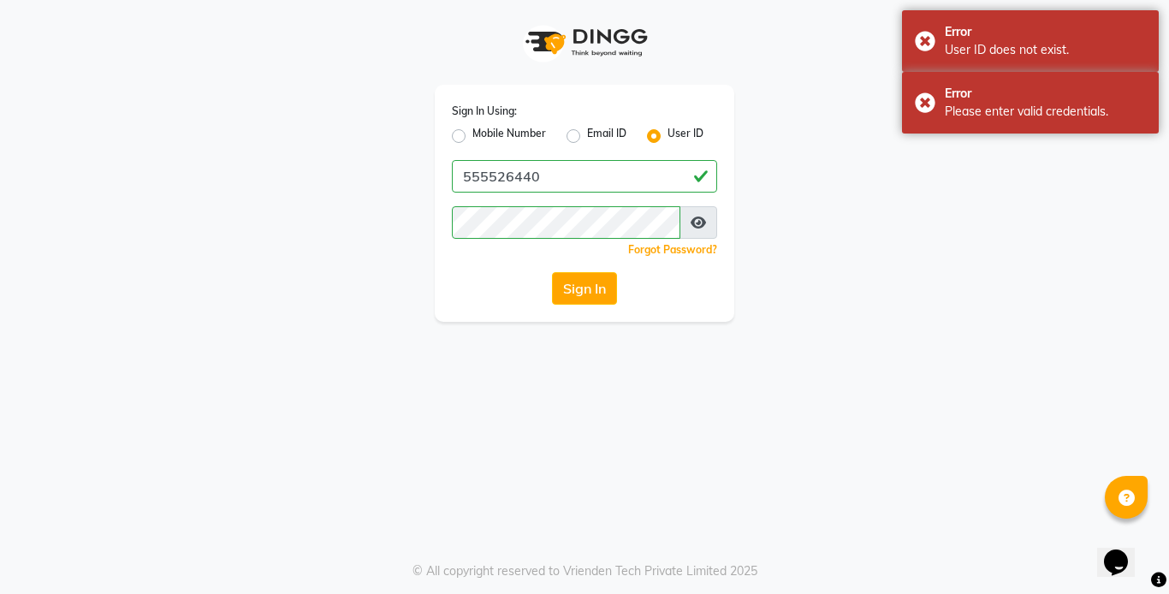
click at [587, 138] on label "Email ID" at bounding box center [606, 136] width 39 height 21
click at [587, 137] on input "Email ID" at bounding box center [592, 131] width 11 height 11
radio input "true"
radio input "false"
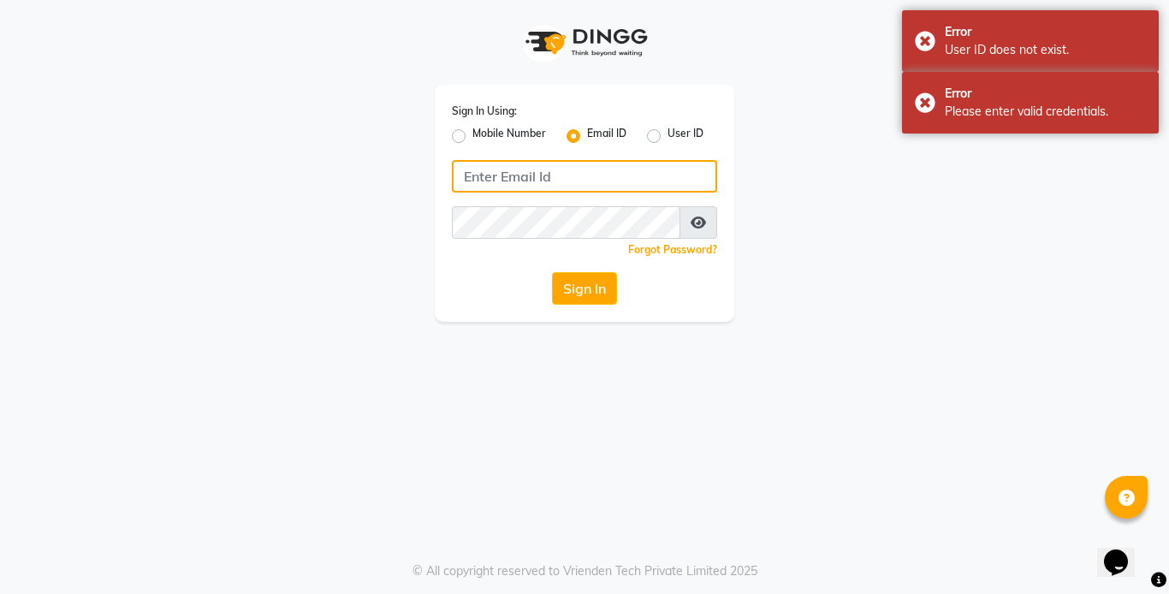
click at [489, 181] on input "Username" at bounding box center [584, 176] width 265 height 33
type input "555526440"
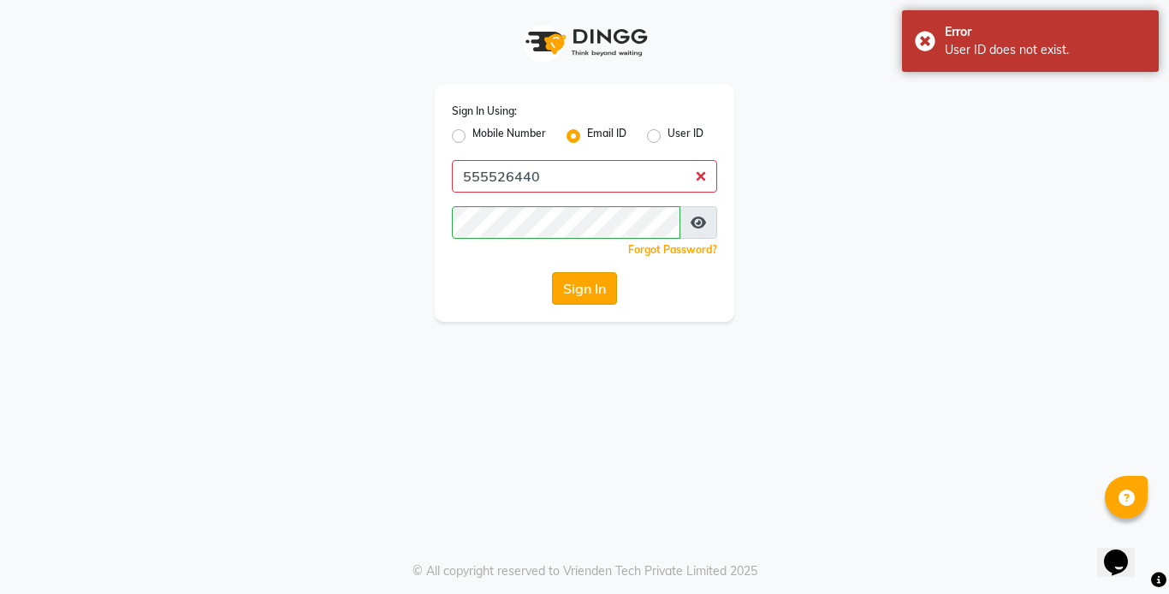
click at [574, 295] on button "Sign In" at bounding box center [584, 288] width 65 height 33
click at [472, 135] on label "Mobile Number" at bounding box center [509, 136] width 74 height 21
click at [472, 135] on input "Mobile Number" at bounding box center [477, 131] width 11 height 11
radio input "true"
radio input "false"
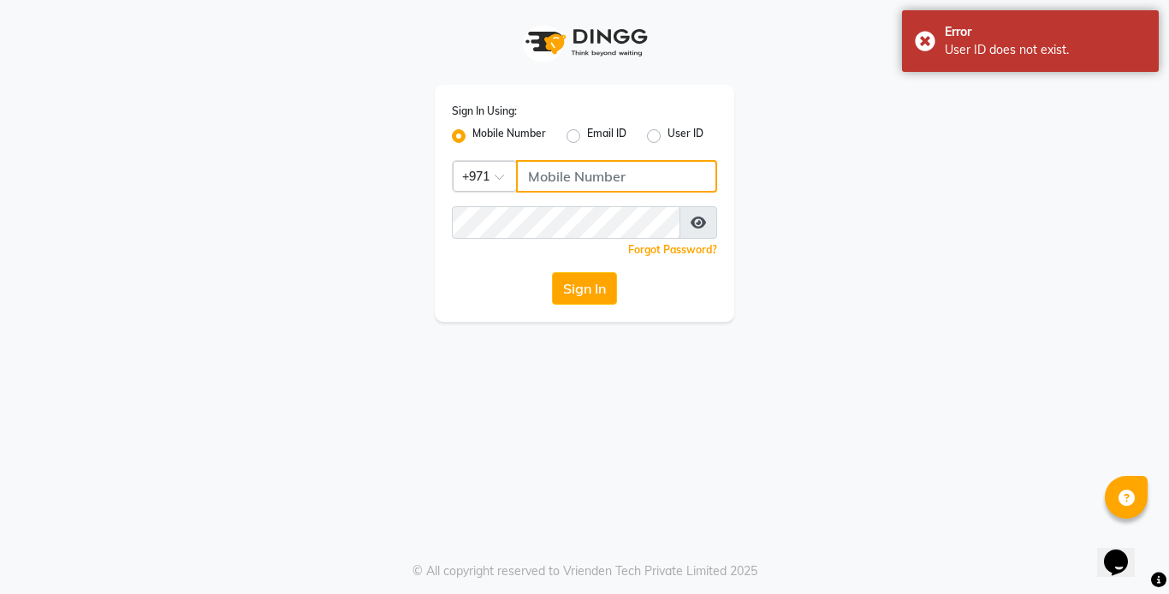
click at [554, 176] on input "Username" at bounding box center [616, 176] width 201 height 33
click at [550, 180] on input "Username" at bounding box center [616, 176] width 201 height 33
type input "555526440"
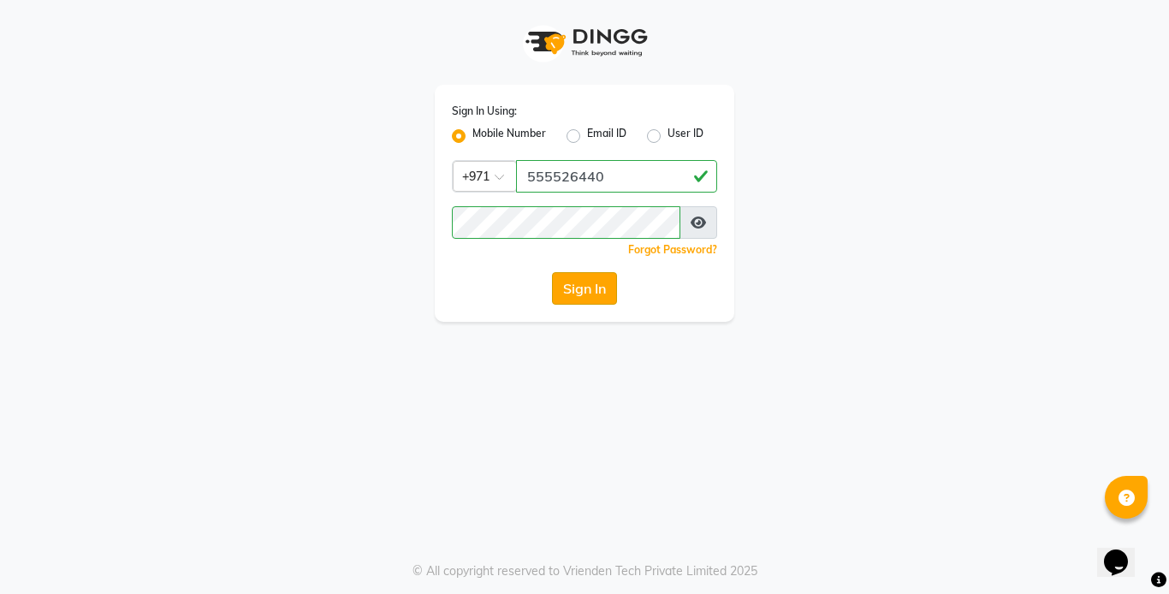
click at [564, 296] on button "Sign In" at bounding box center [584, 288] width 65 height 33
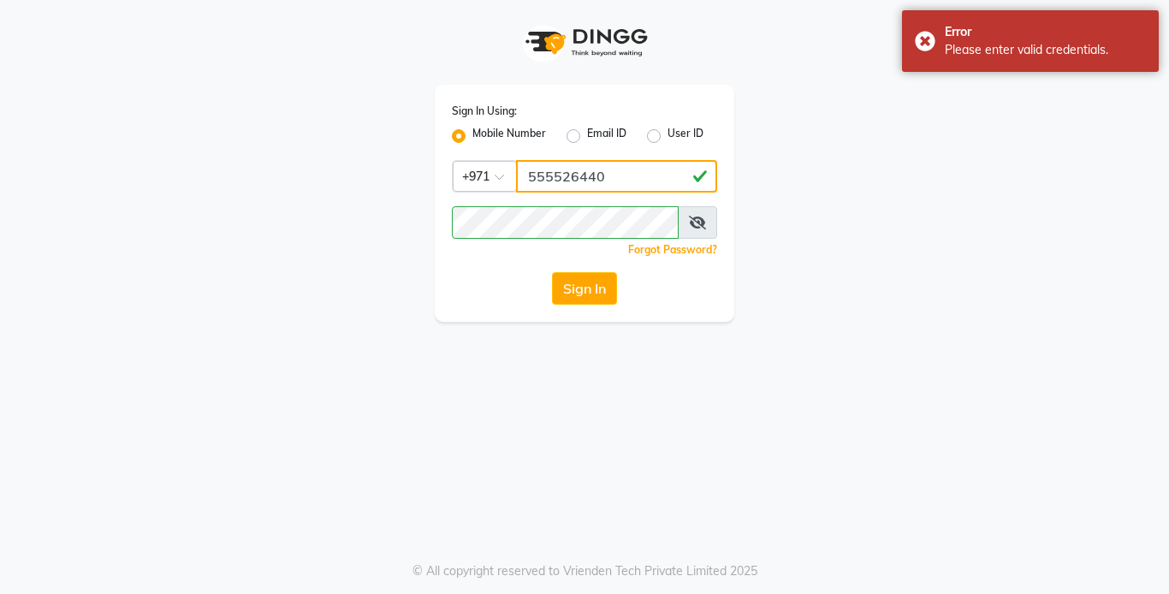
click at [558, 181] on input "555526440" at bounding box center [616, 176] width 201 height 33
click at [636, 178] on input "555526440" at bounding box center [616, 176] width 201 height 33
type input "5"
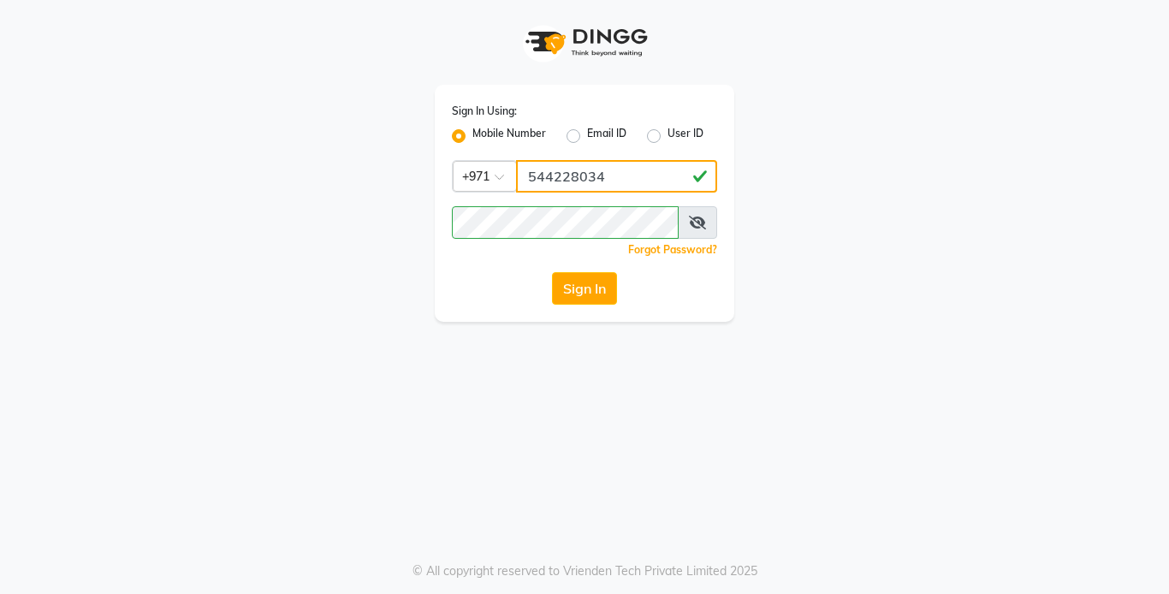
type input "544228034"
click at [580, 301] on button "Sign In" at bounding box center [584, 288] width 65 height 33
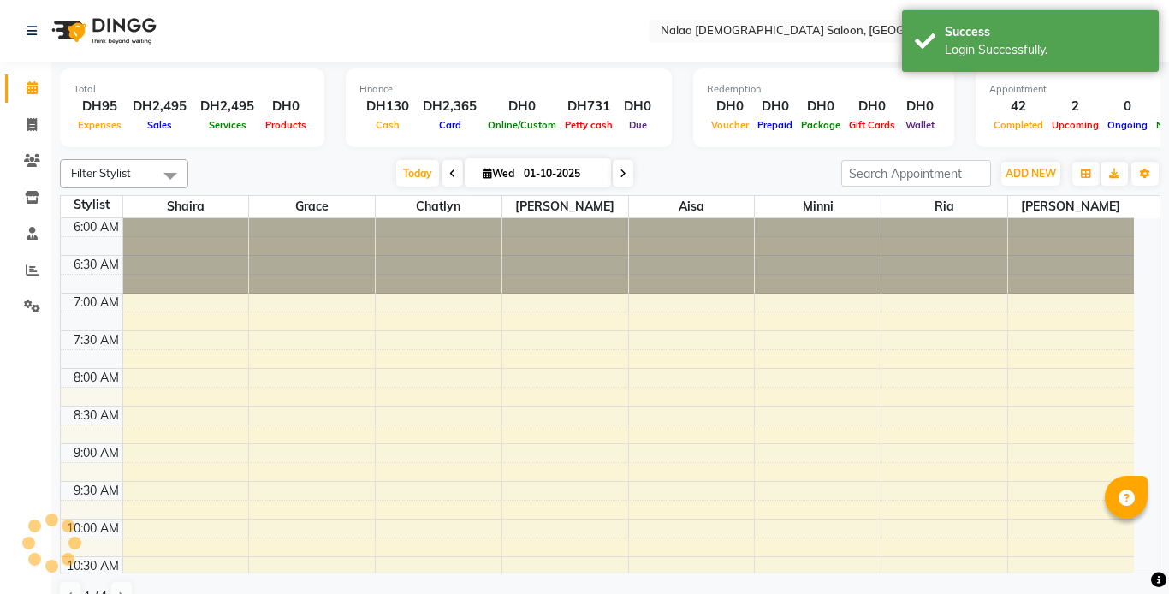
select select "en"
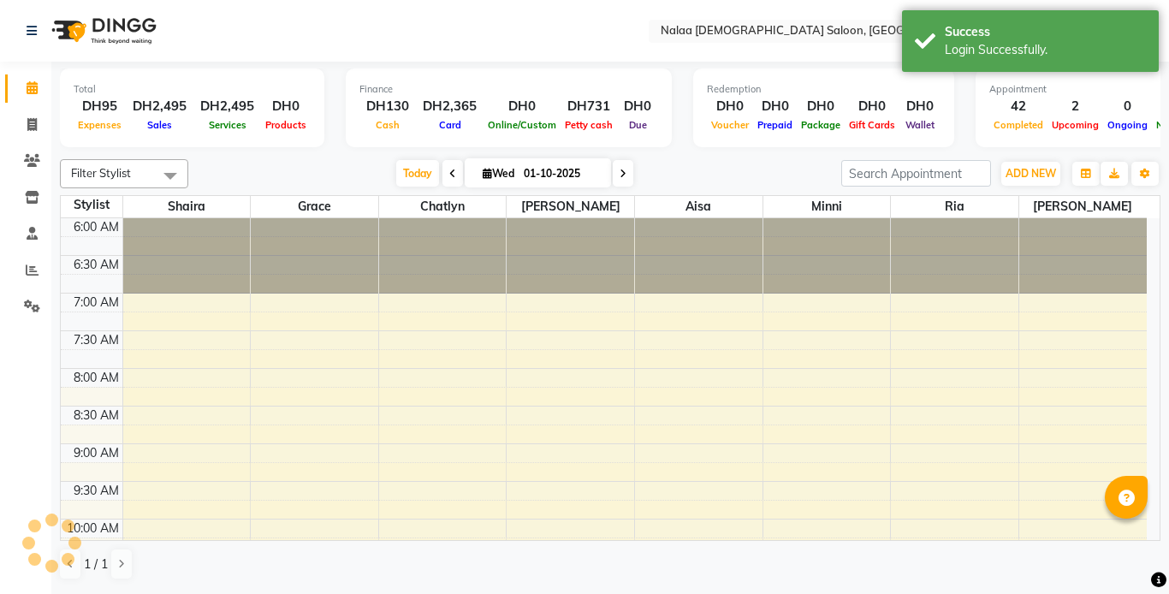
click at [449, 173] on icon at bounding box center [452, 174] width 7 height 10
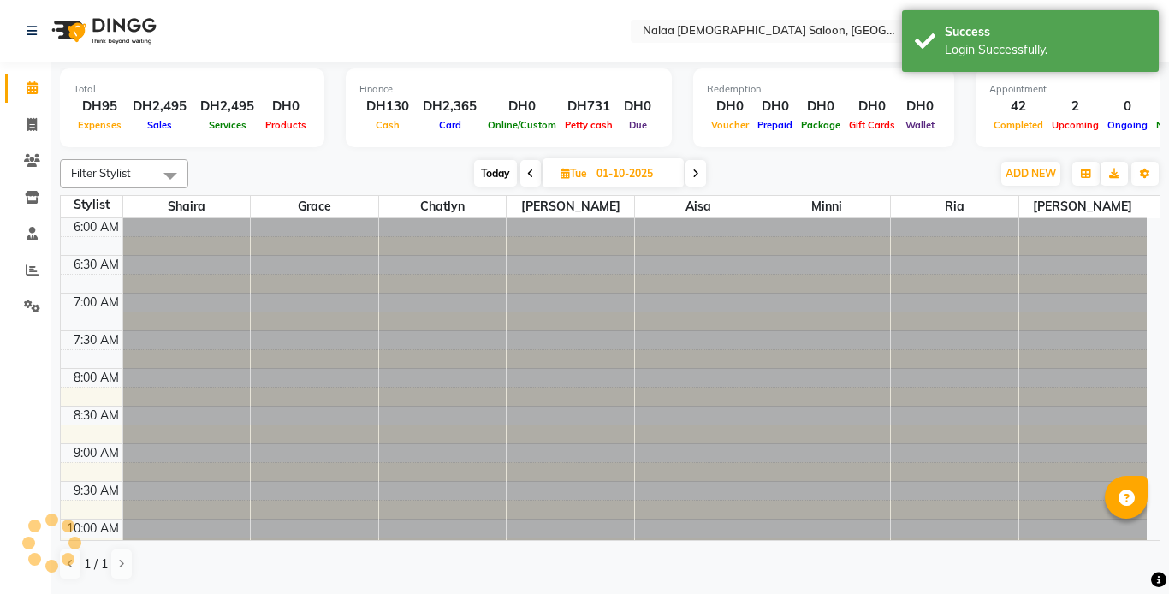
type input "30-09-2025"
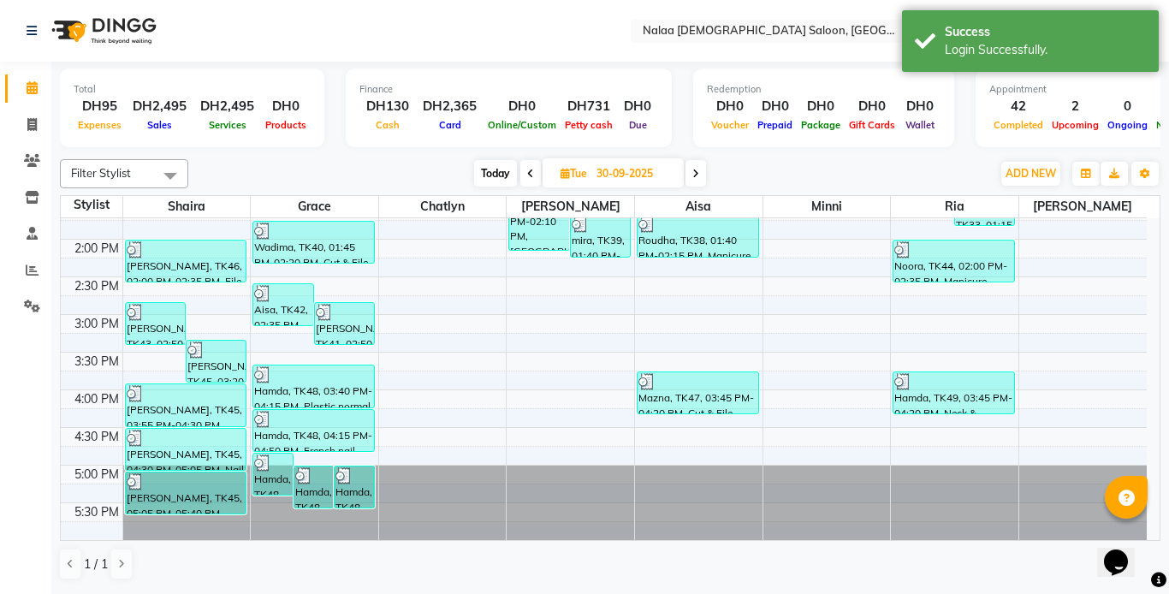
click at [792, 314] on td at bounding box center [634, 323] width 1024 height 19
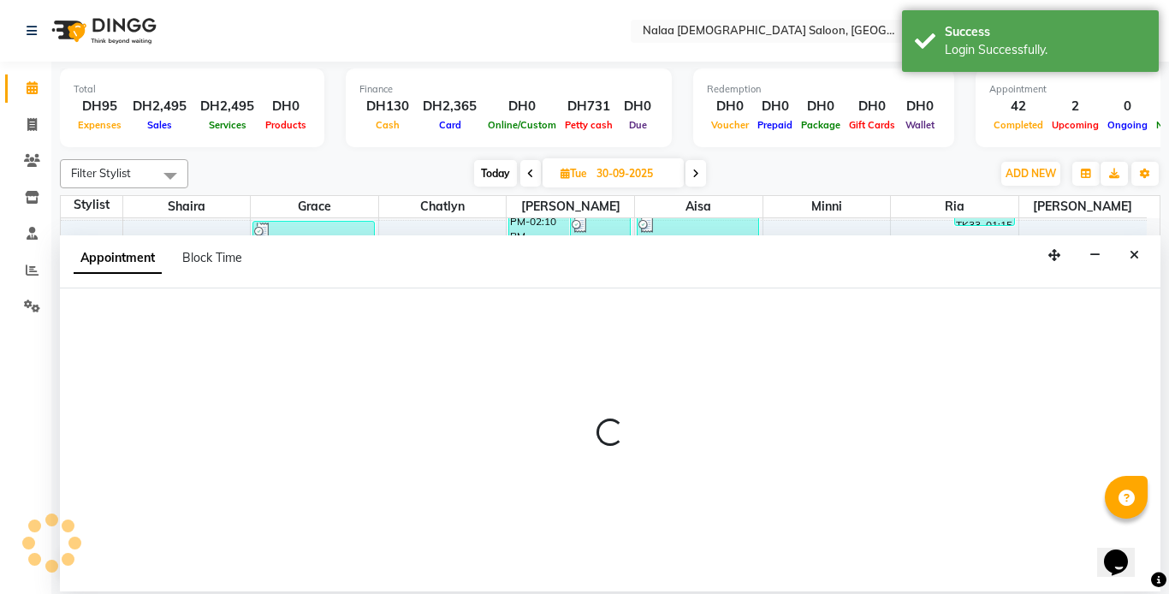
select select "91992"
select select "tentative"
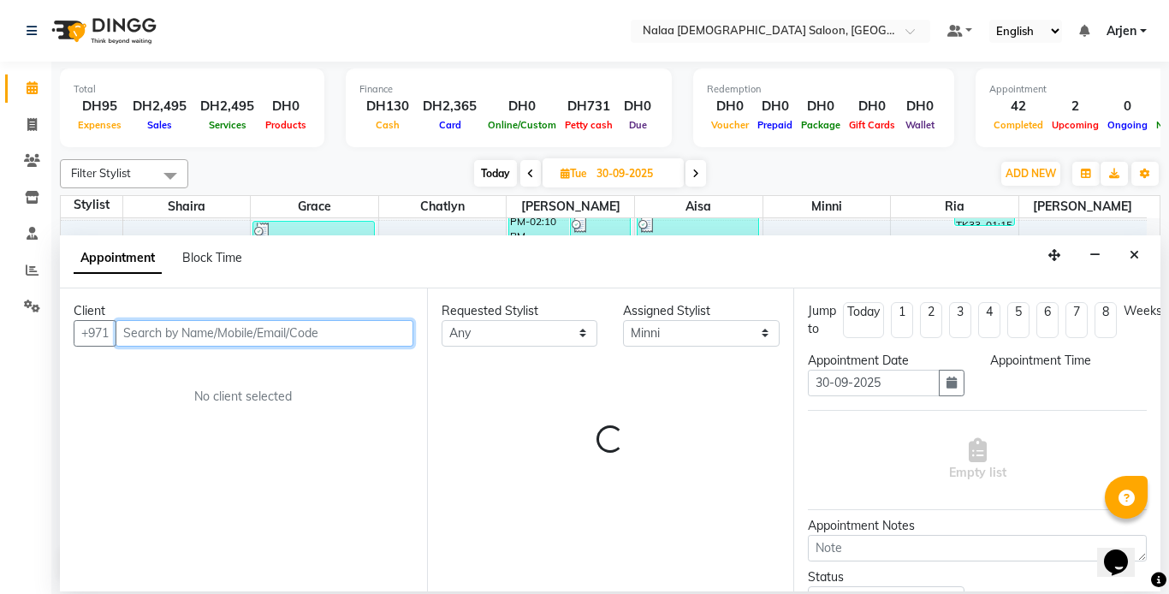
select select "900"
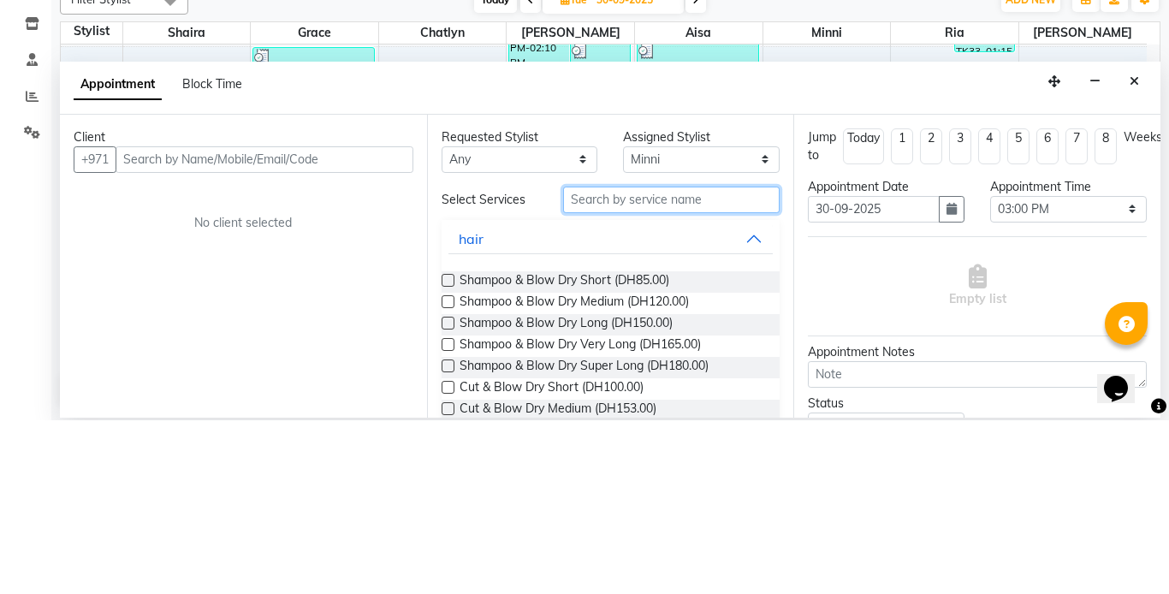
click at [597, 376] on input "text" at bounding box center [671, 373] width 217 height 27
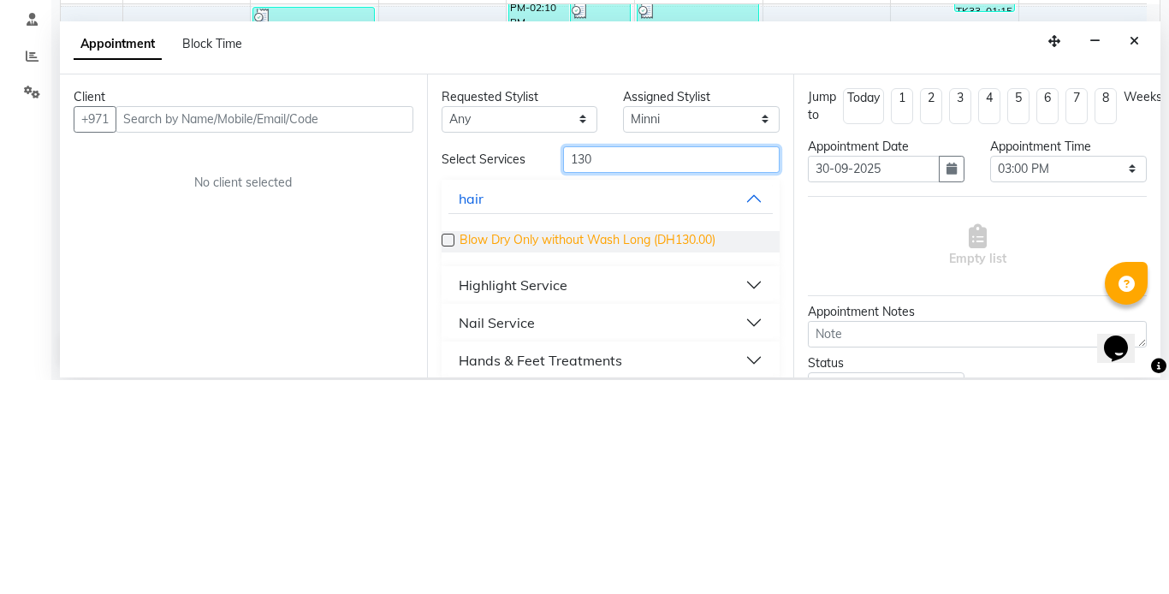
type input "130"
click at [466, 459] on span "Blow Dry Only without Wash Long (DH130.00)" at bounding box center [587, 455] width 256 height 21
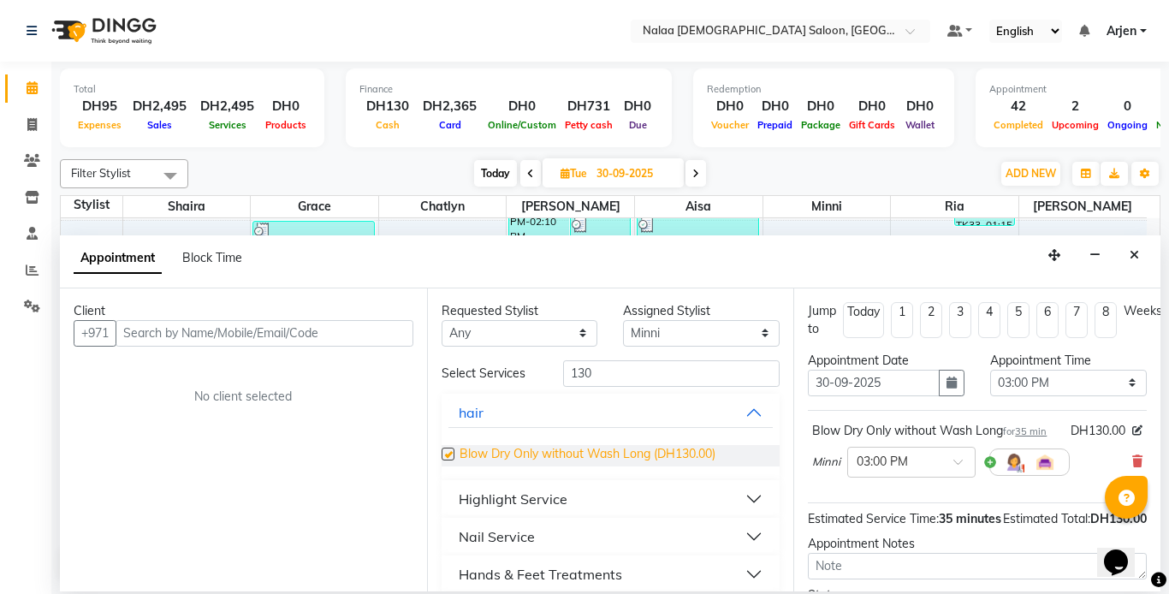
checkbox input "false"
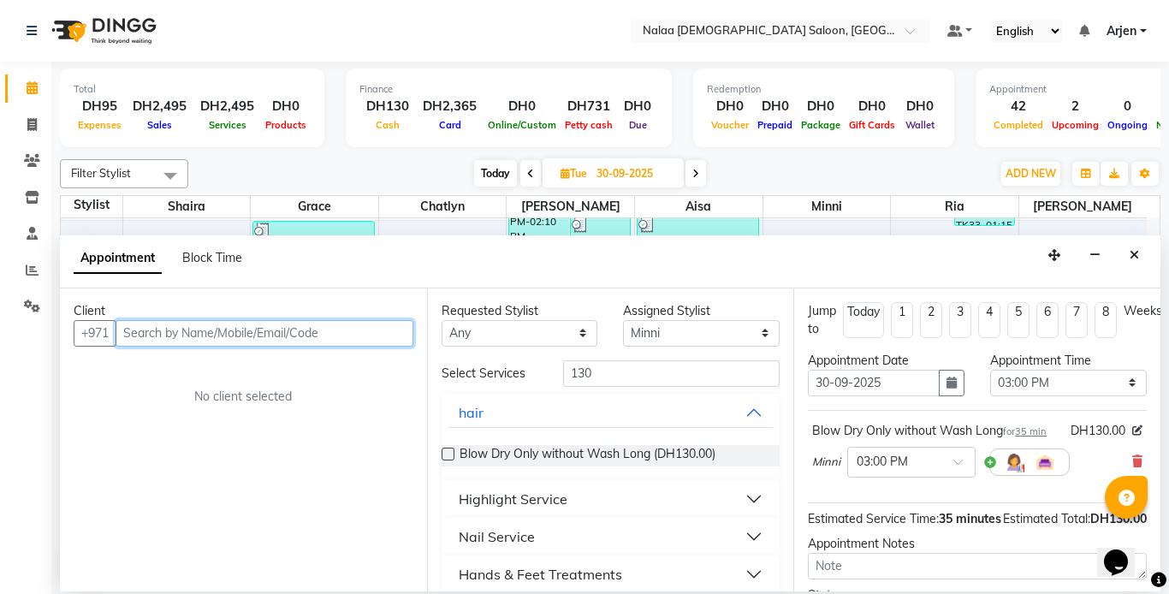
click at [169, 328] on input "text" at bounding box center [265, 333] width 298 height 27
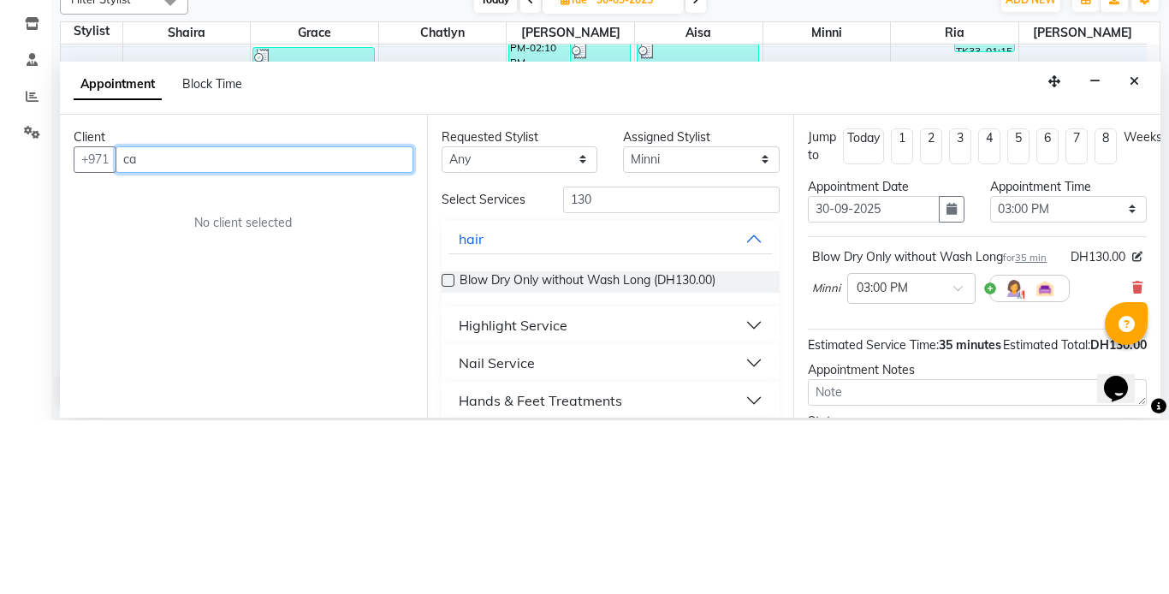
type input "c"
type input "CATTY"
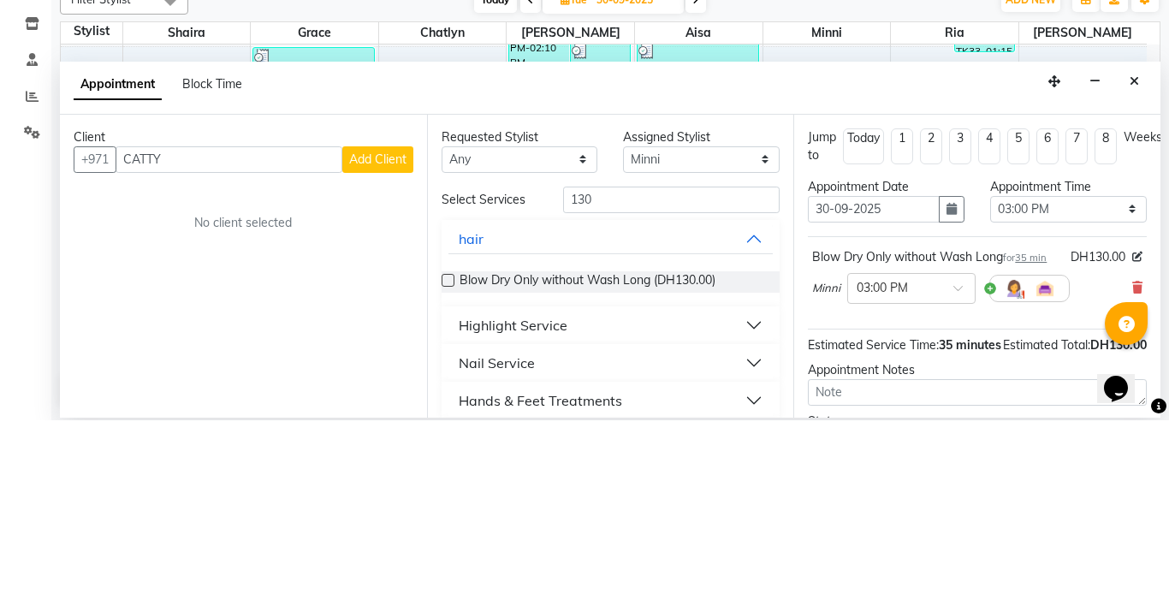
click at [377, 329] on span "Add Client" at bounding box center [377, 332] width 57 height 15
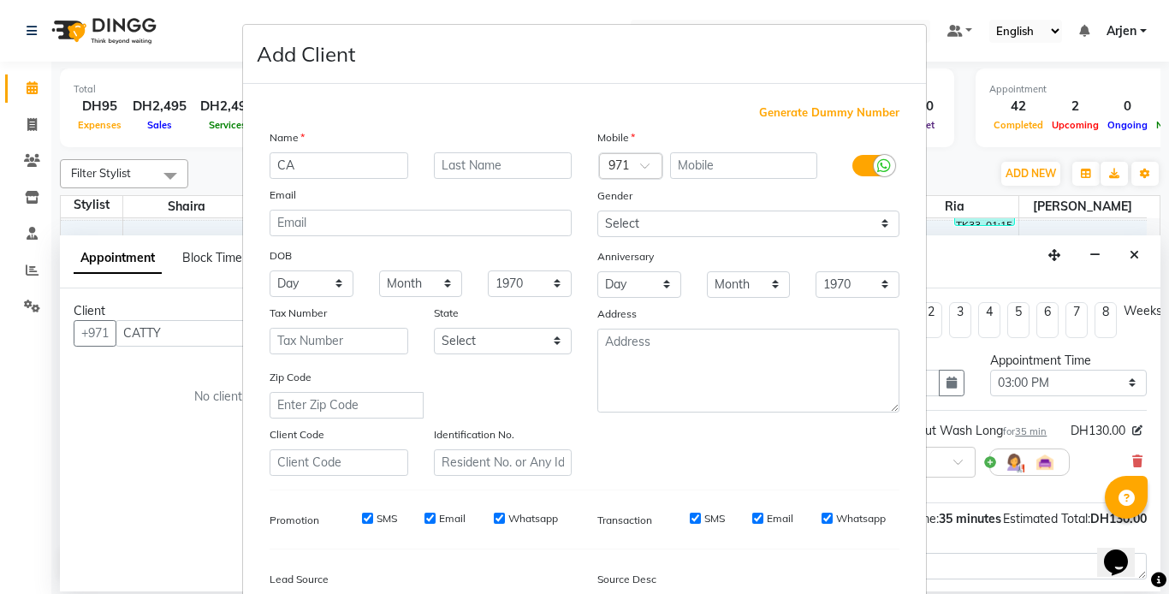
type input "C"
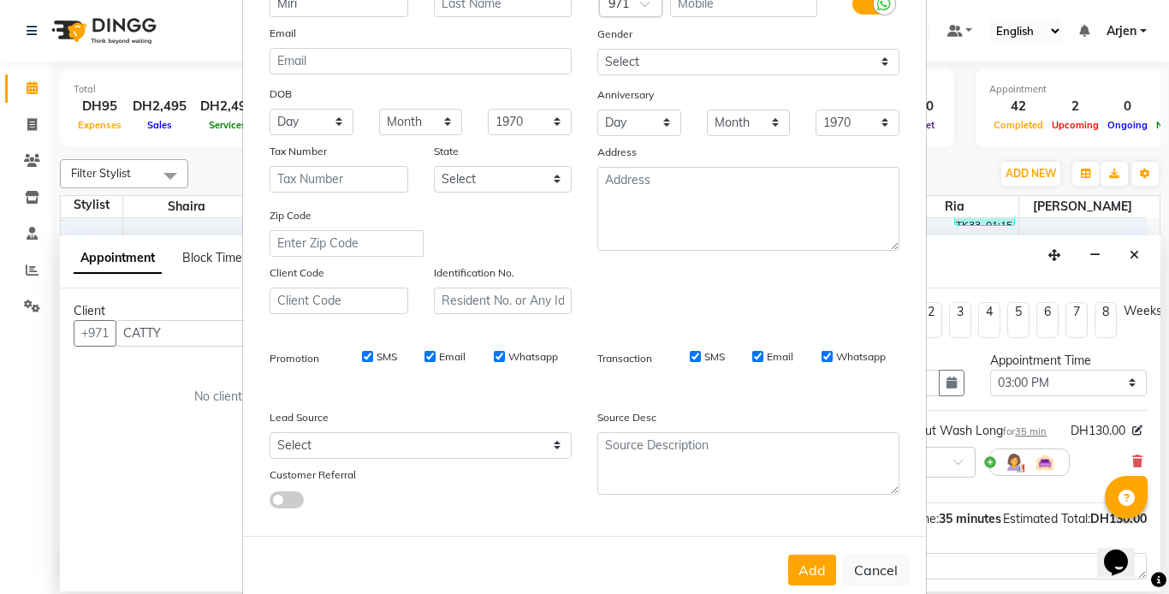
scroll to position [196, 0]
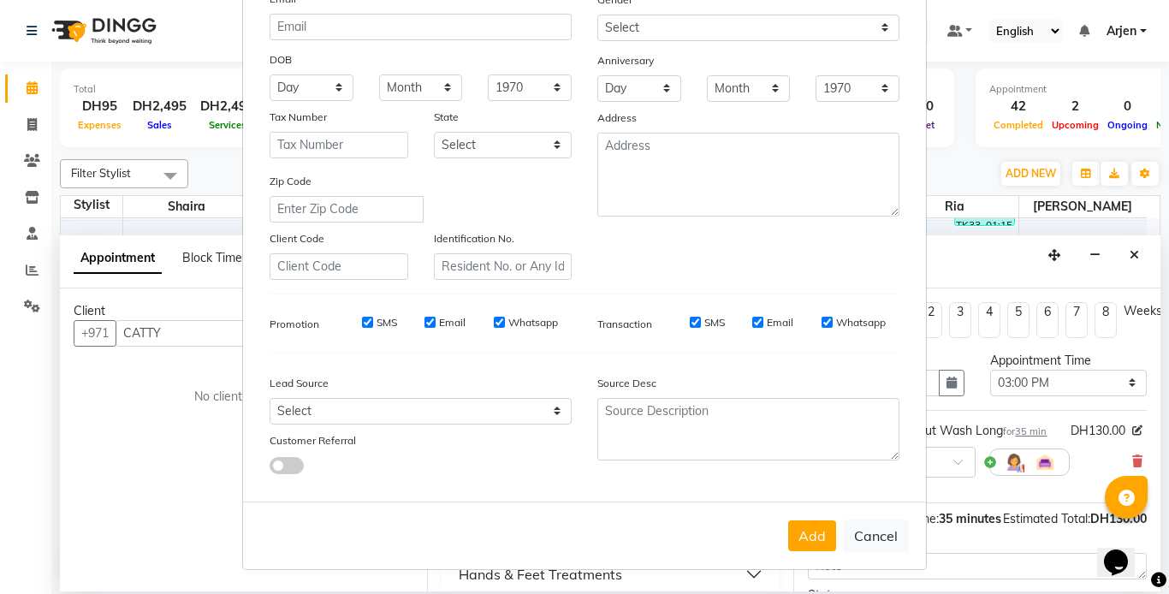
type input "Miri"
click at [307, 413] on select "Select Walk-in Referral Internet Friend Word of Mouth Advertisement Facebook Ju…" at bounding box center [421, 411] width 302 height 27
select select "51136"
click at [270, 398] on select "Select Walk-in Referral Internet Friend Word of Mouth Advertisement Facebook Ju…" at bounding box center [421, 411] width 302 height 27
click at [805, 545] on button "Add" at bounding box center [812, 535] width 48 height 31
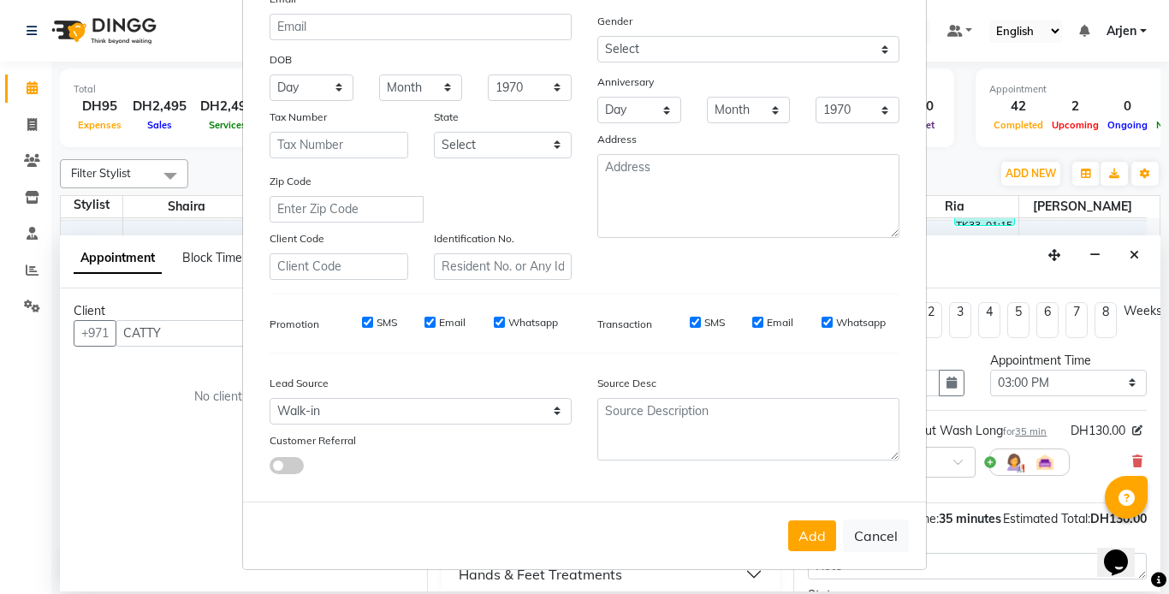
click at [596, 357] on div "Generate Dummy Number Name Miri Email DOB Day 01 02 03 04 05 06 07 08 09 10 11 …" at bounding box center [584, 197] width 655 height 579
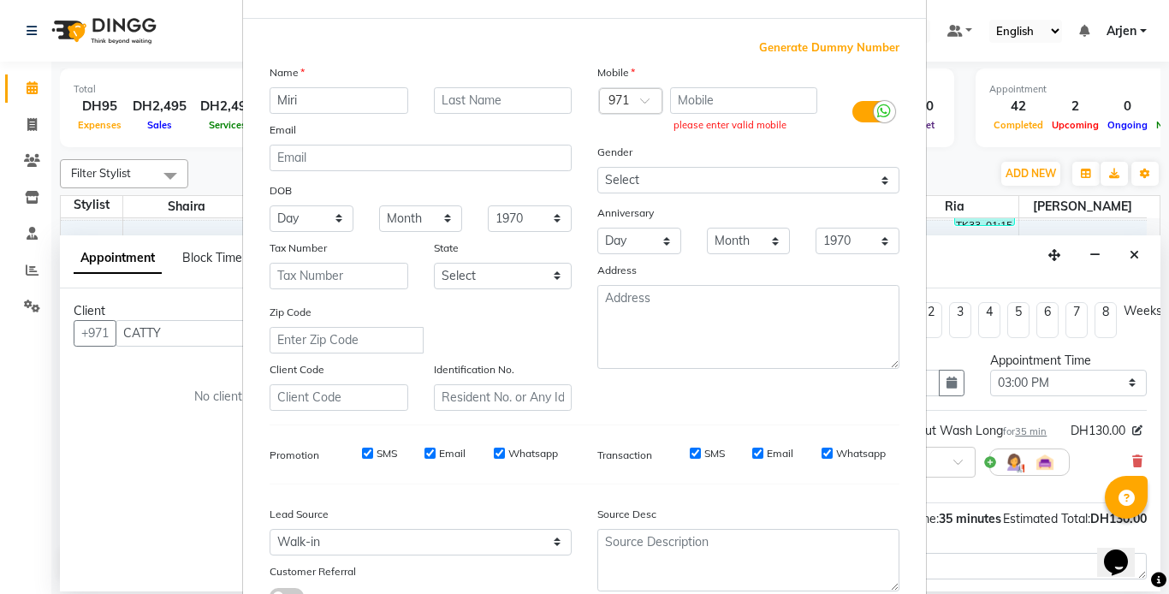
scroll to position [0, 0]
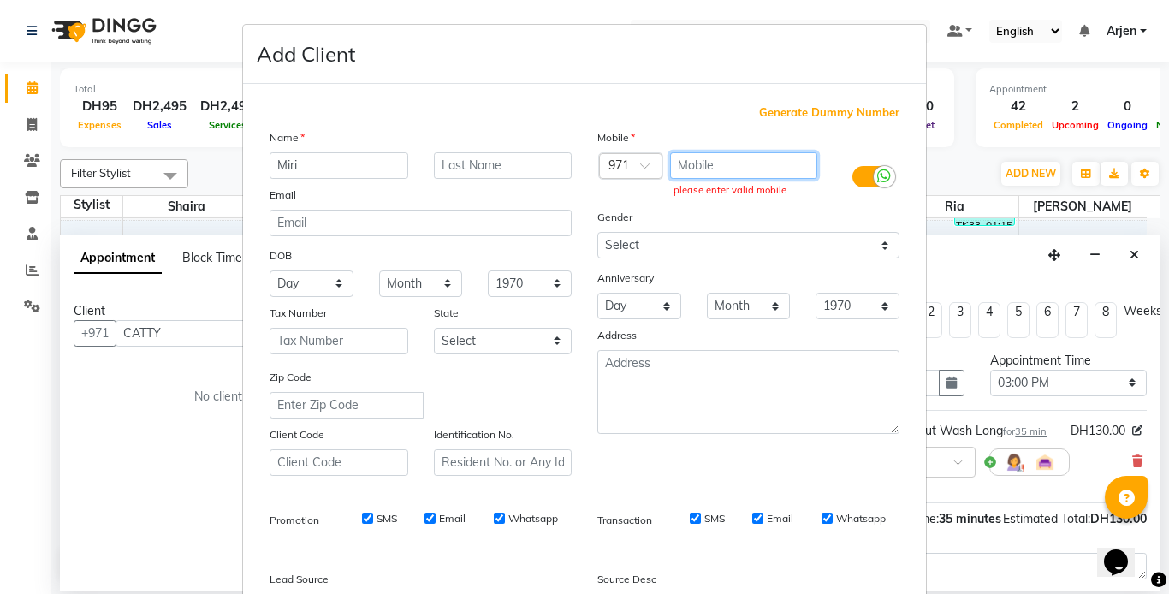
click at [698, 166] on input "text" at bounding box center [744, 165] width 148 height 27
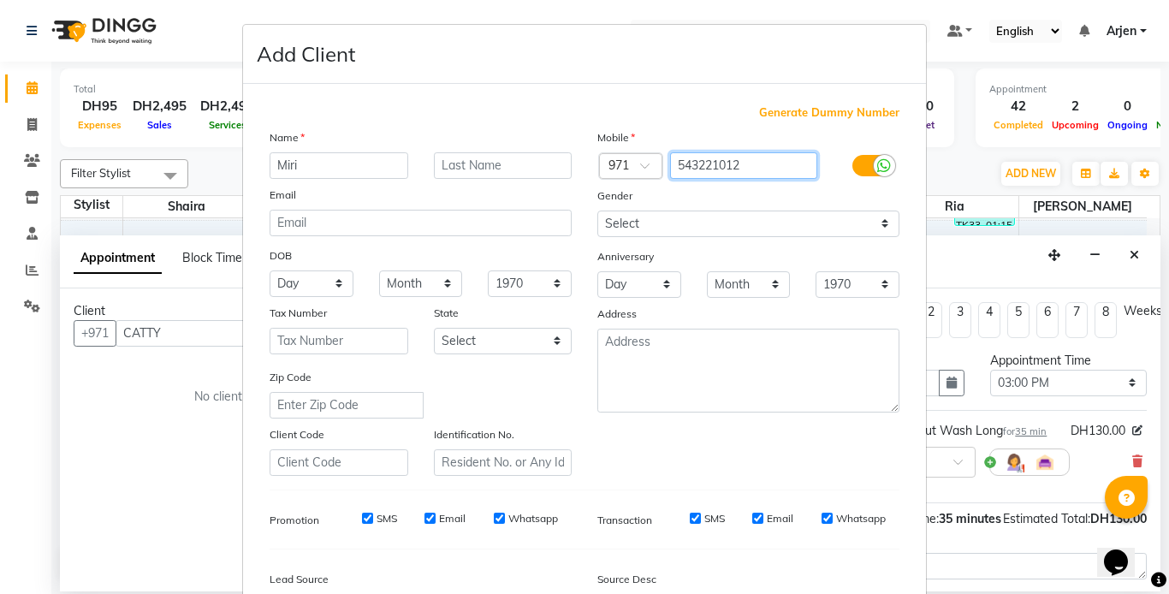
scroll to position [196, 0]
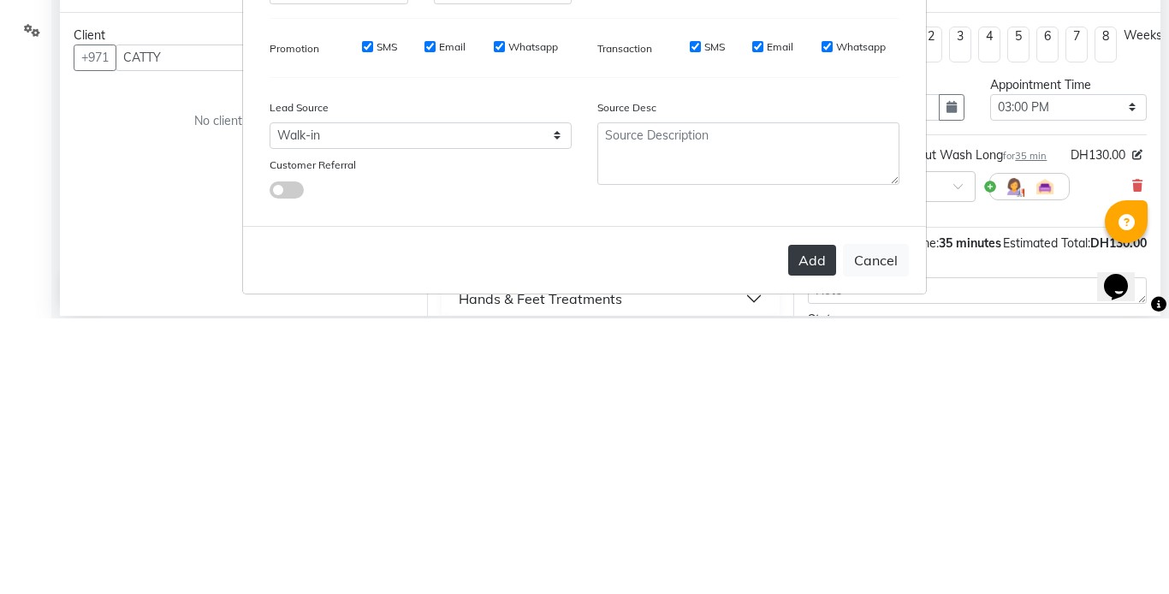
type input "543221012"
click at [805, 537] on button "Add" at bounding box center [812, 535] width 48 height 31
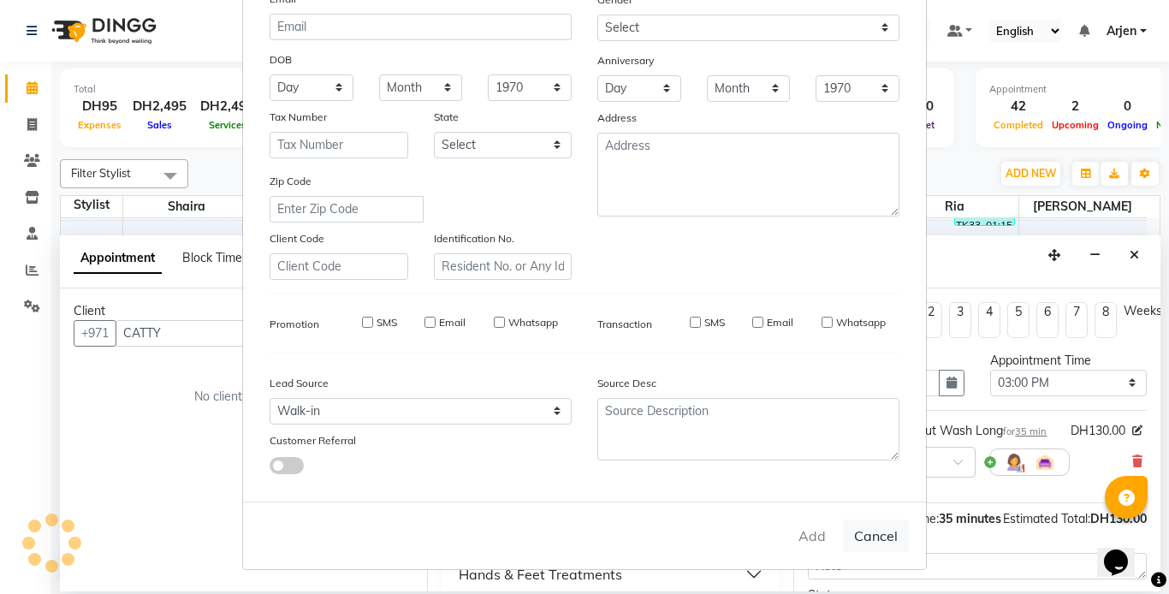
type input "543221012"
select select
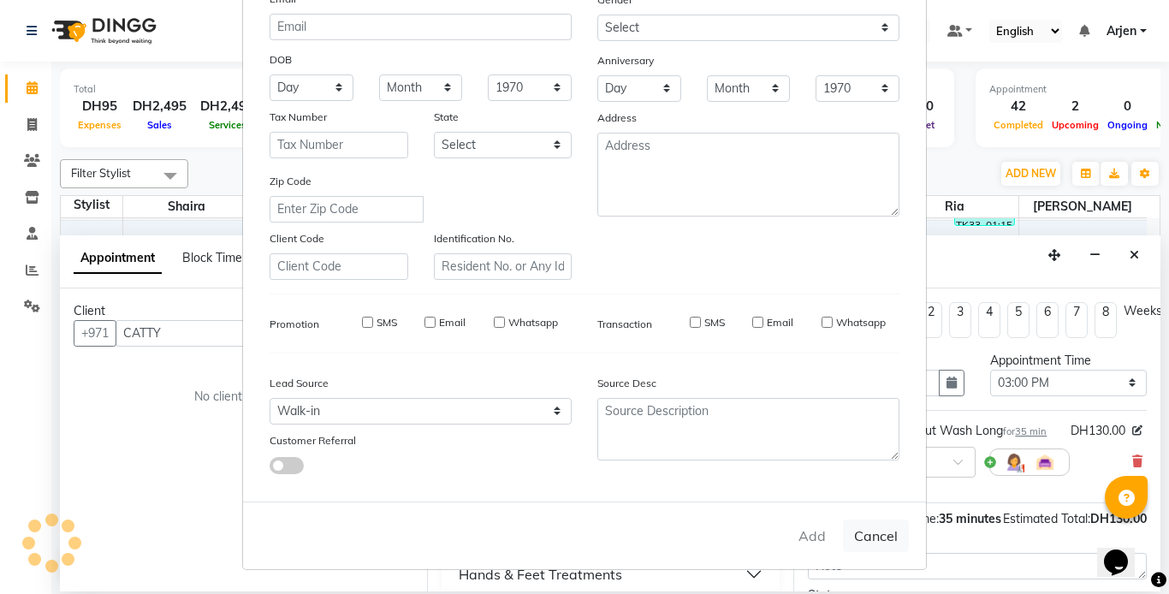
select select
checkbox input "false"
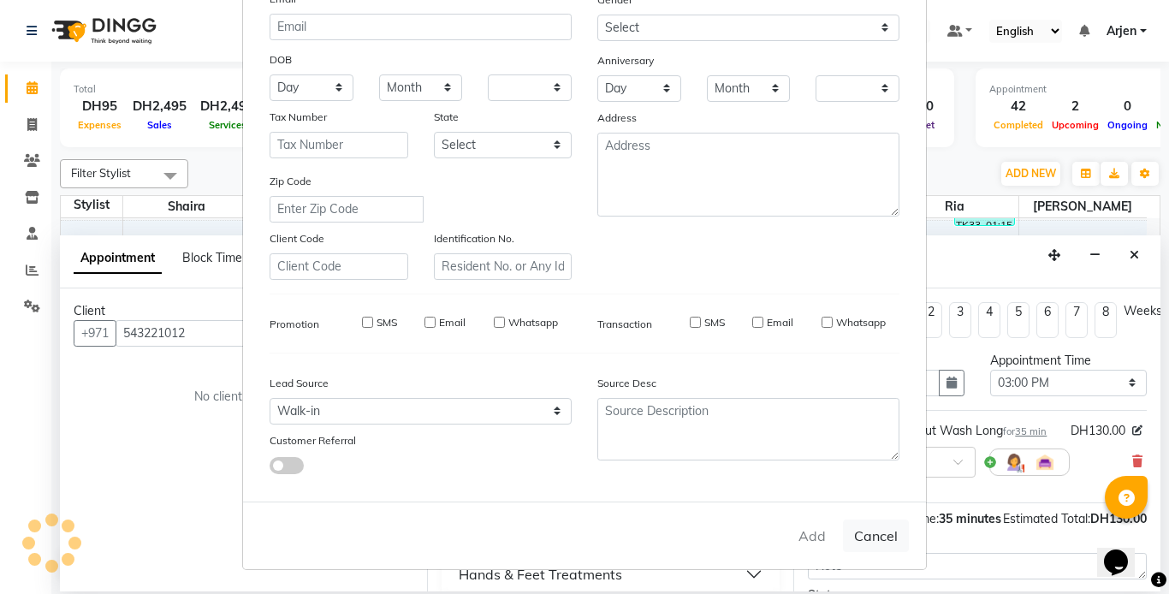
checkbox input "false"
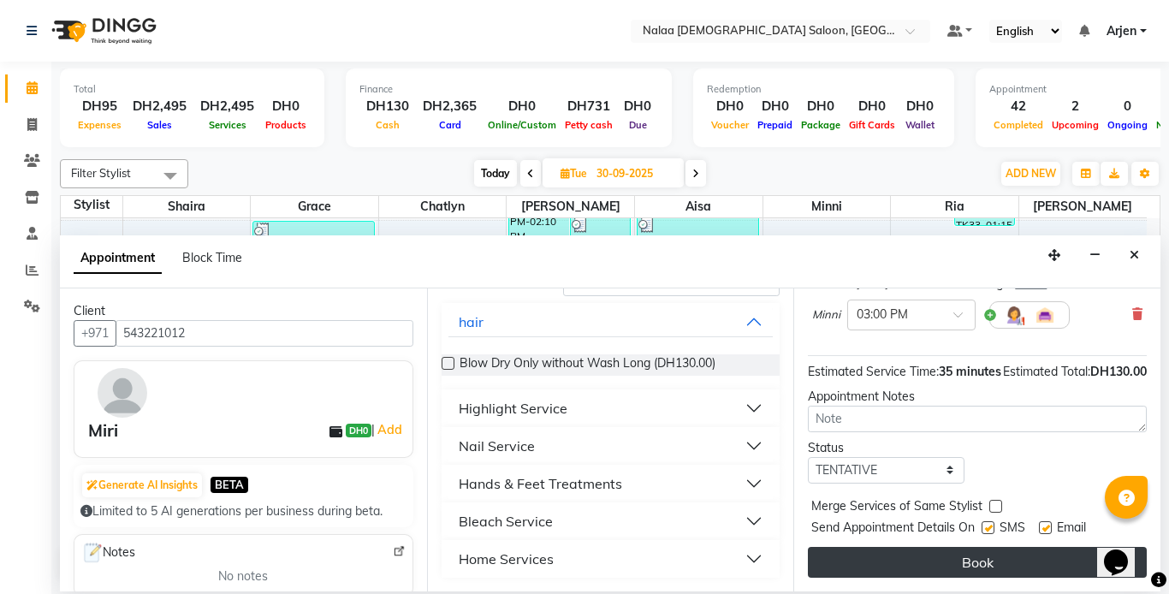
click at [871, 554] on button "Book" at bounding box center [977, 562] width 339 height 31
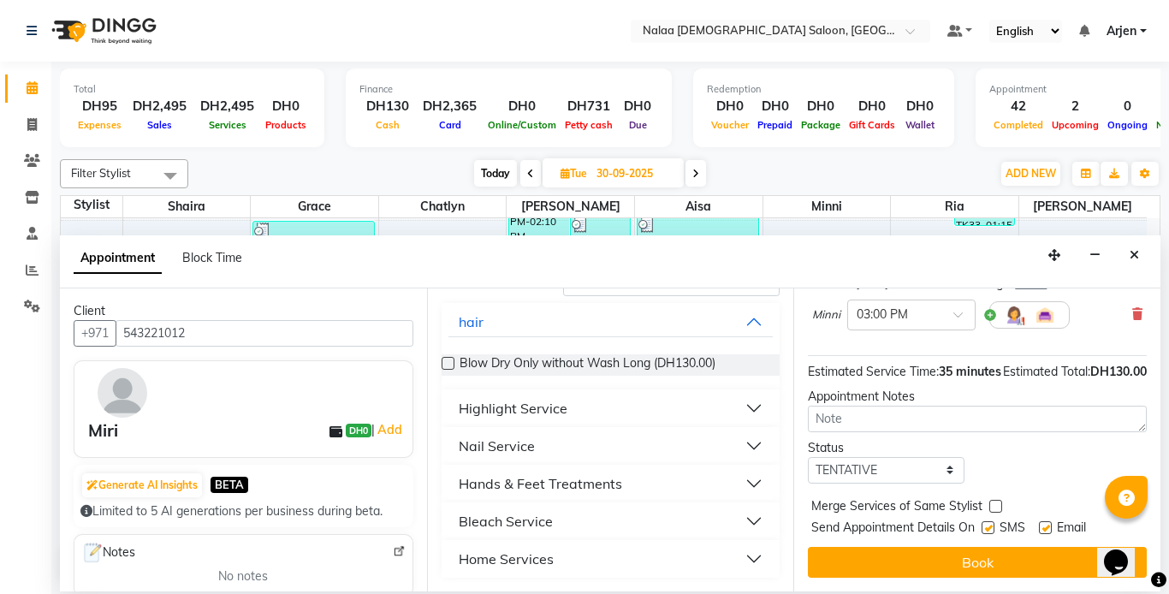
click at [693, 177] on icon at bounding box center [695, 174] width 7 height 10
type input "01-10-2025"
select select "900"
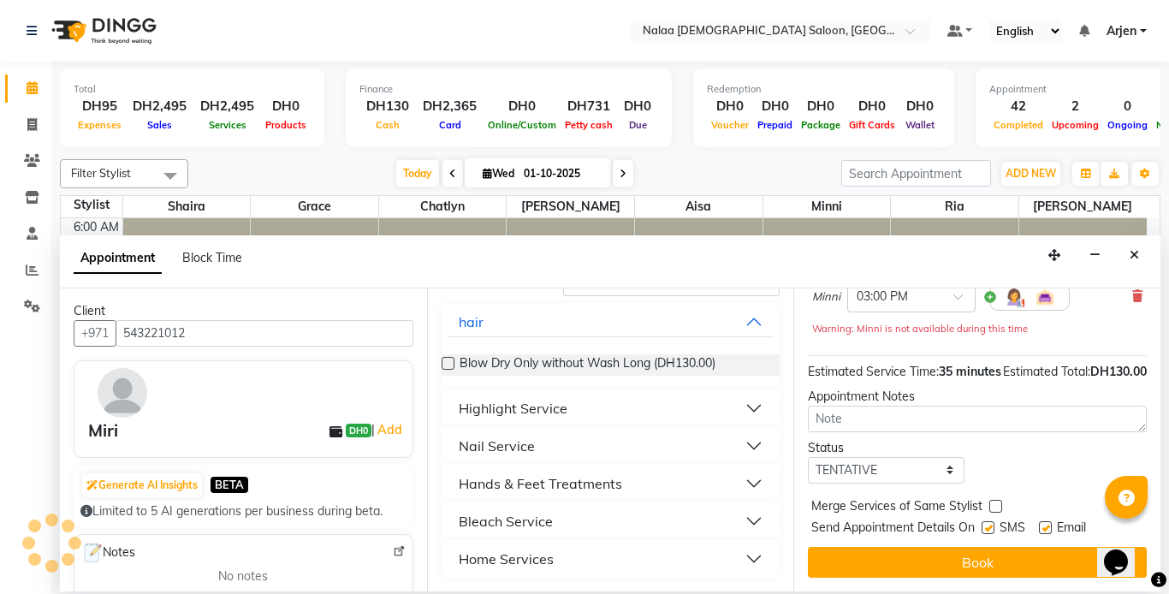
scroll to position [581, 0]
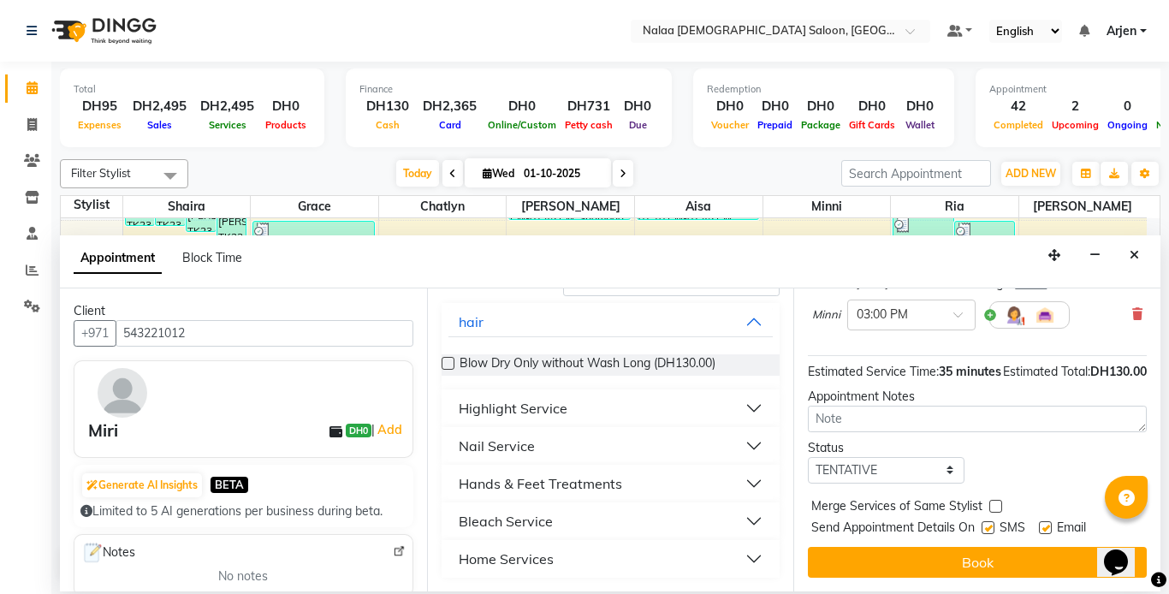
click at [37, 86] on icon at bounding box center [32, 87] width 11 height 13
click at [36, 92] on icon at bounding box center [32, 87] width 11 height 13
click at [1134, 254] on icon "Close" at bounding box center [1133, 255] width 9 height 12
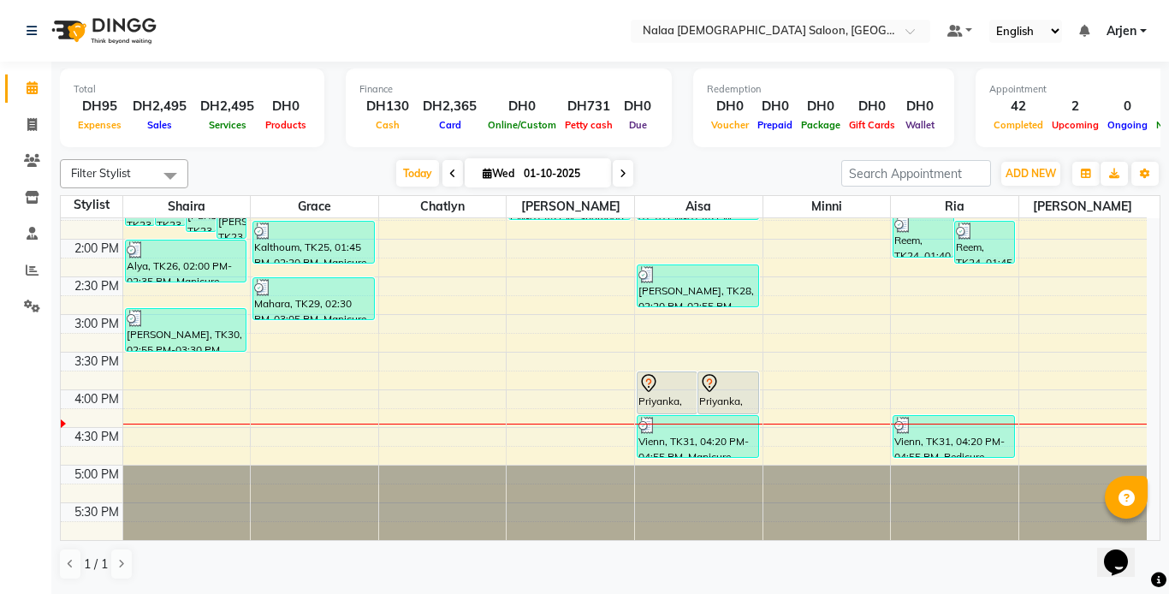
click at [692, 447] on div "Vienn, TK31, 04:20 PM-04:55 PM, Manicure Normal" at bounding box center [697, 436] width 121 height 41
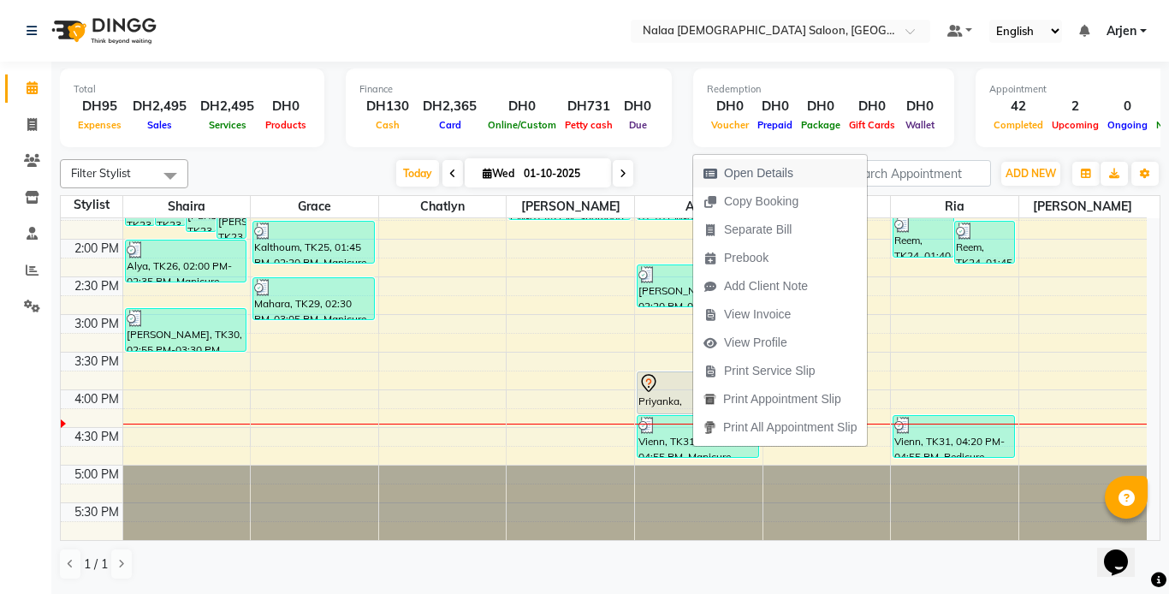
click at [732, 177] on span "Open Details" at bounding box center [758, 173] width 69 height 18
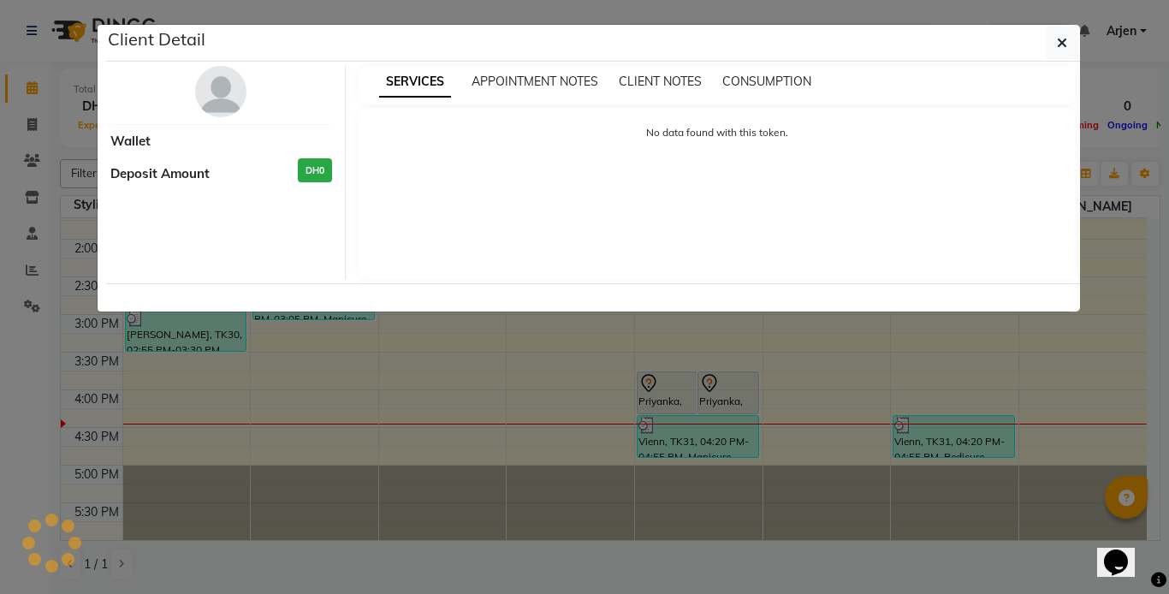
select select "3"
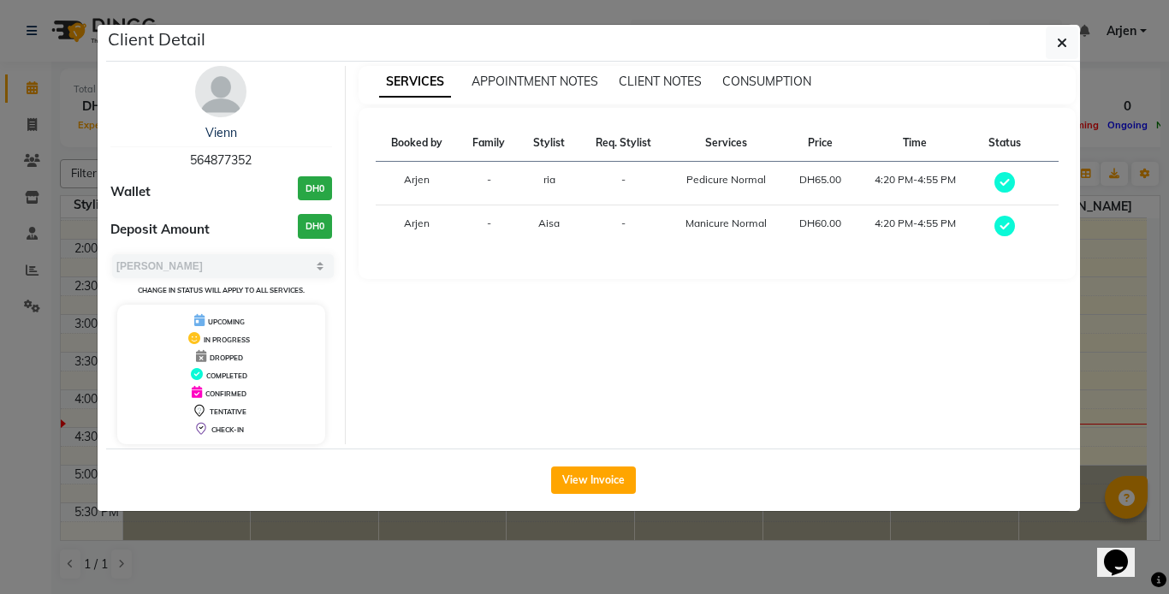
click at [1108, 381] on ngb-modal-window "Client Detail Vienn 564877352 Wallet DH0 Deposit Amount DH0 Select MARK DONE UP…" at bounding box center [584, 297] width 1169 height 594
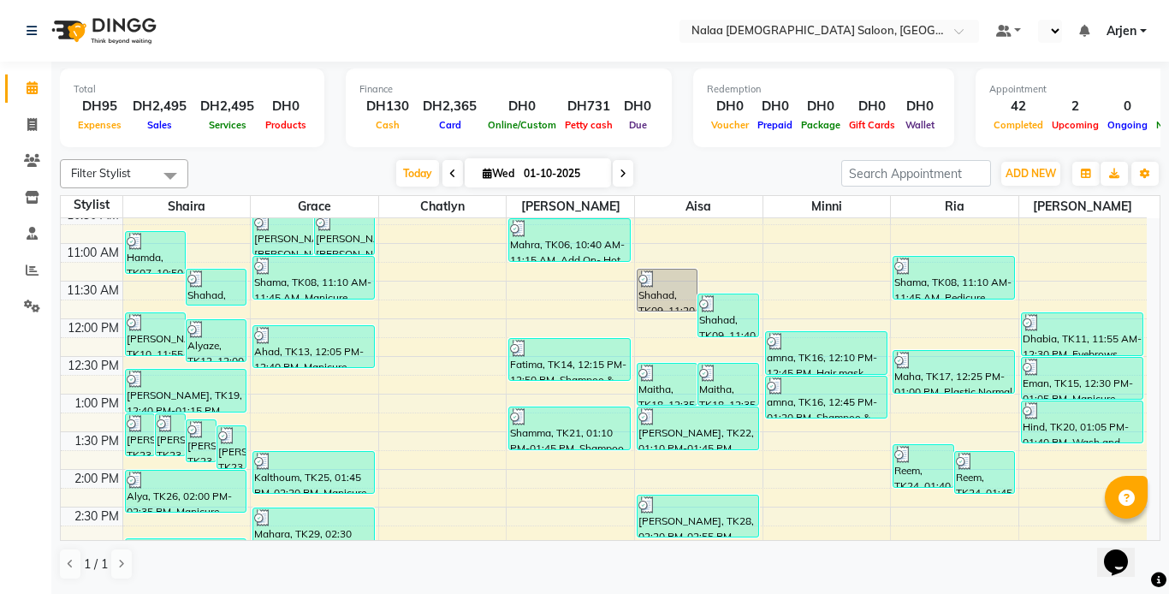
scroll to position [581, 0]
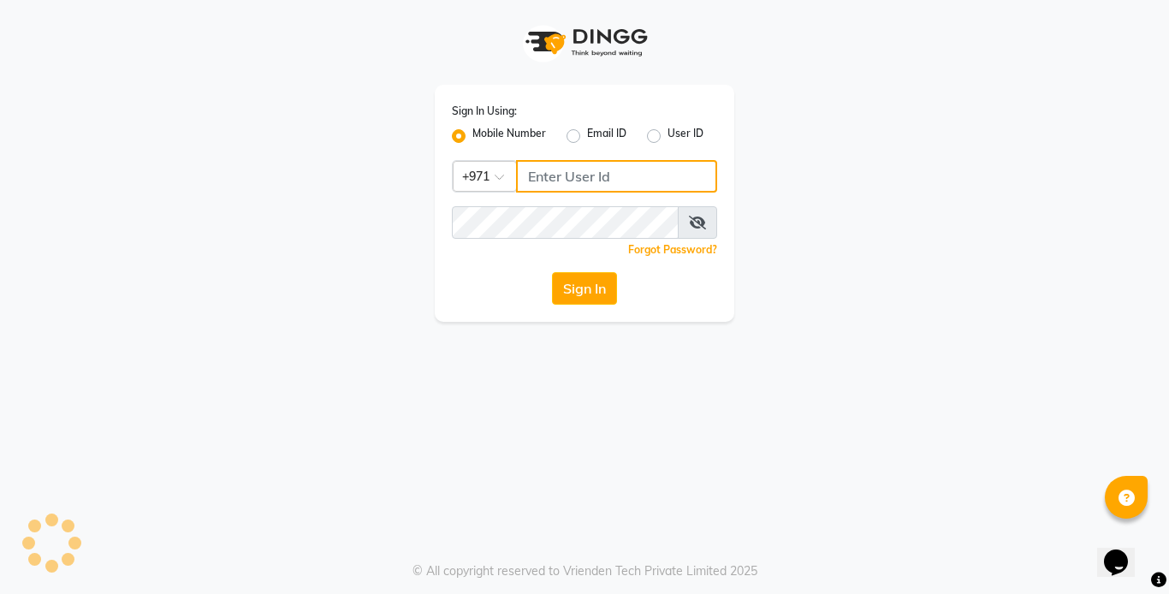
type input "555526440"
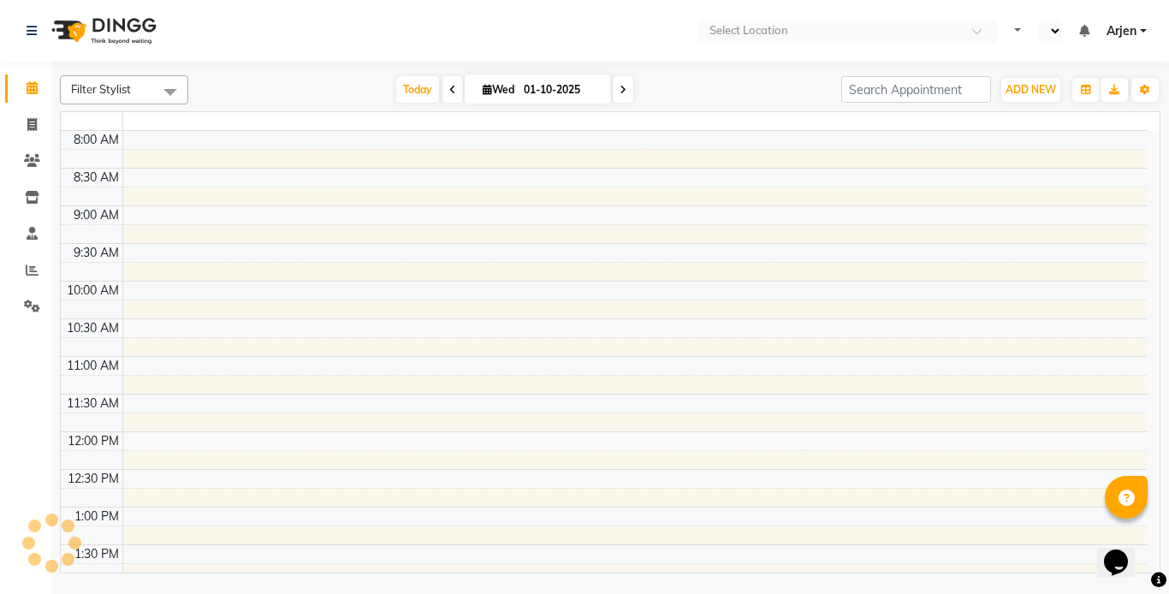
select select "en"
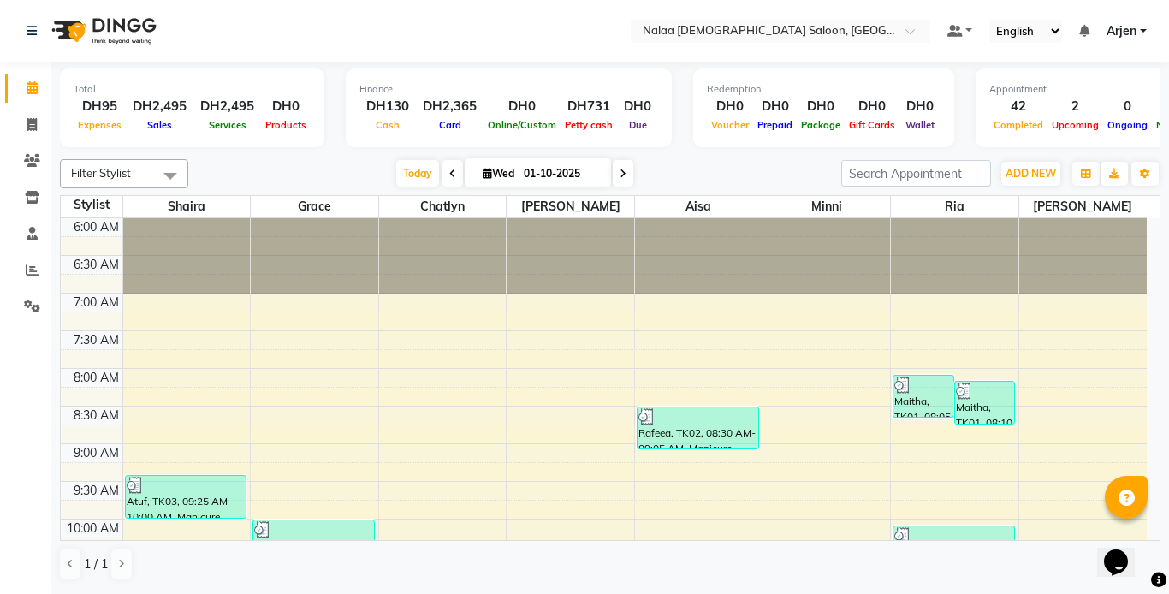
click at [33, 81] on icon at bounding box center [32, 87] width 11 height 13
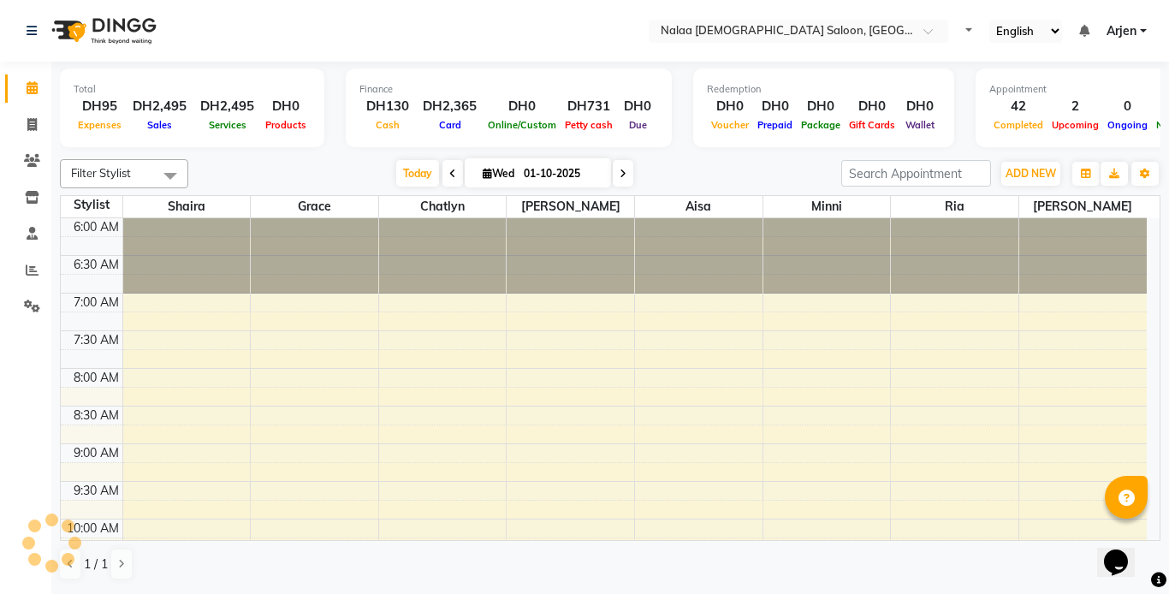
select select "en"
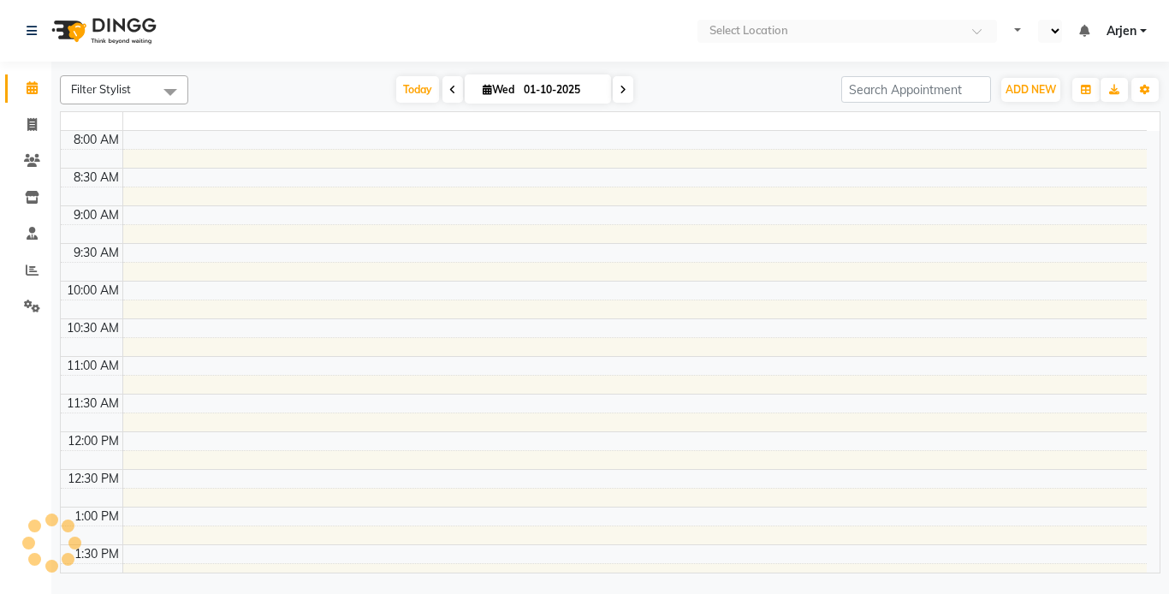
select select "en"
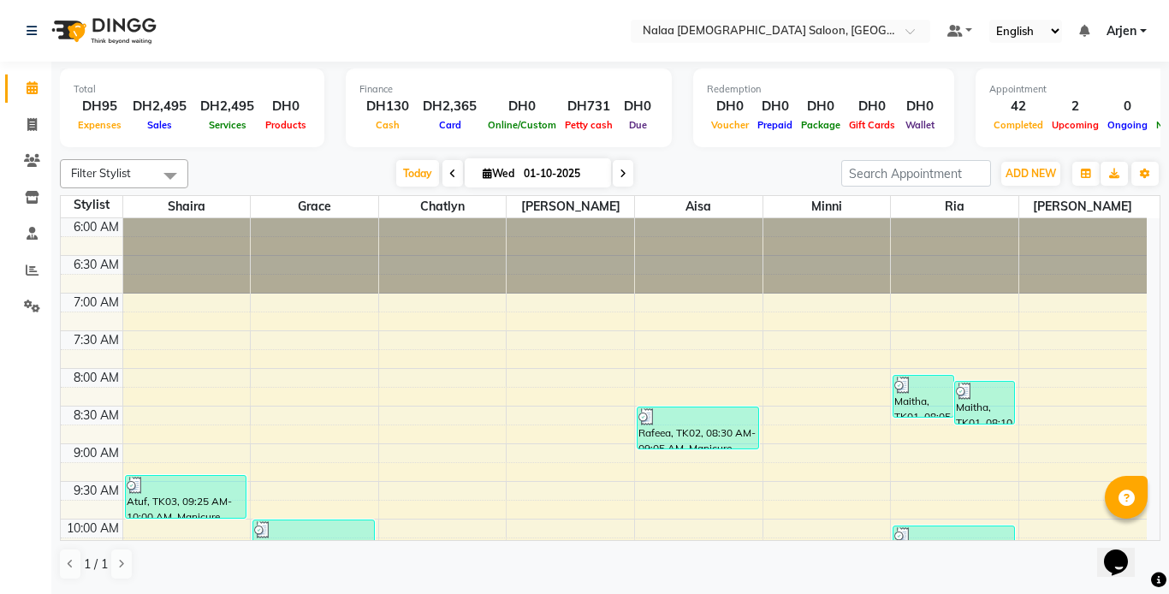
click at [1128, 33] on span "Arjen" at bounding box center [1121, 31] width 30 height 18
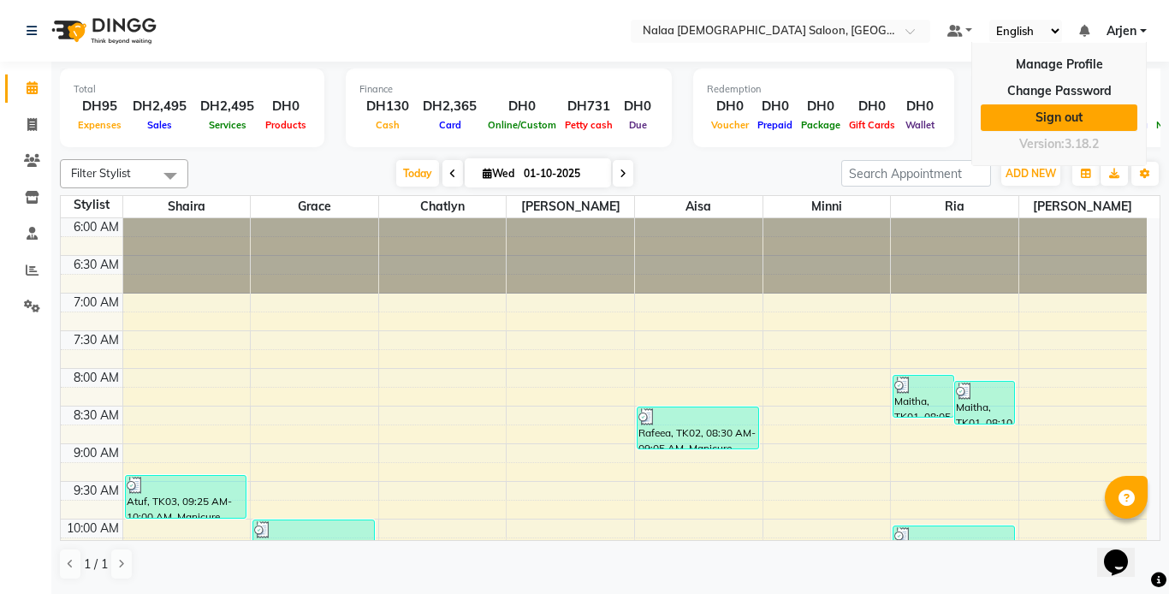
click at [1087, 121] on link "Sign out" at bounding box center [1059, 117] width 157 height 27
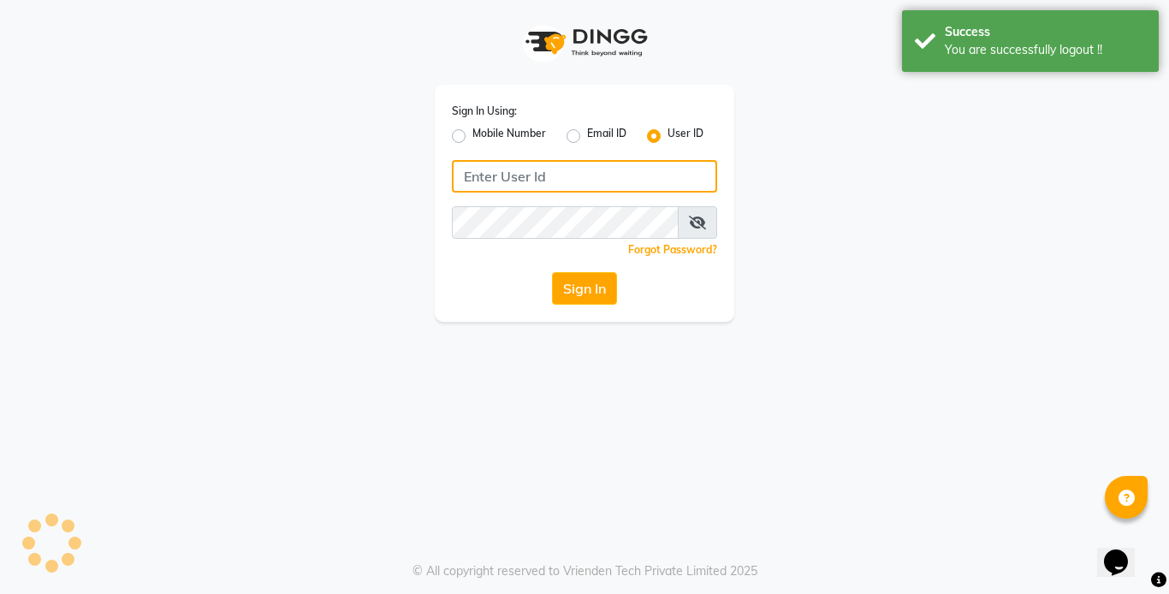
type input "555526440"
